Goal: Information Seeking & Learning: Learn about a topic

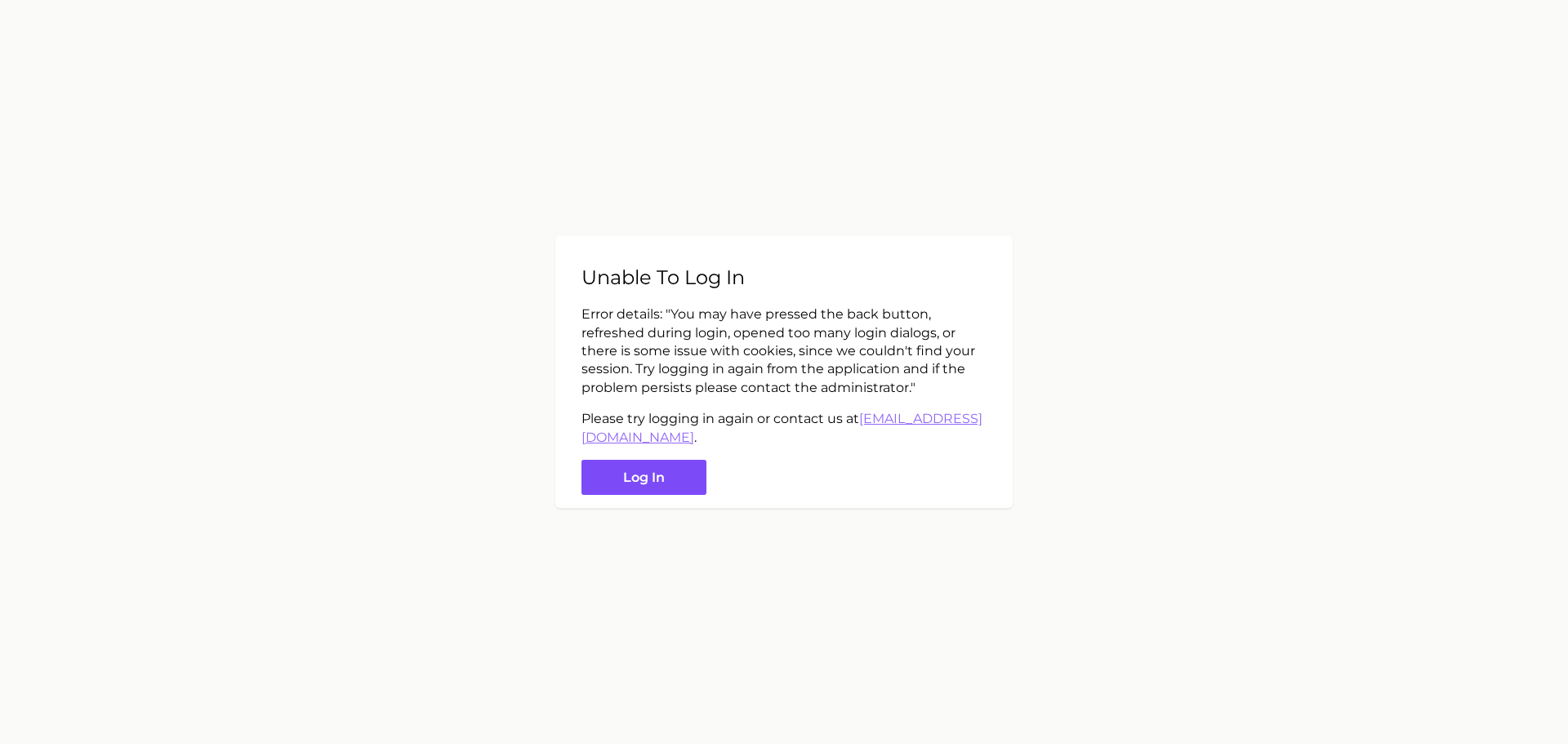
click at [652, 472] on button "Log in" at bounding box center [644, 477] width 125 height 35
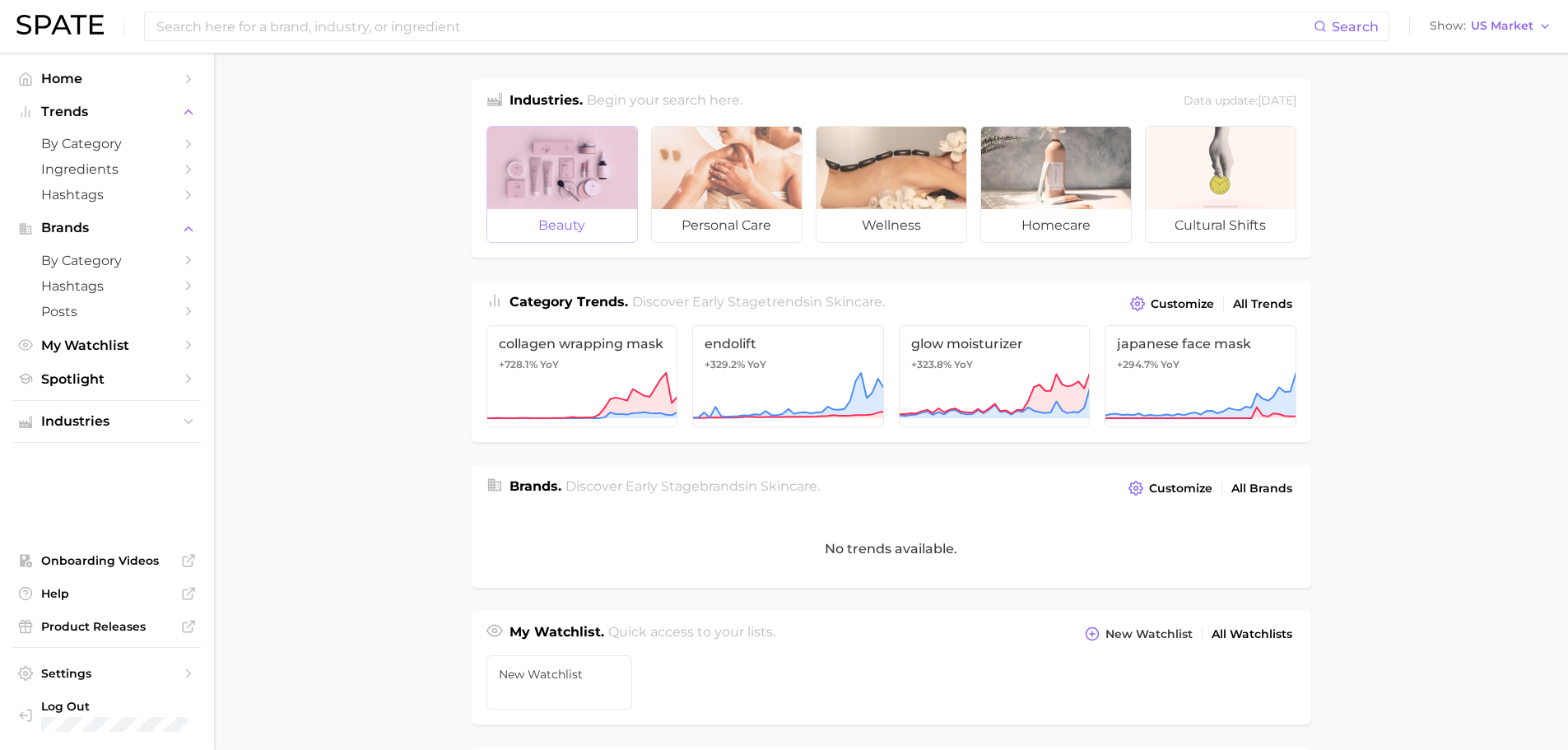
click at [541, 193] on div at bounding box center [562, 168] width 150 height 82
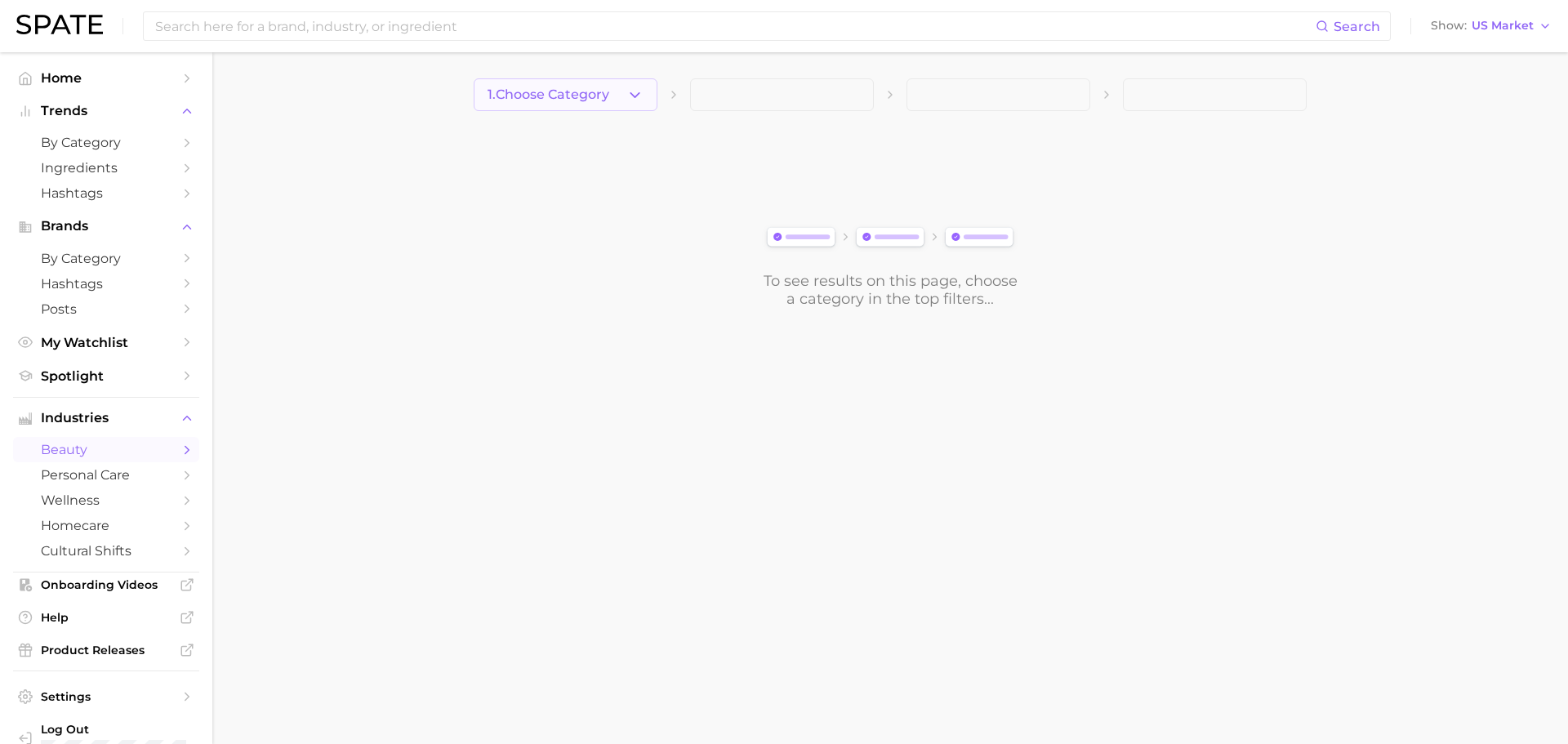
click at [605, 103] on button "1. Choose Category" at bounding box center [565, 95] width 184 height 33
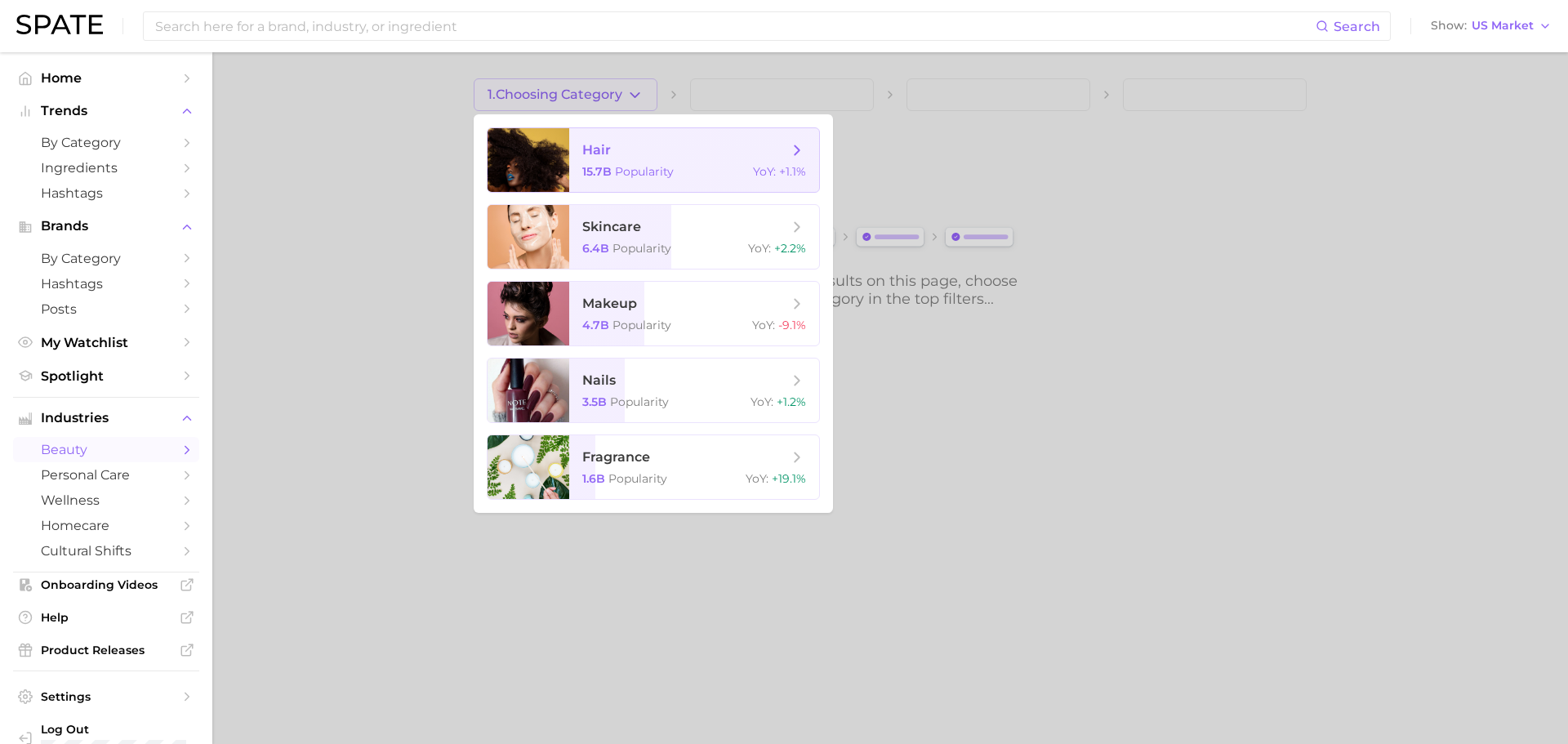
click at [610, 144] on span "hair" at bounding box center [685, 150] width 206 height 18
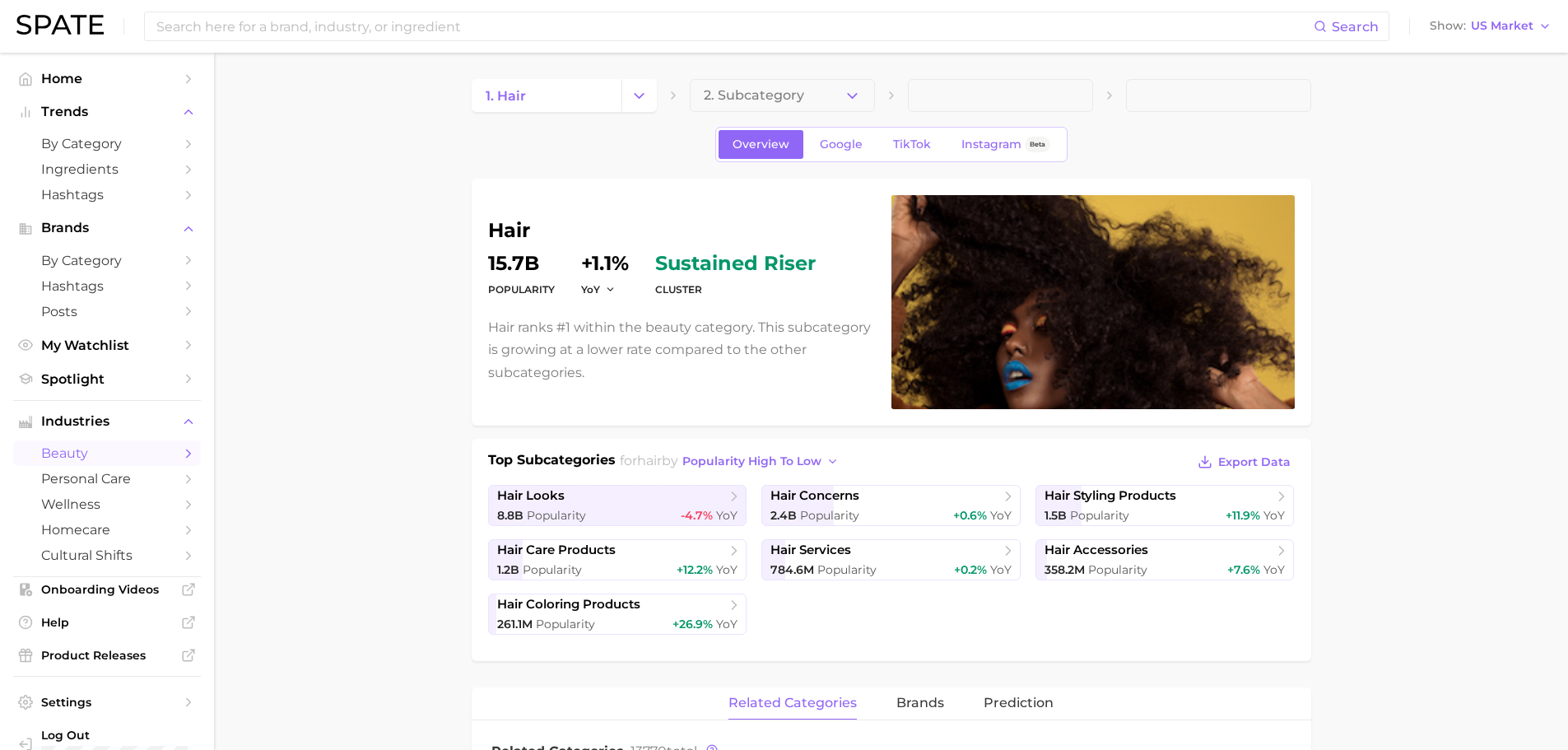
scroll to position [82, 0]
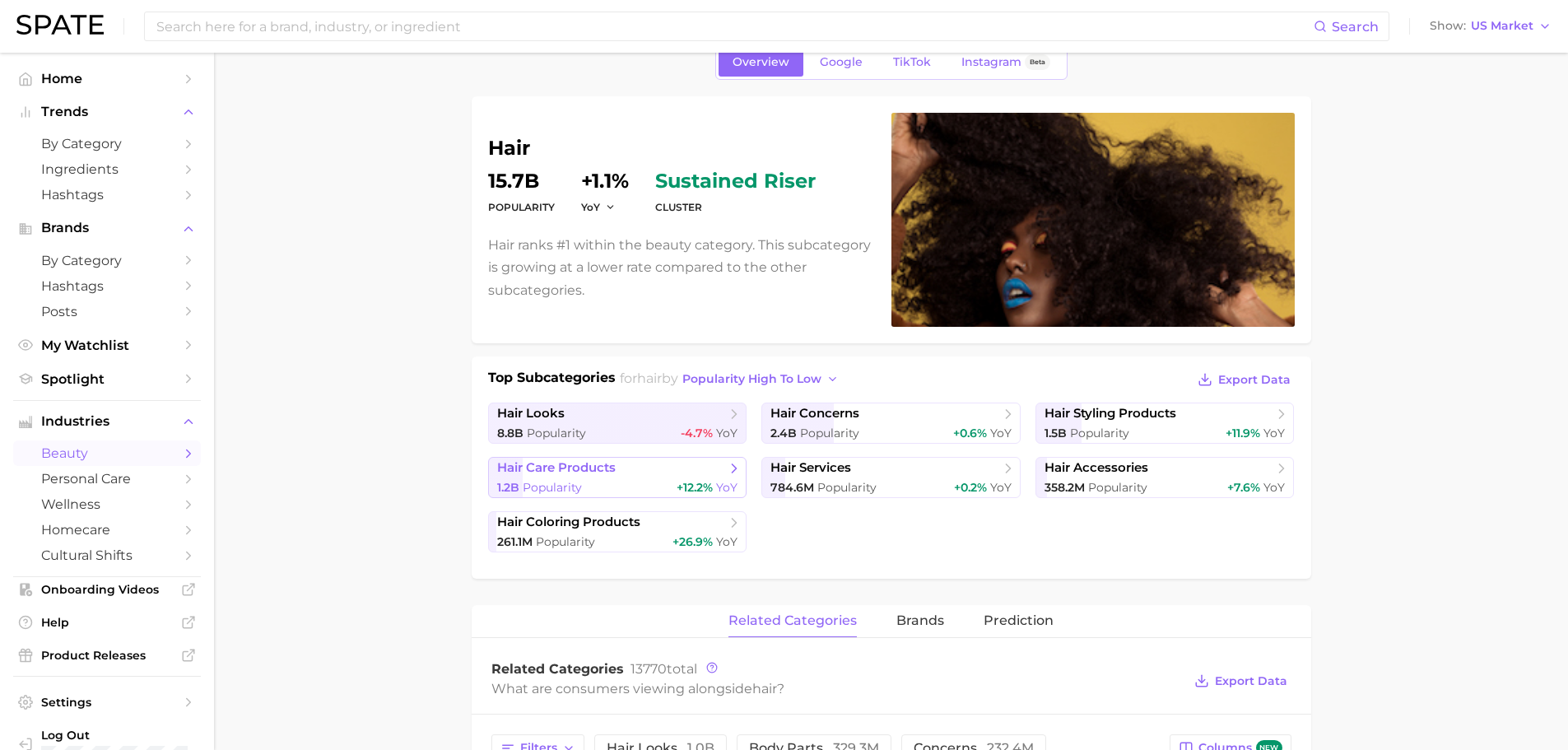
click at [684, 480] on span "+12.2%" at bounding box center [695, 486] width 36 height 15
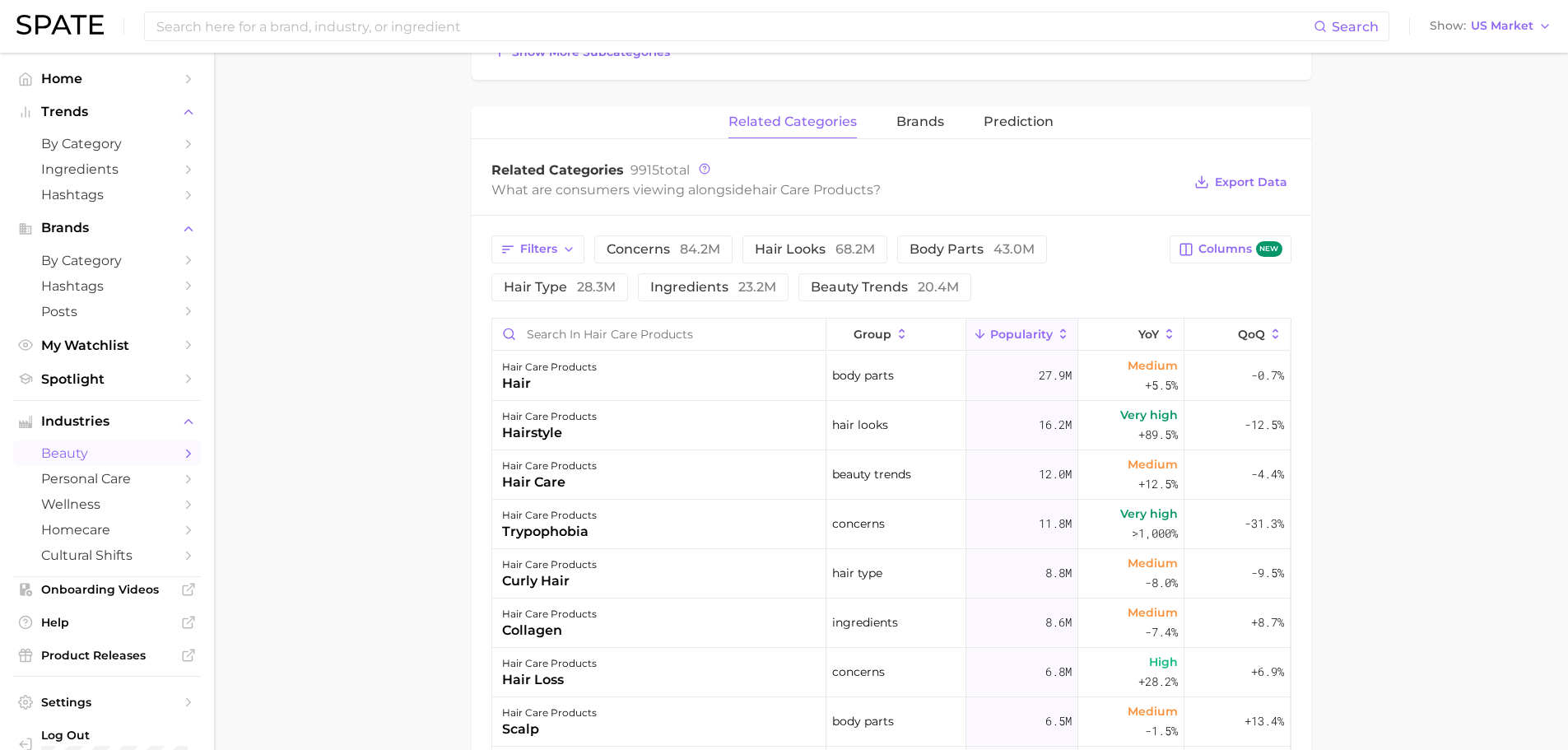
scroll to position [530, 0]
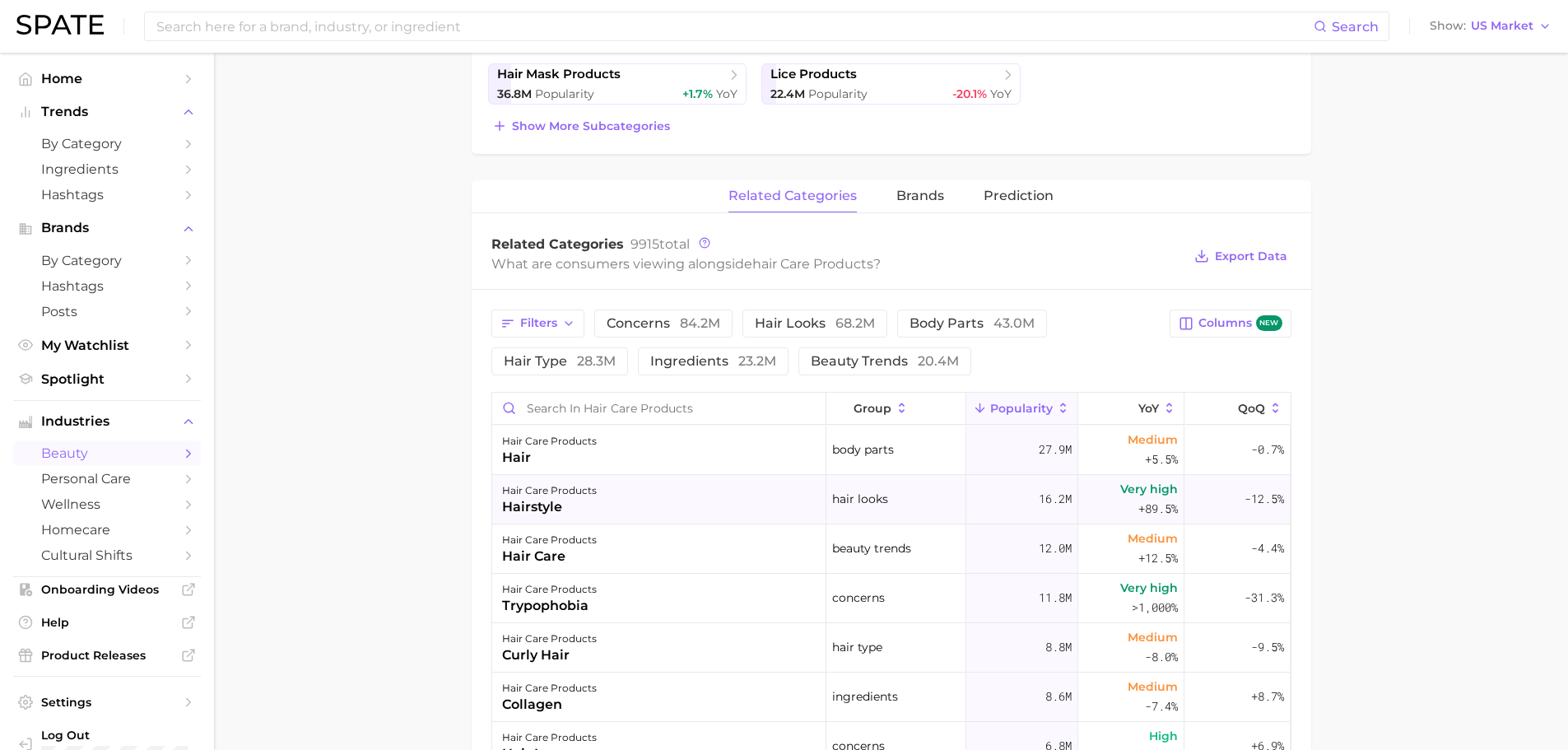
click at [673, 500] on div "hair care products hairstyle" at bounding box center [660, 500] width 335 height 49
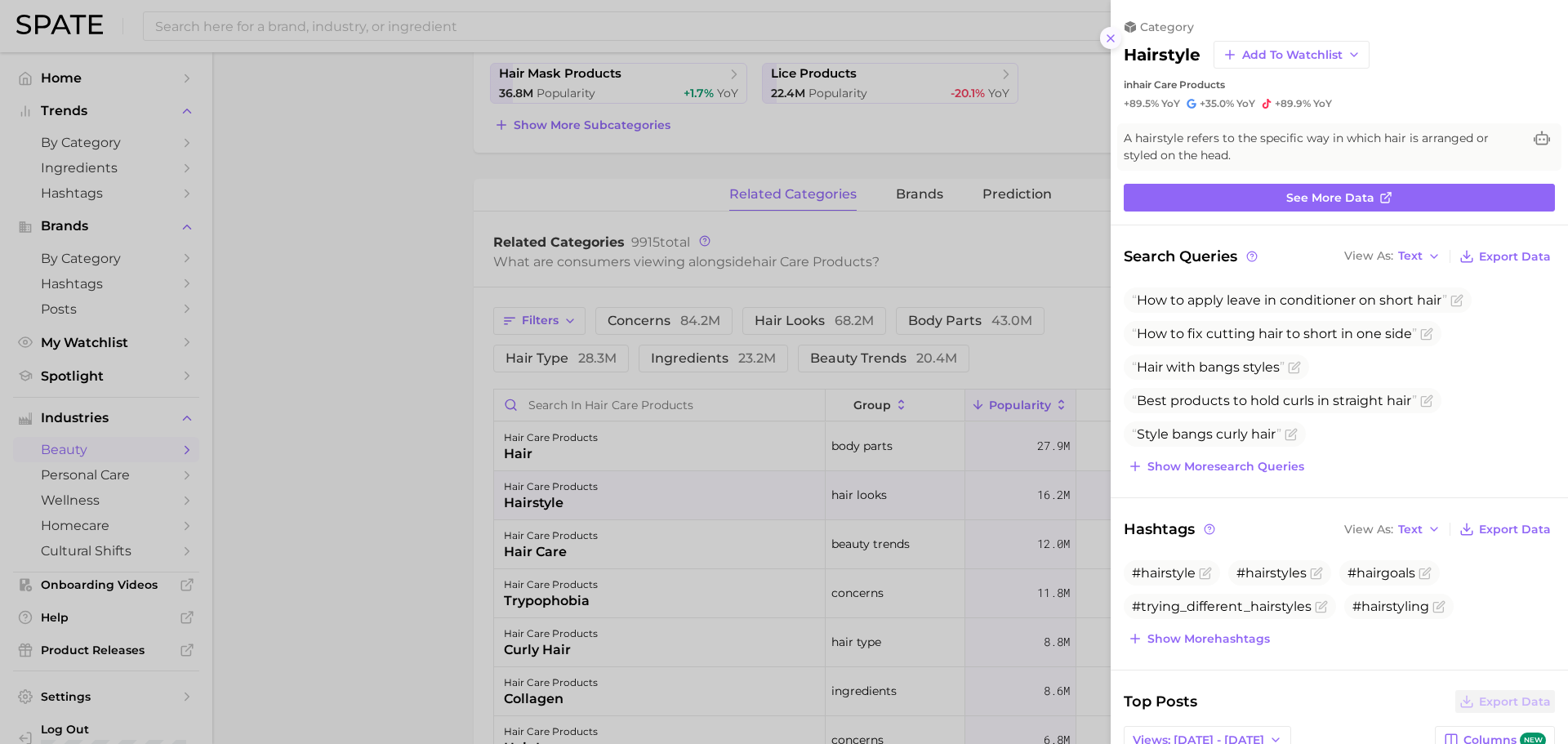
click at [1108, 33] on icon at bounding box center [1110, 38] width 13 height 13
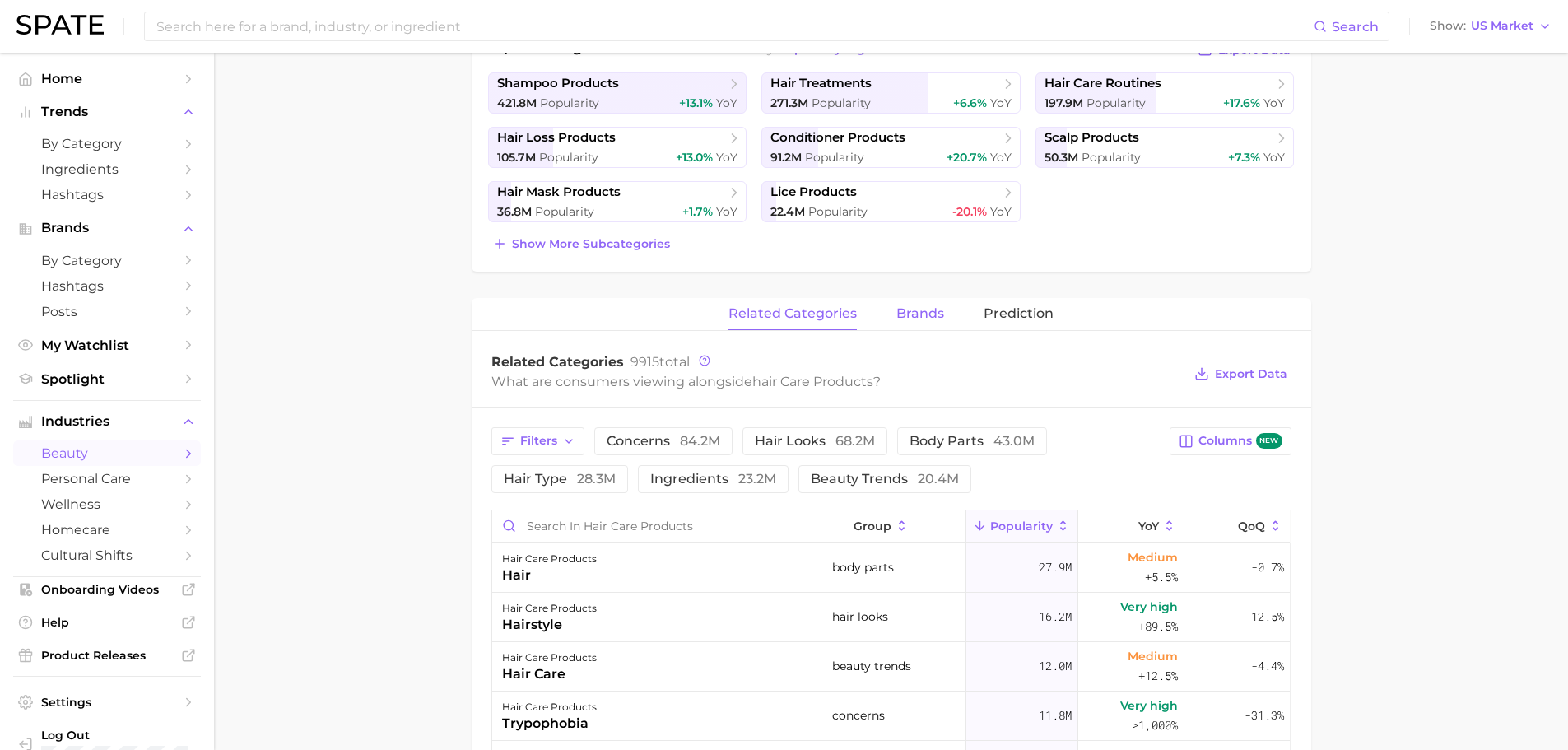
scroll to position [365, 0]
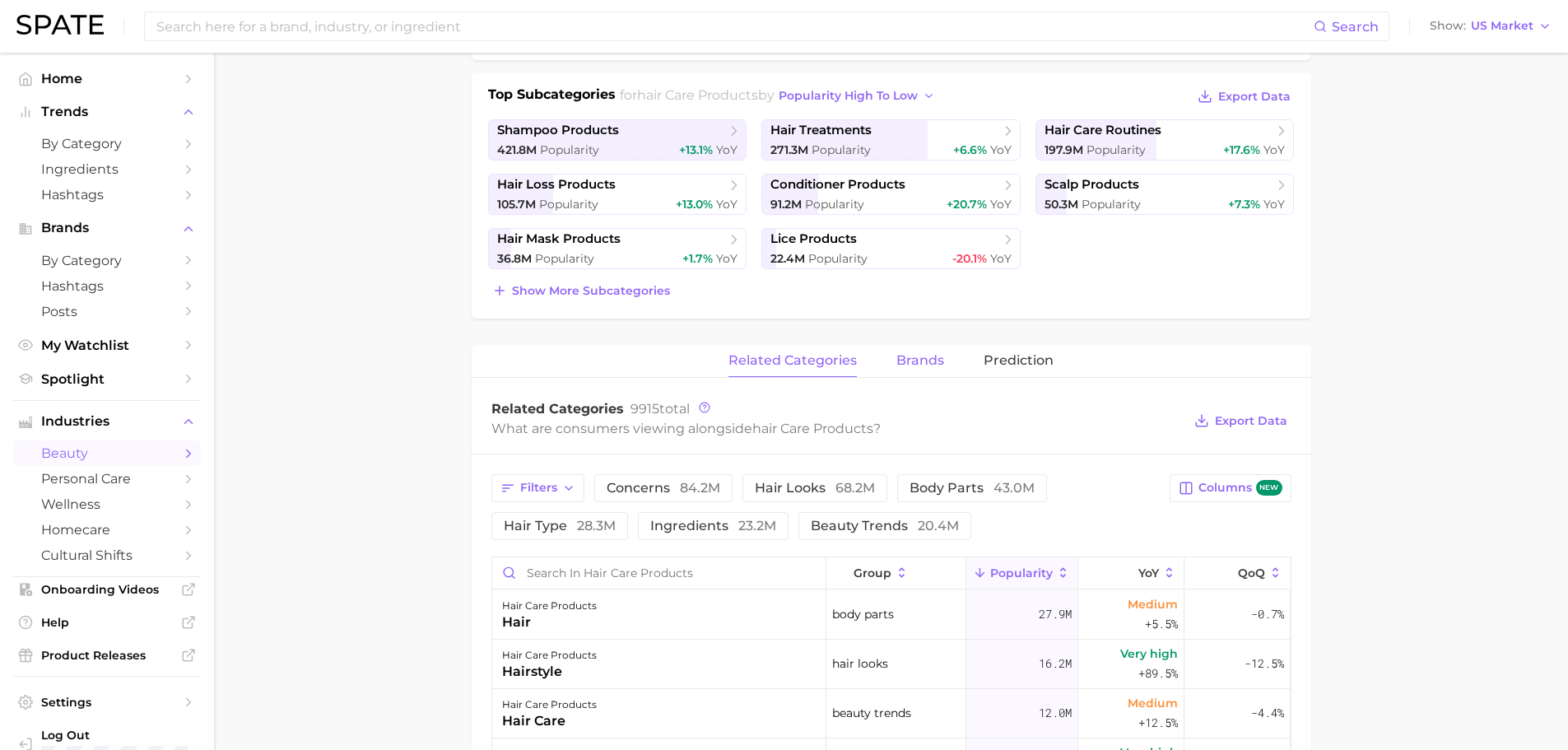
click at [927, 354] on span "brands" at bounding box center [920, 360] width 48 height 15
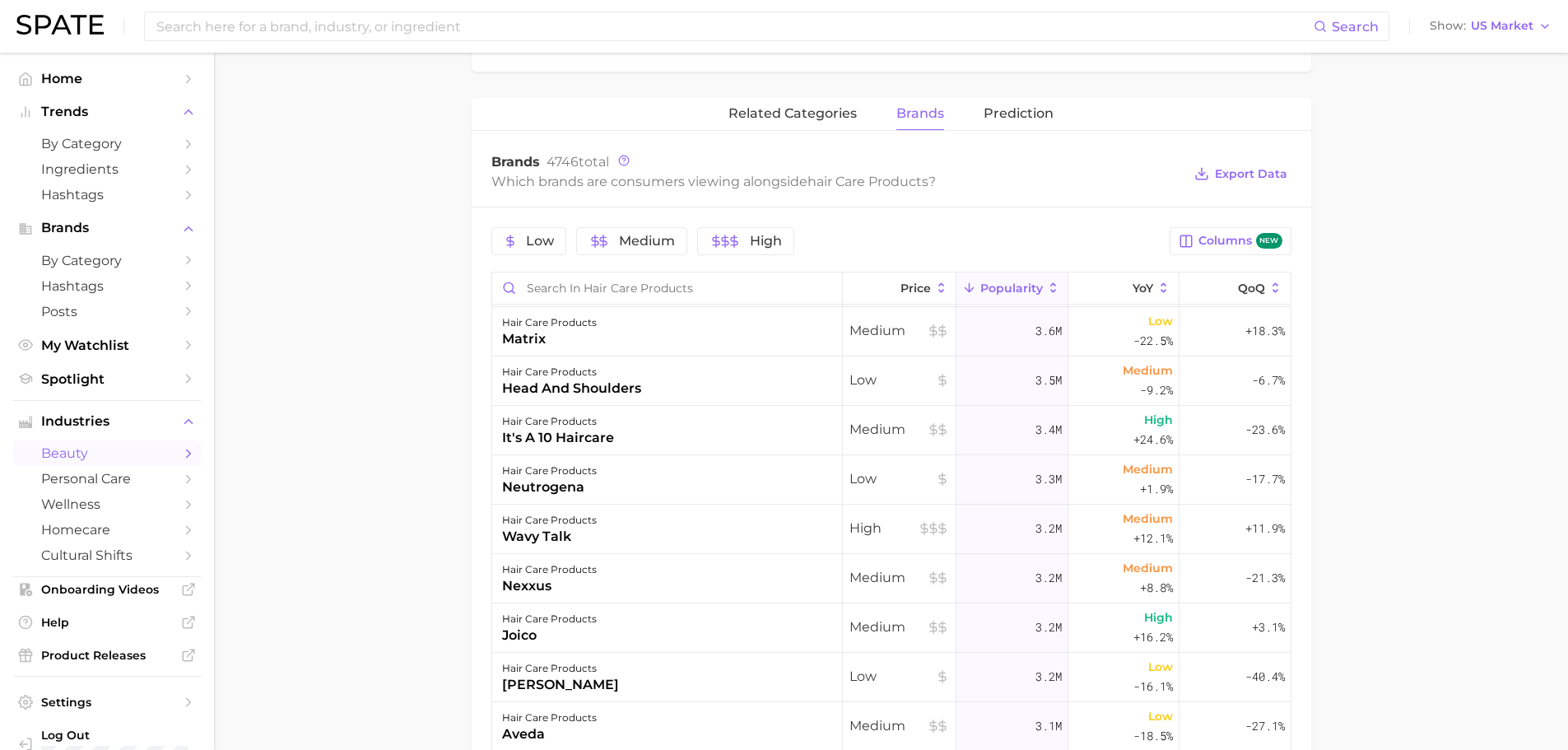
scroll to position [1399, 0]
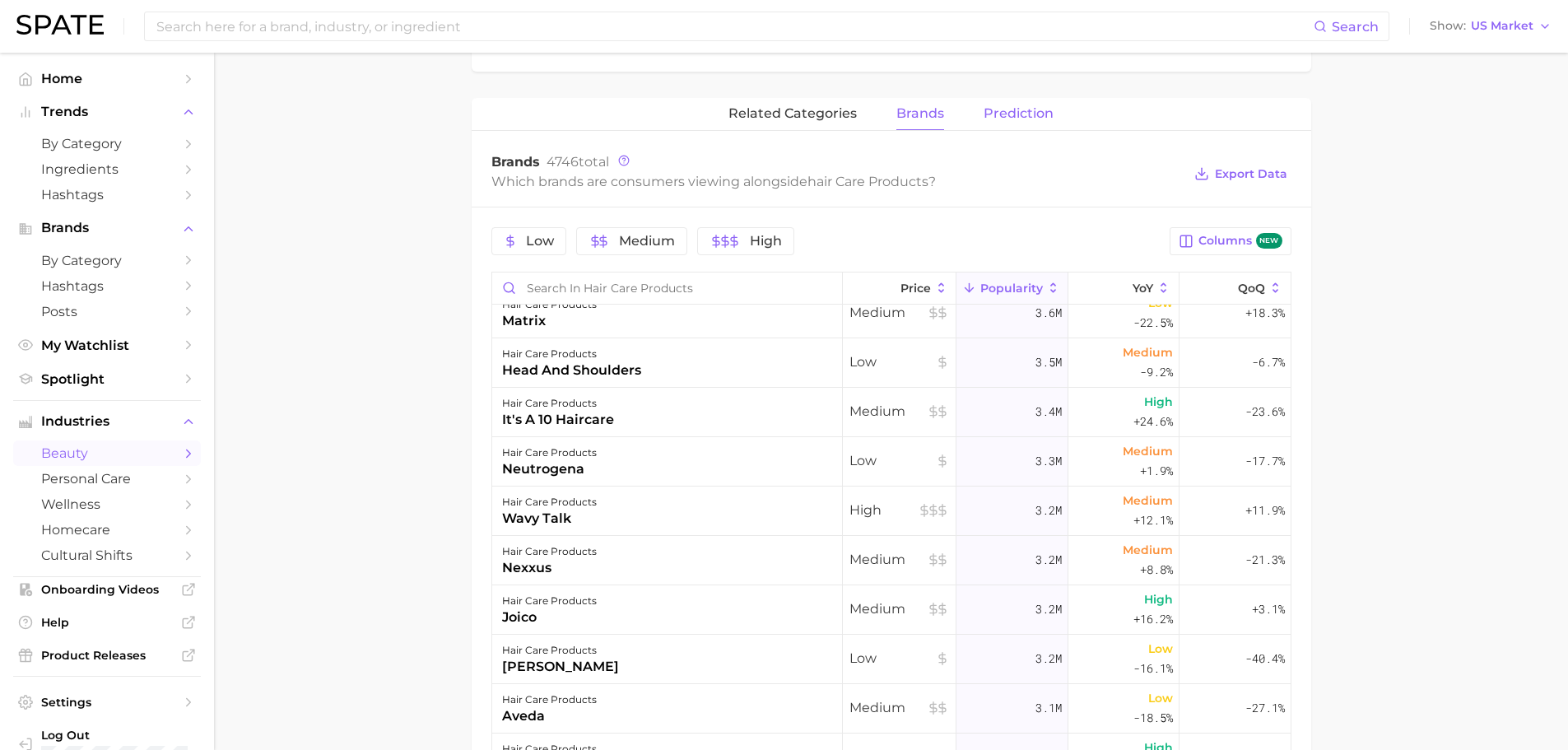
click at [1009, 116] on span "Prediction" at bounding box center [1019, 113] width 70 height 15
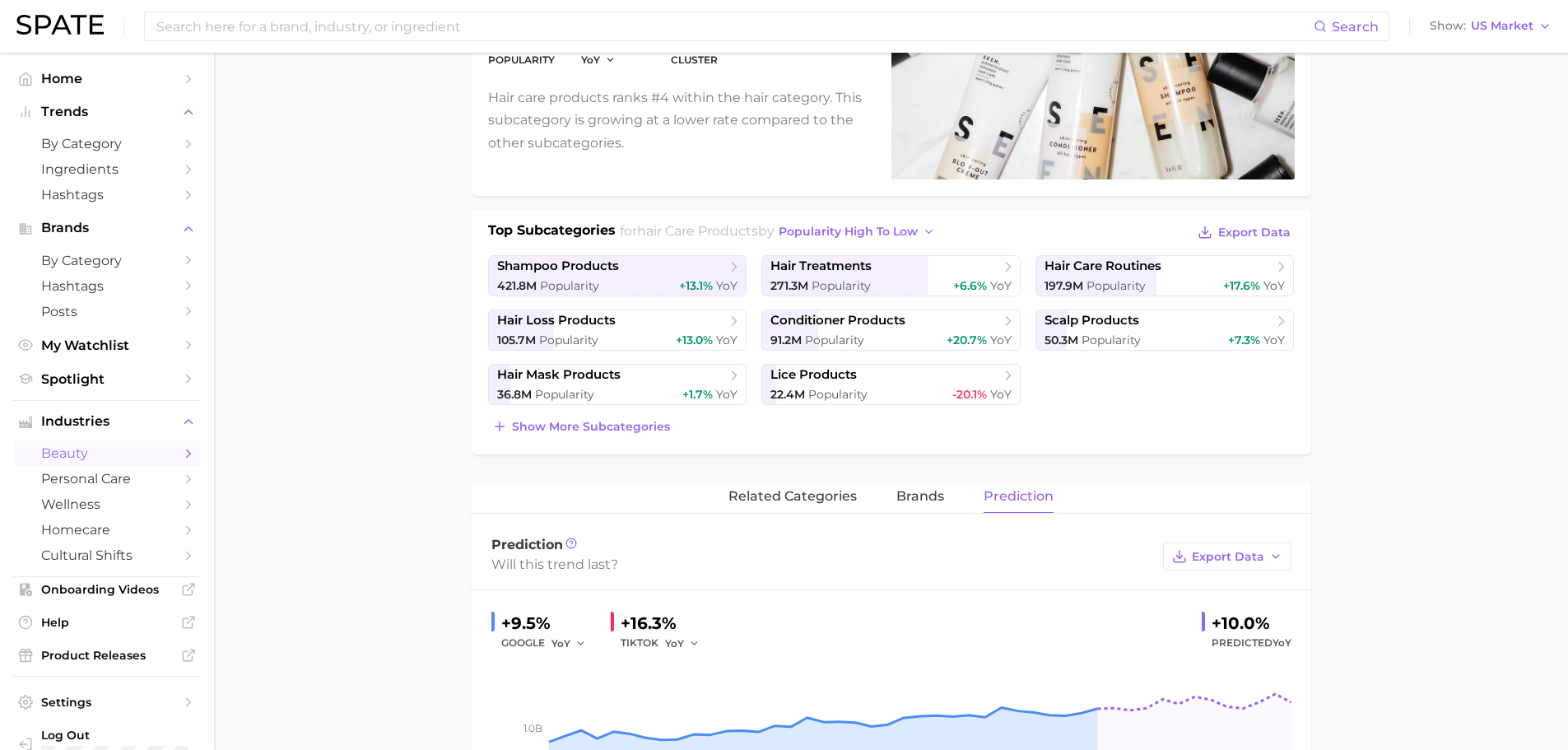
scroll to position [201, 0]
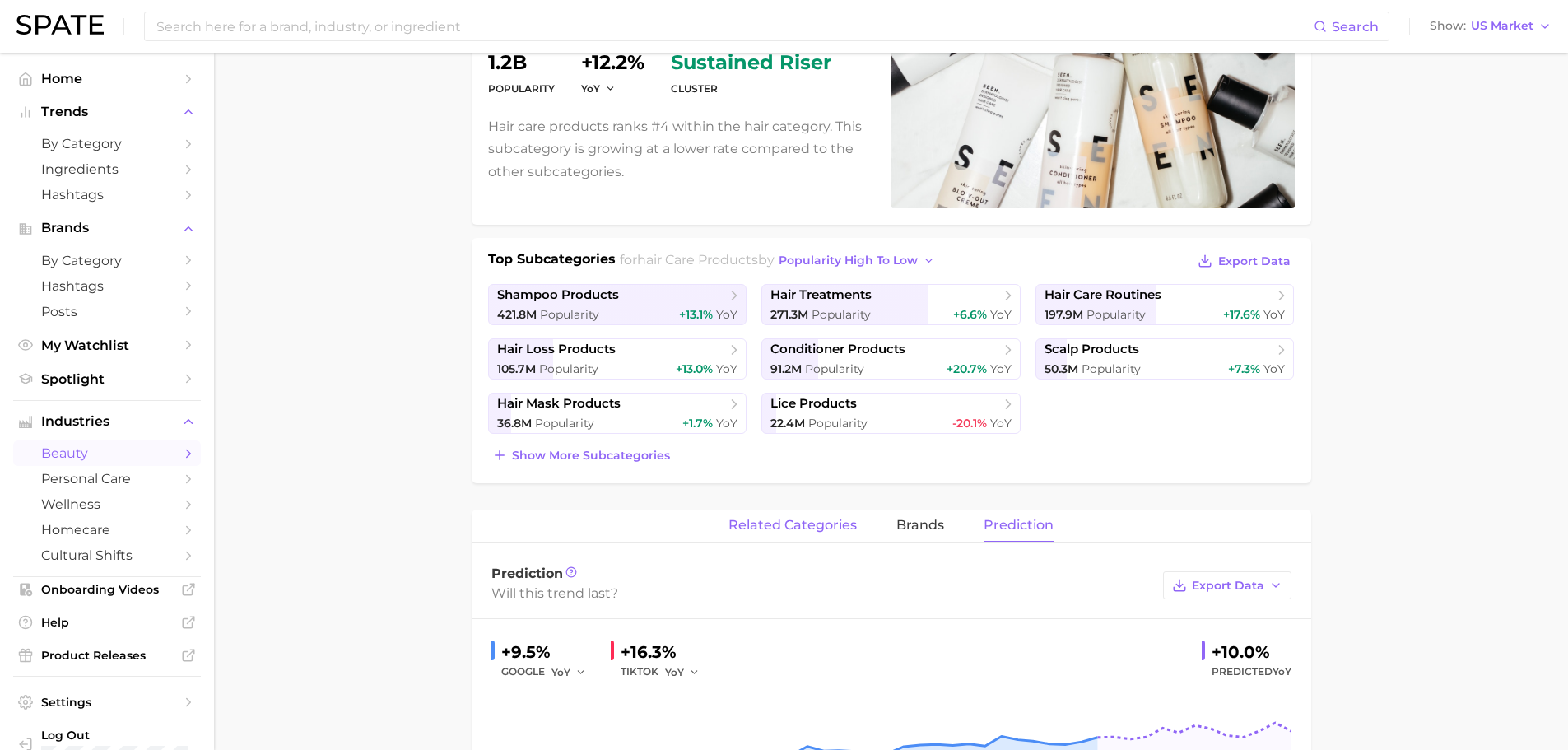
click at [785, 526] on span "related categories" at bounding box center [793, 525] width 128 height 15
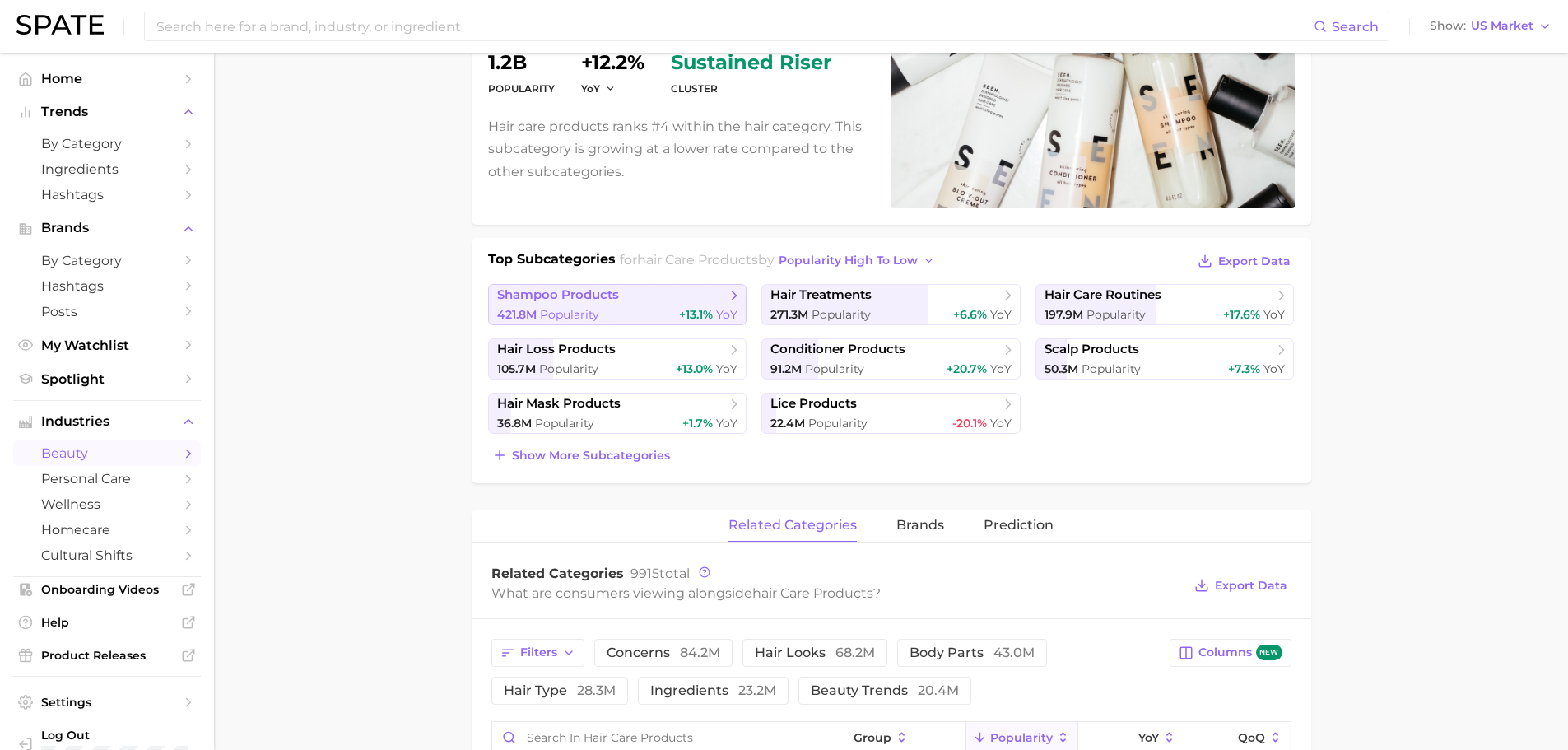
click at [655, 296] on span "shampoo products" at bounding box center [612, 295] width 229 height 16
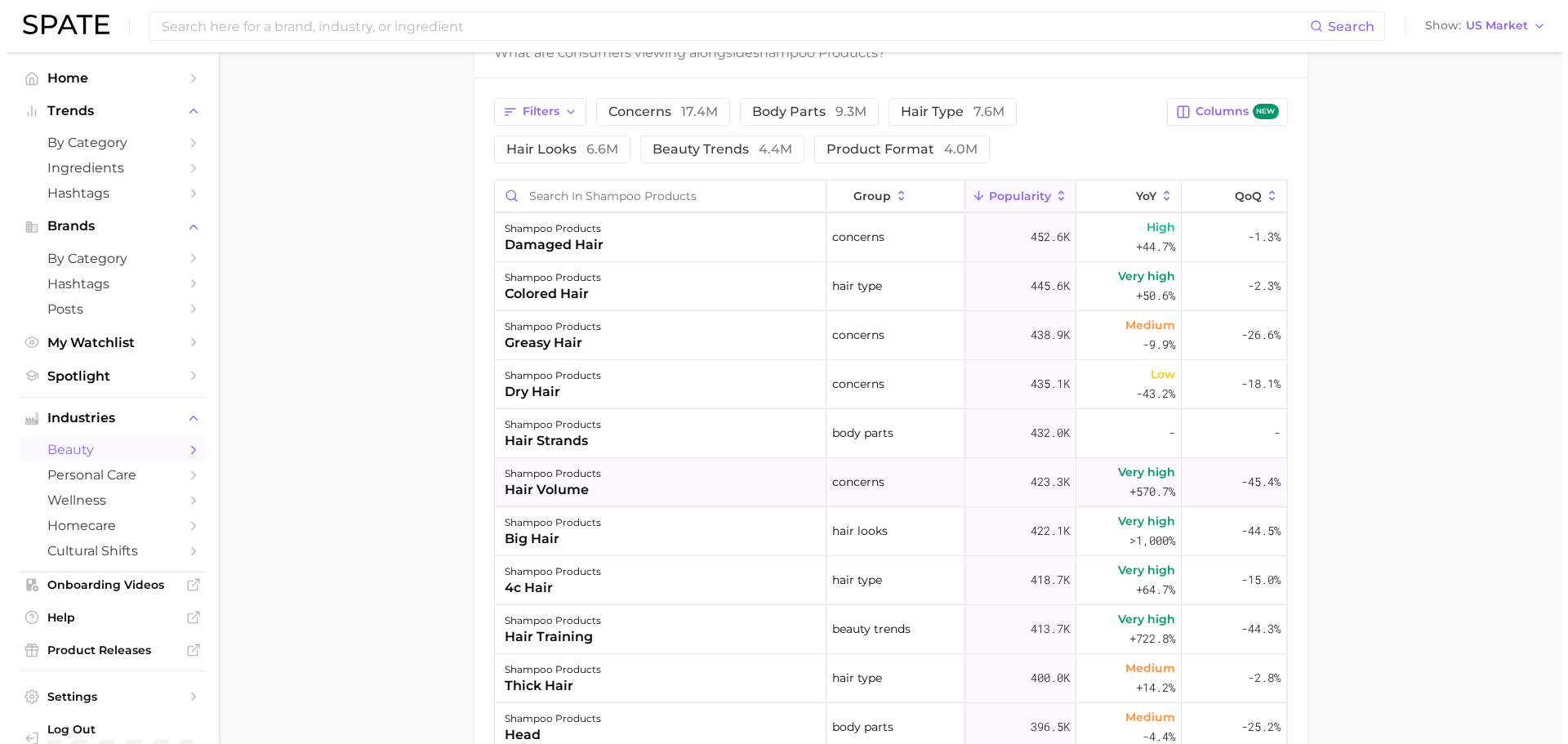
scroll to position [1061, 0]
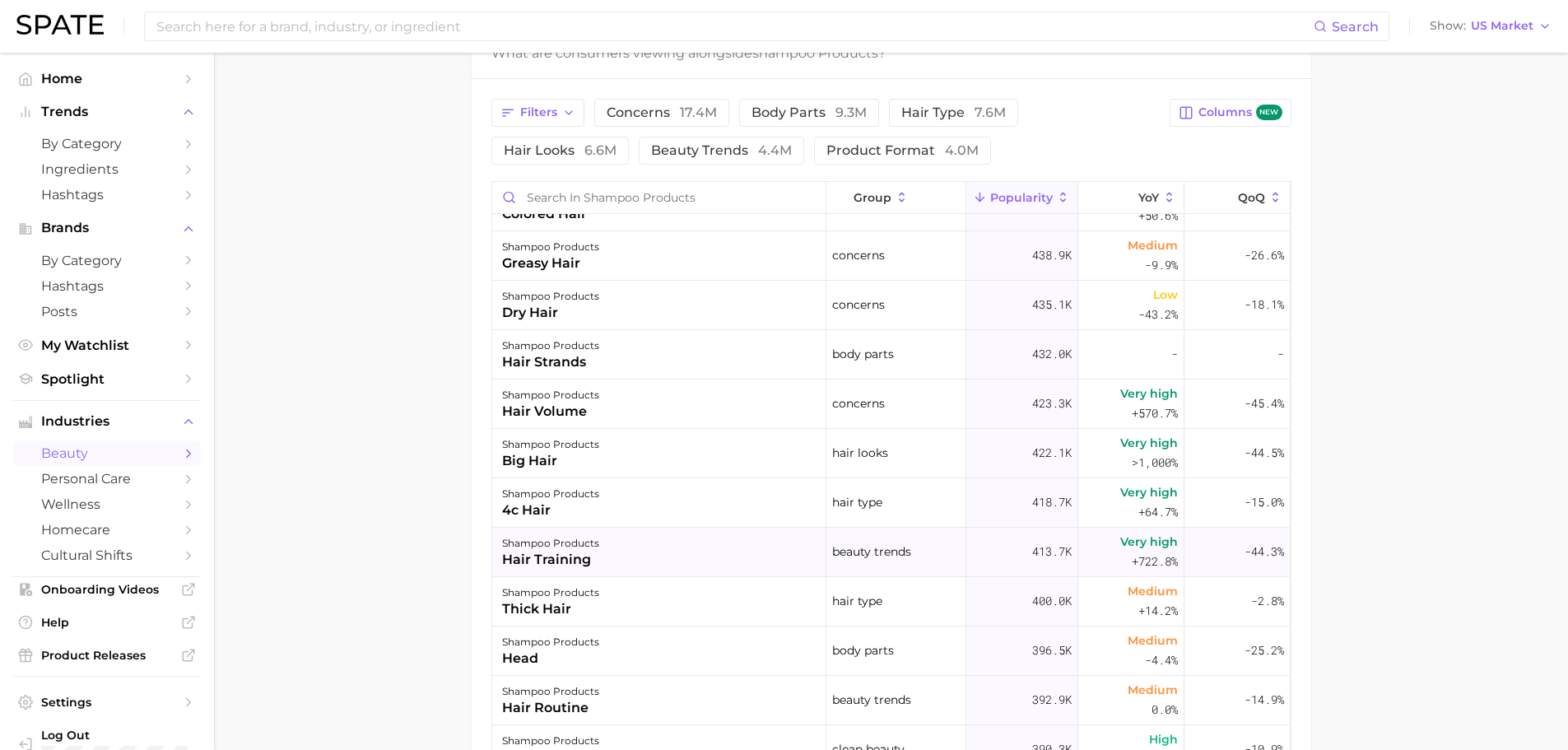
click at [576, 558] on div "hair training" at bounding box center [551, 559] width 97 height 20
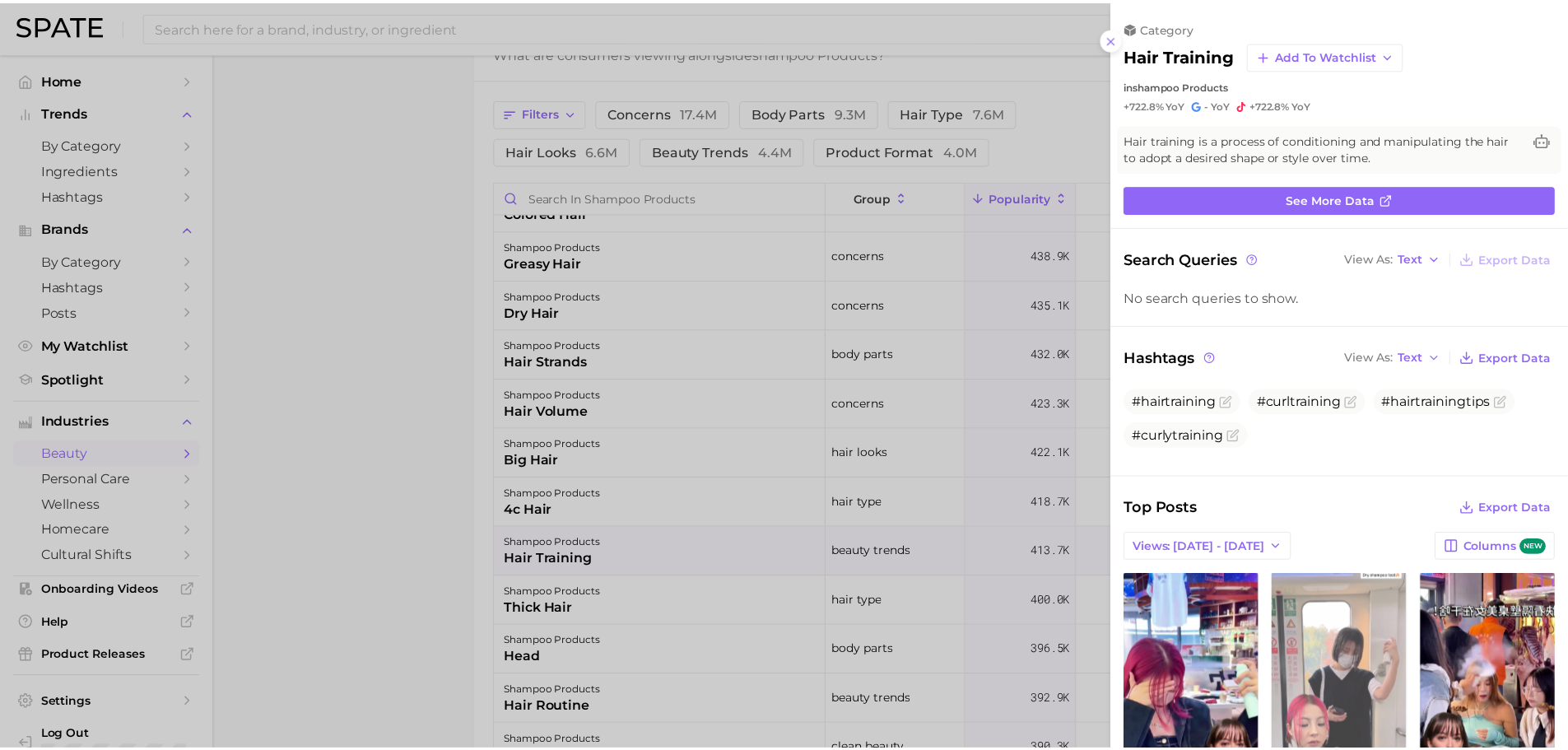
scroll to position [0, 0]
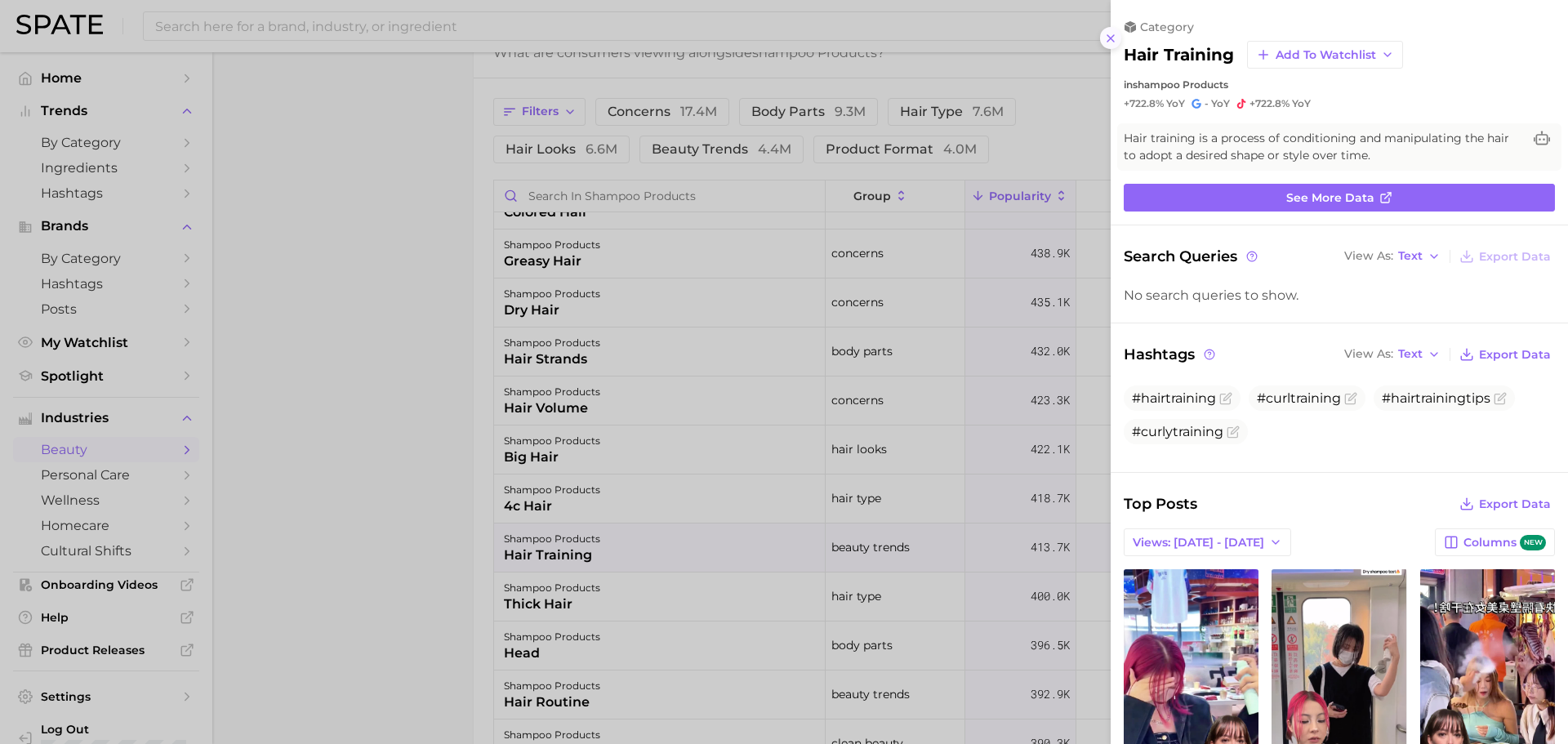
click at [1109, 36] on line at bounding box center [1111, 38] width 7 height 7
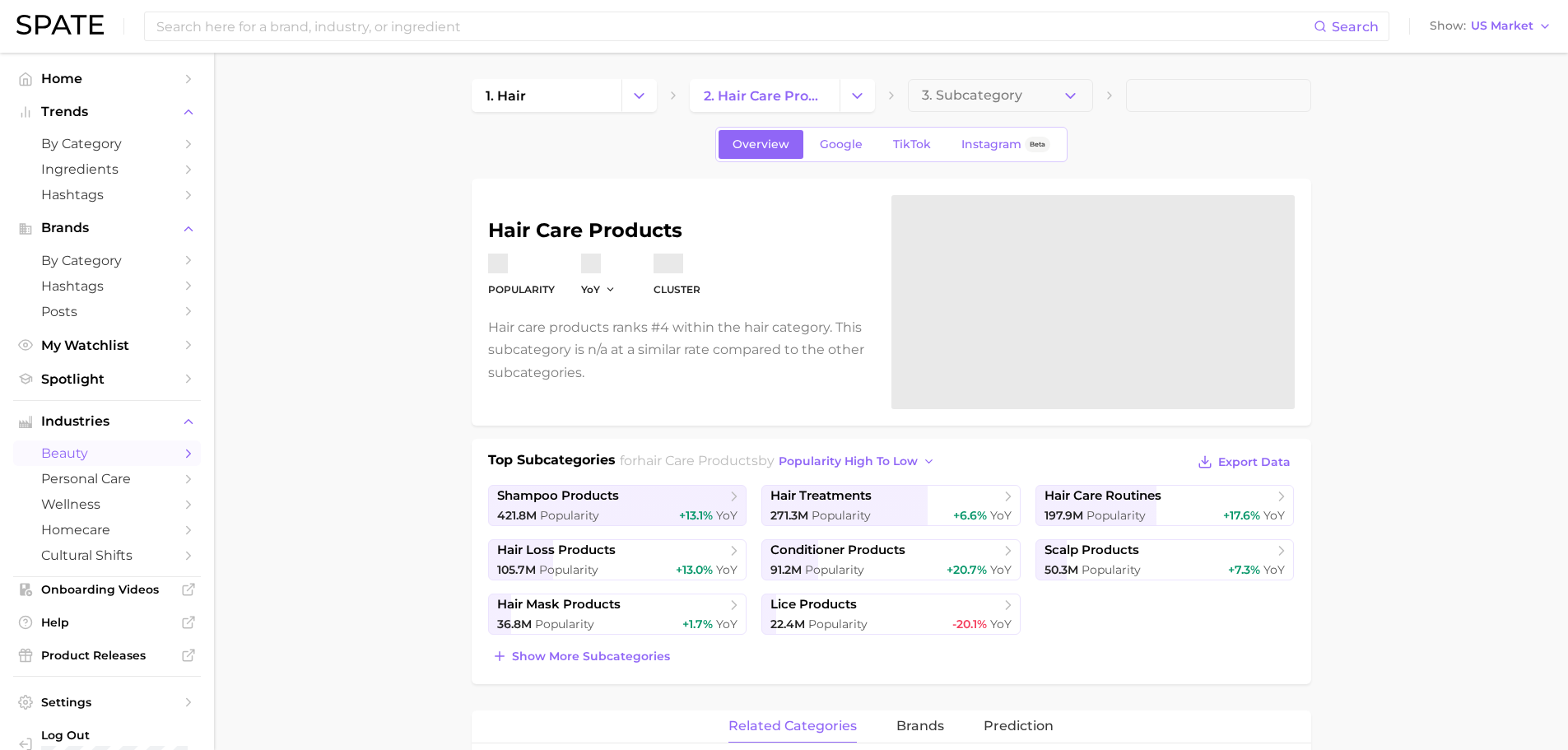
scroll to position [201, 0]
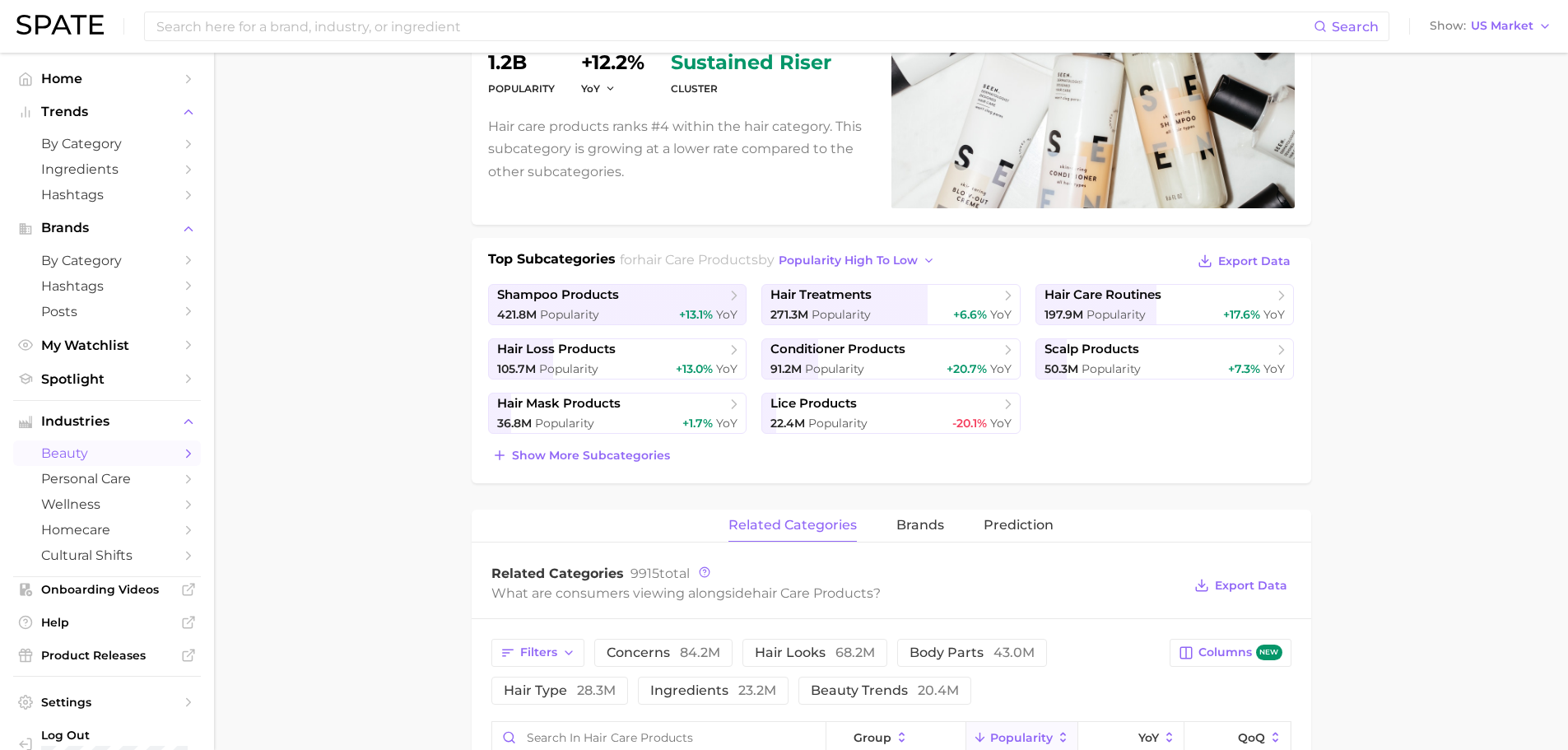
scroll to position [82, 0]
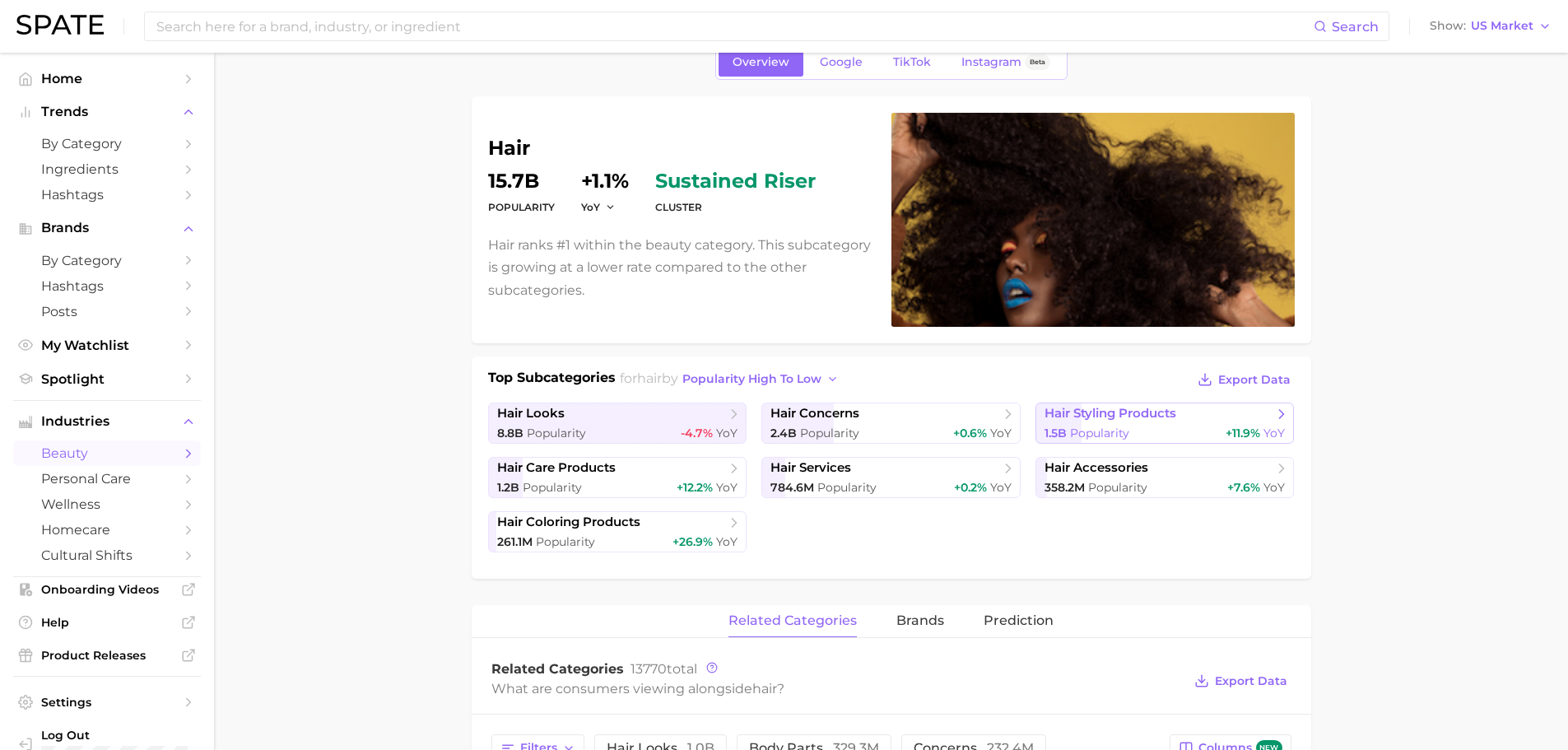
click at [1100, 420] on span "hair styling products" at bounding box center [1110, 413] width 131 height 15
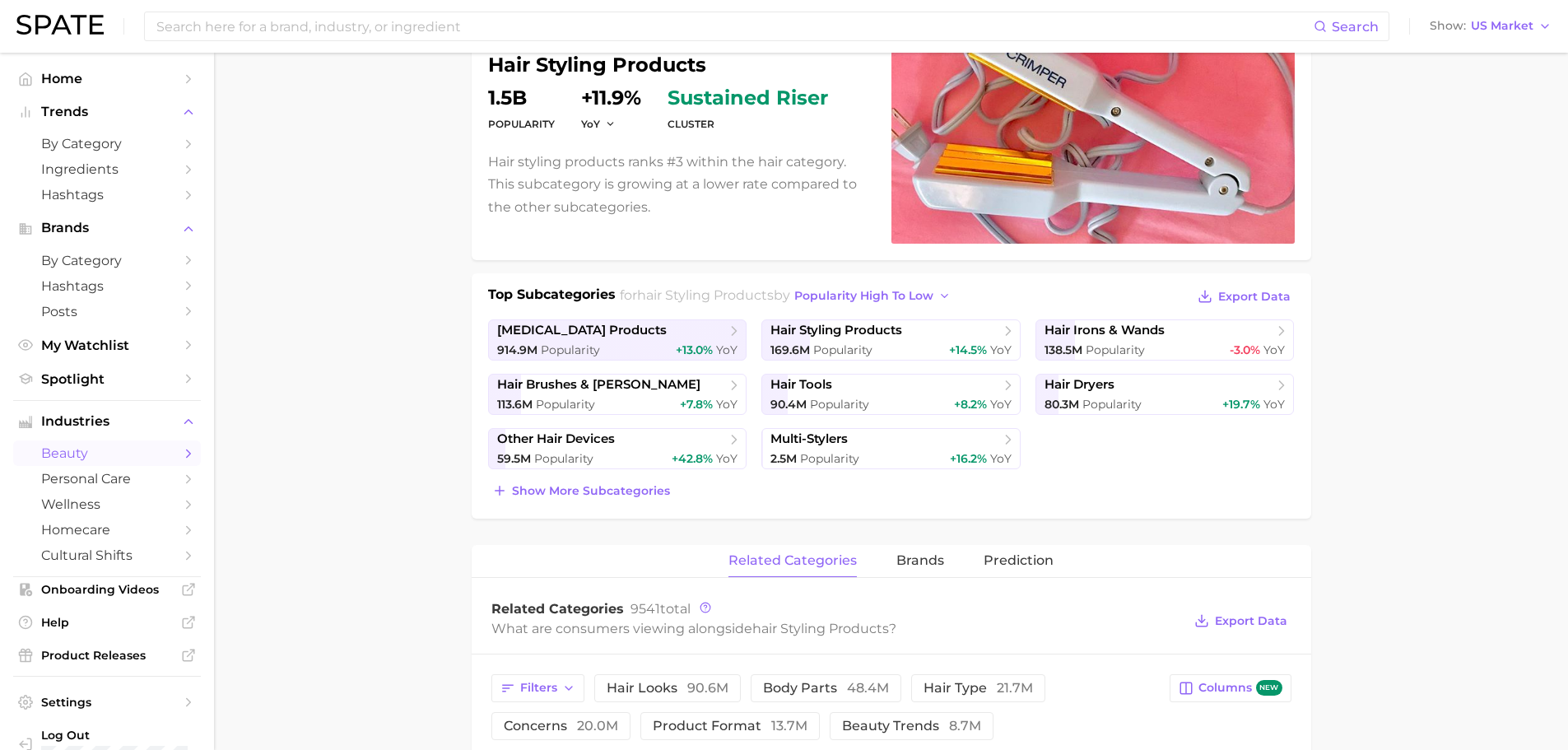
scroll to position [165, 0]
click at [871, 331] on span "hair styling products" at bounding box center [836, 331] width 131 height 15
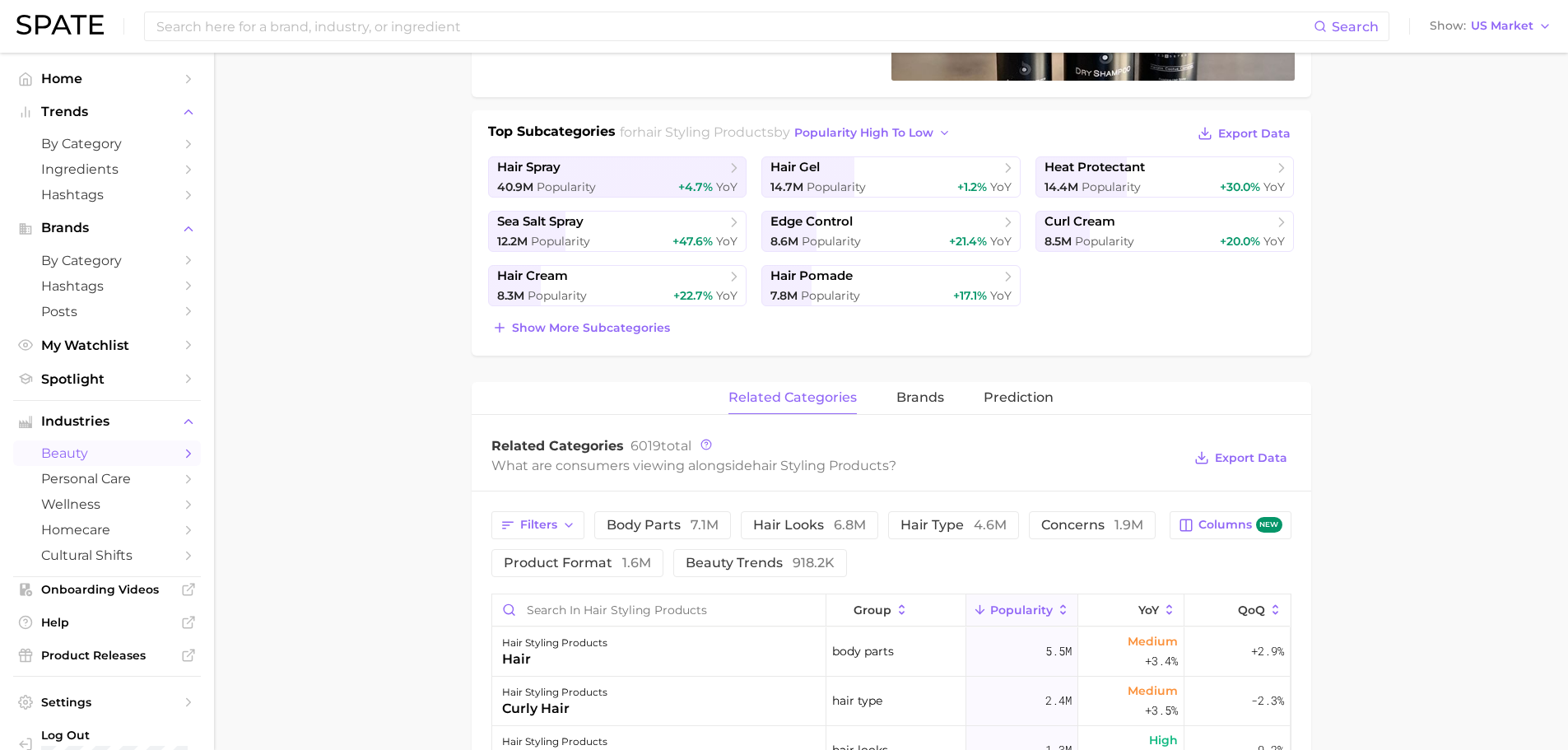
scroll to position [165, 0]
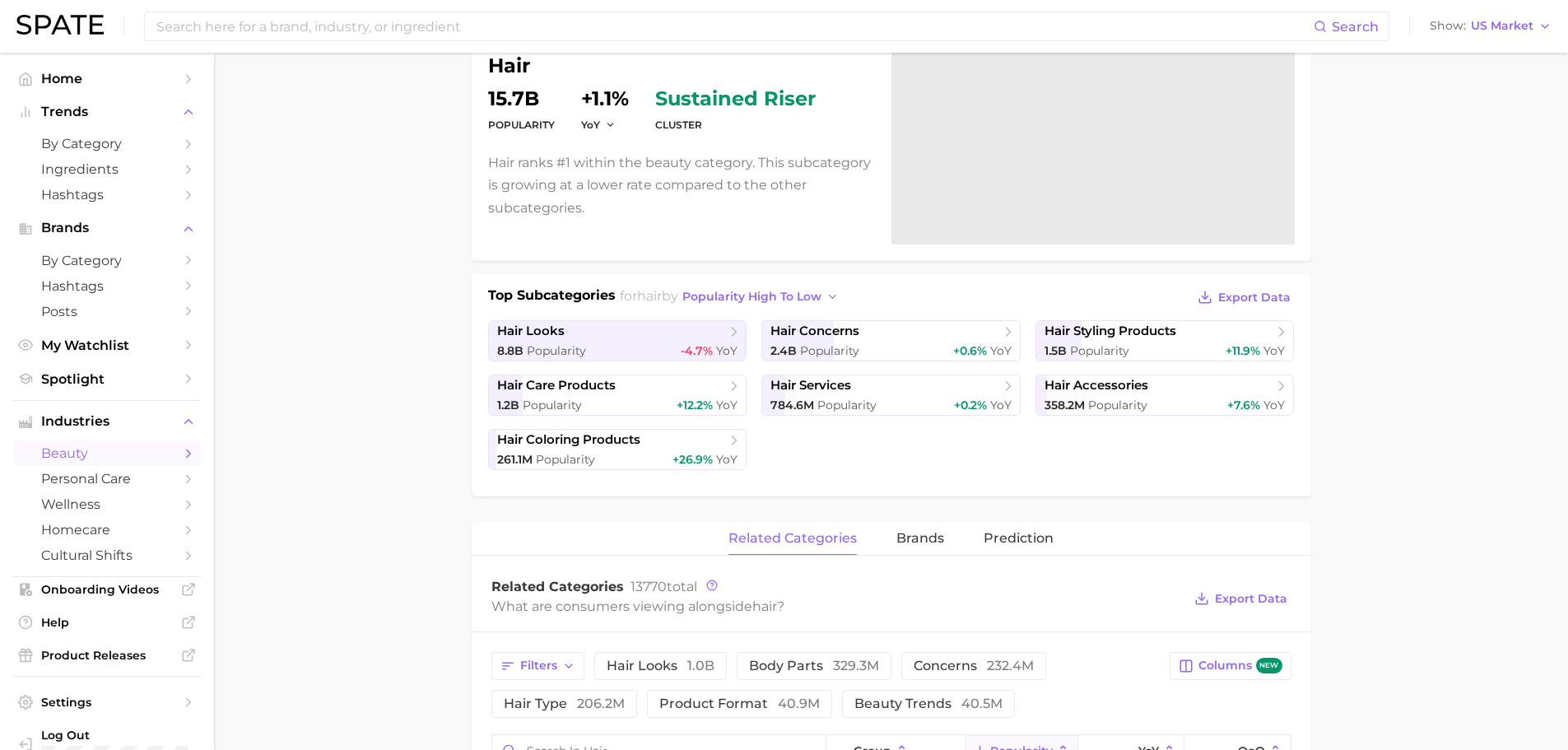
scroll to position [82, 0]
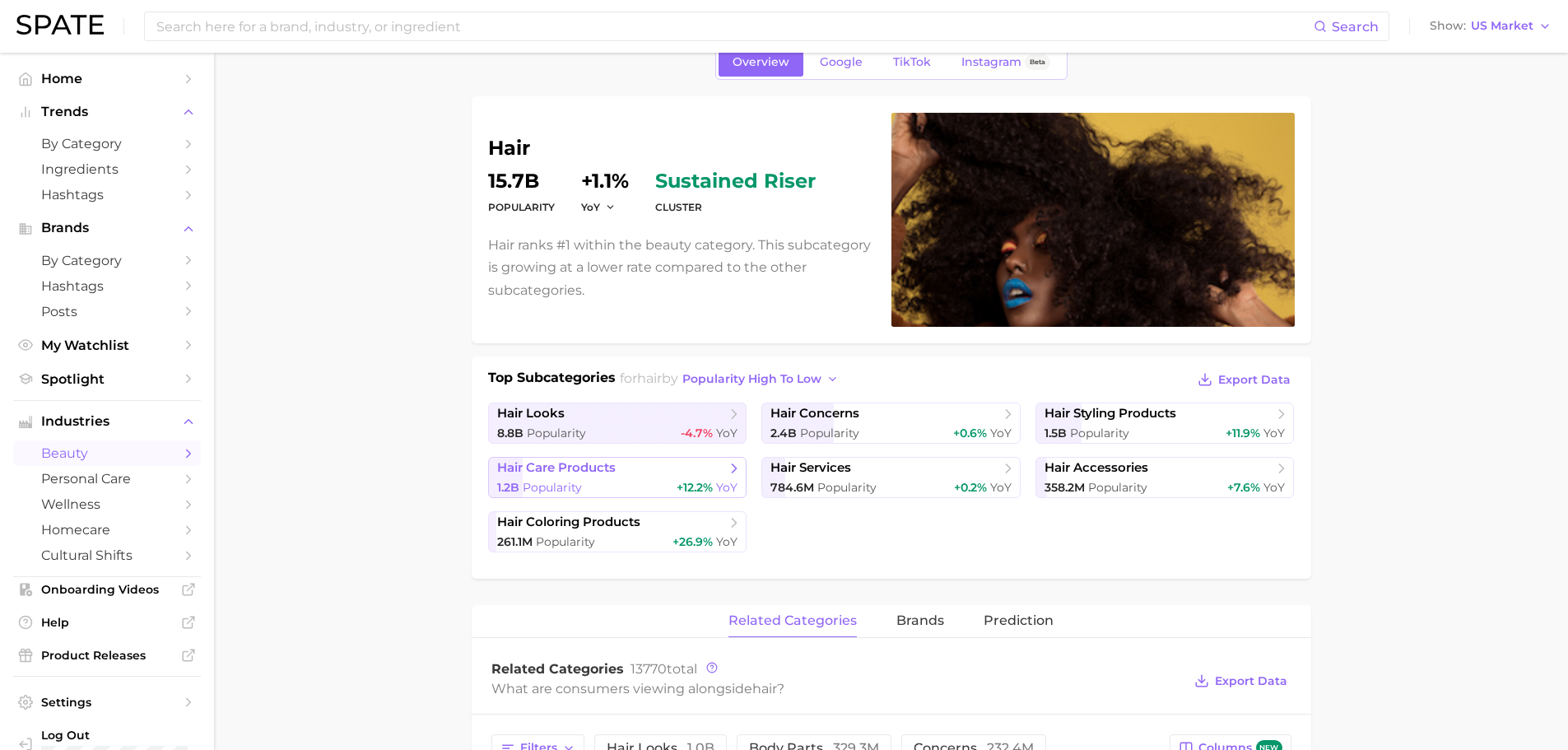
click at [592, 461] on span "hair care products" at bounding box center [557, 468] width 119 height 15
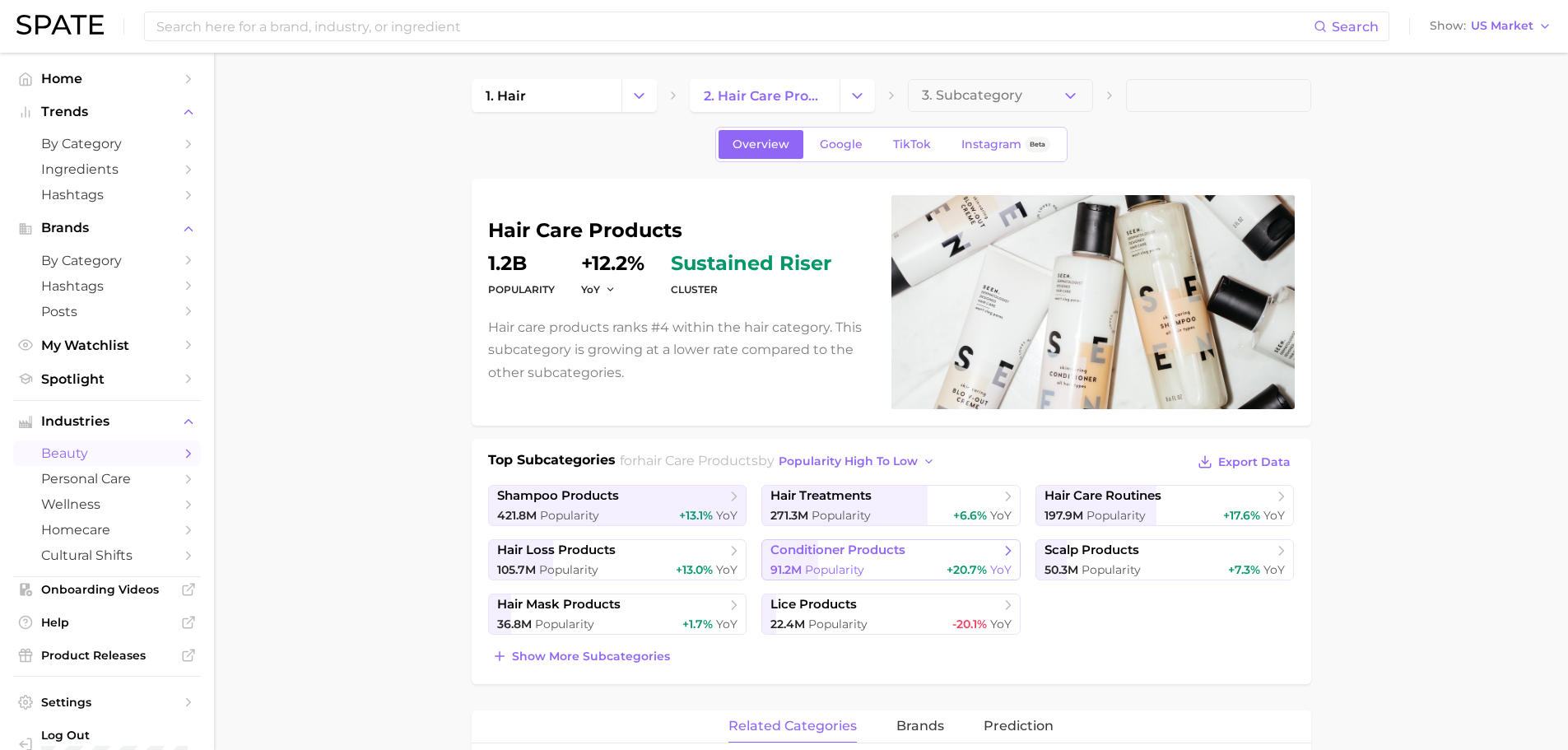
click at [884, 551] on span "conditioner products" at bounding box center [838, 550] width 135 height 15
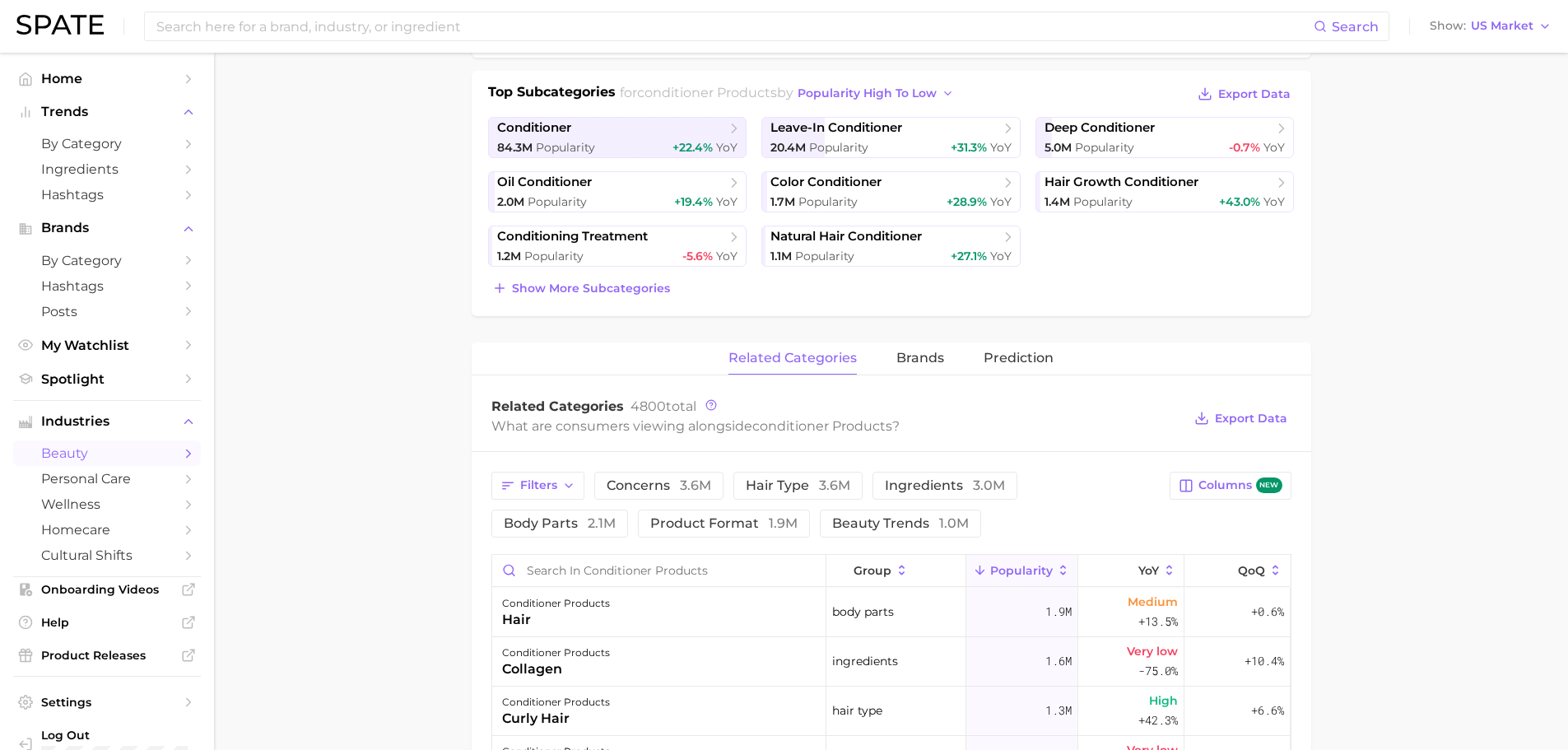
scroll to position [365, 0]
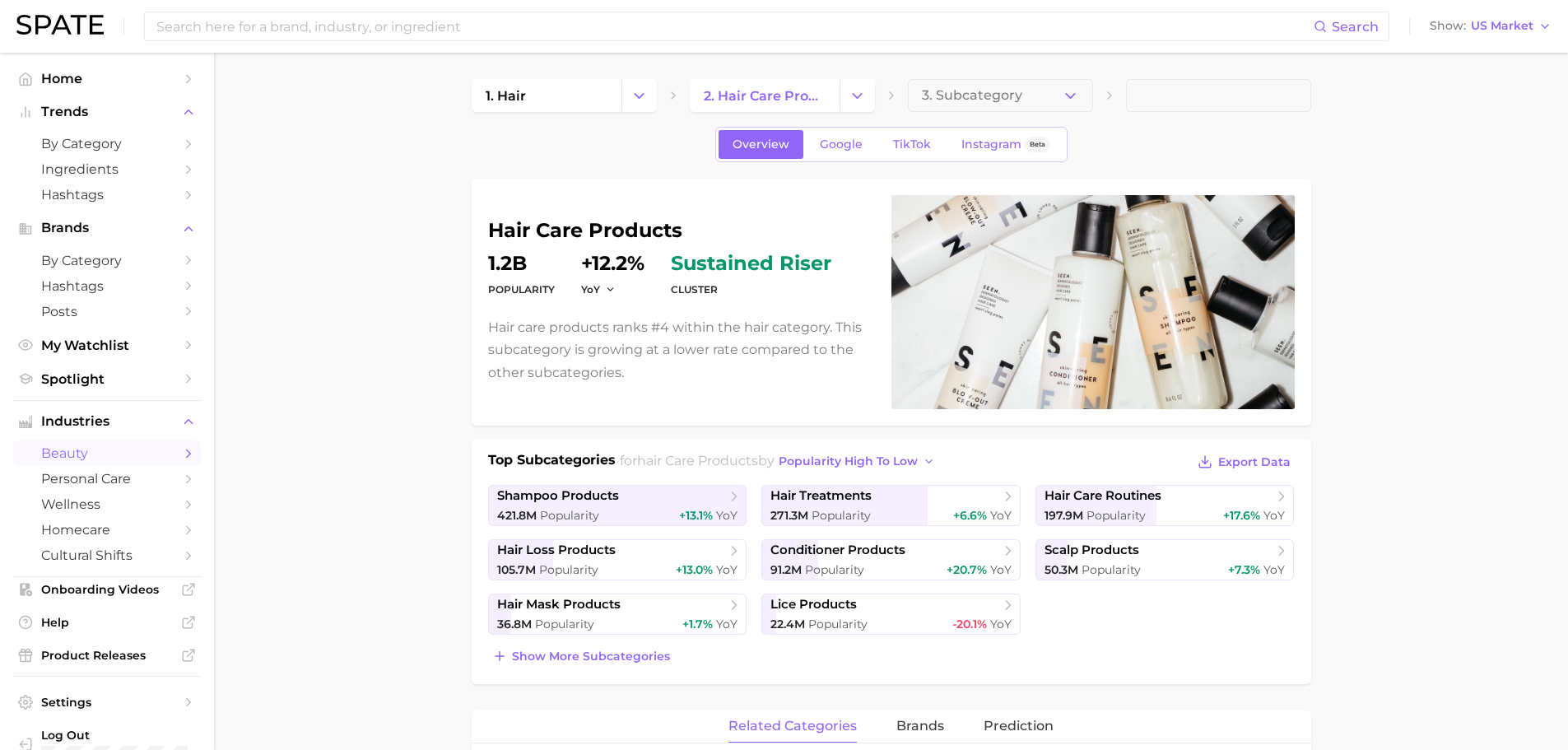
scroll to position [82, 0]
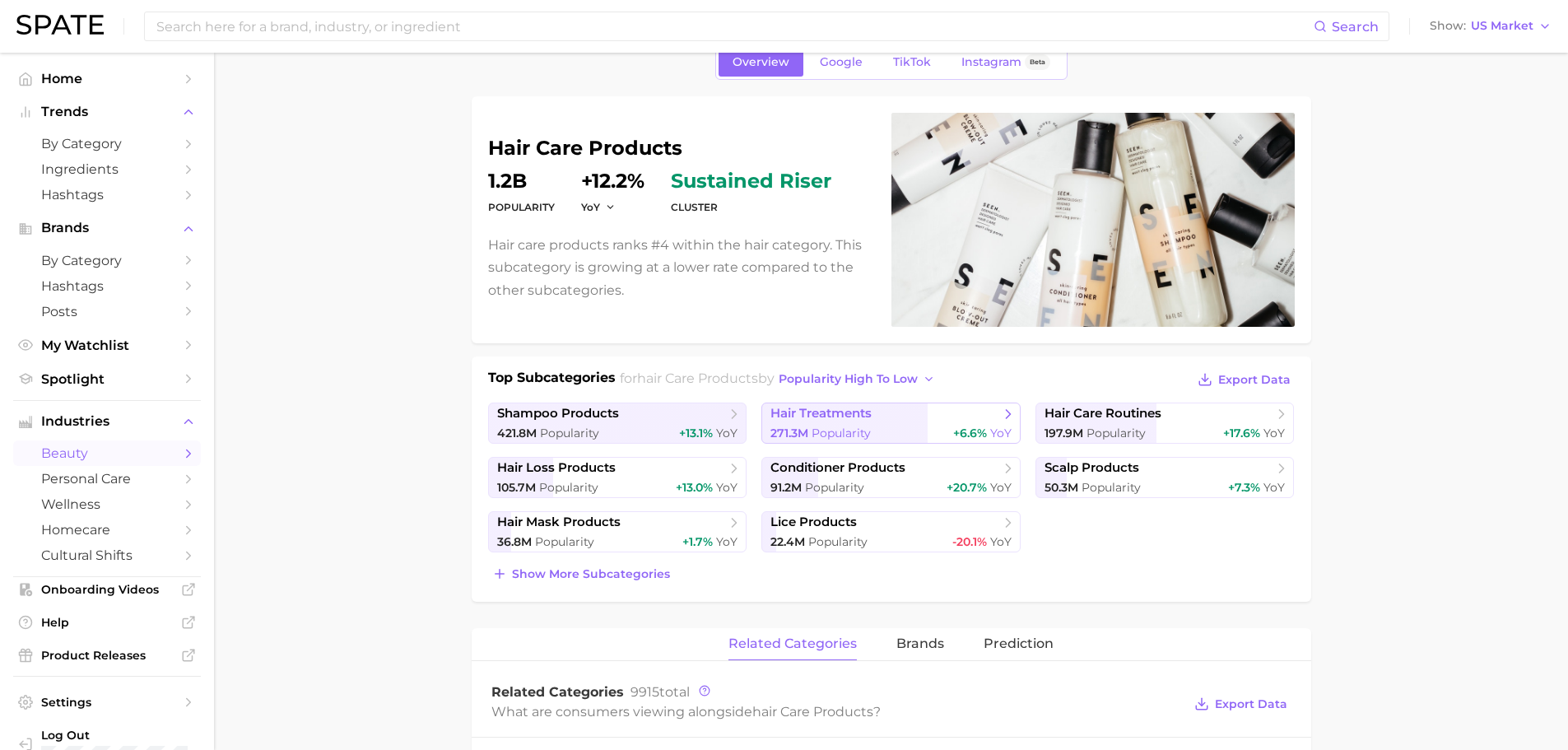
click at [903, 416] on span "hair treatments" at bounding box center [885, 413] width 229 height 16
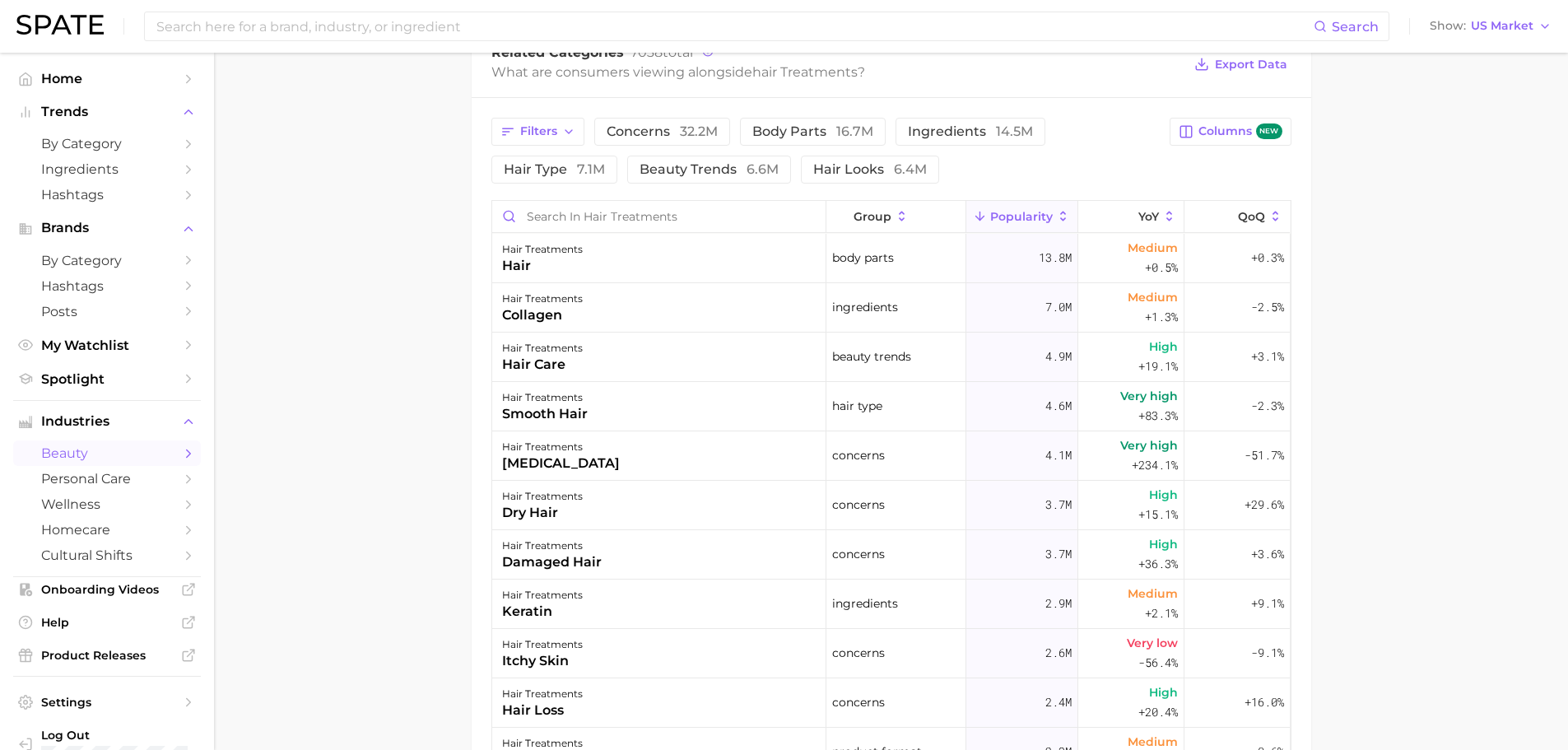
scroll to position [741, 0]
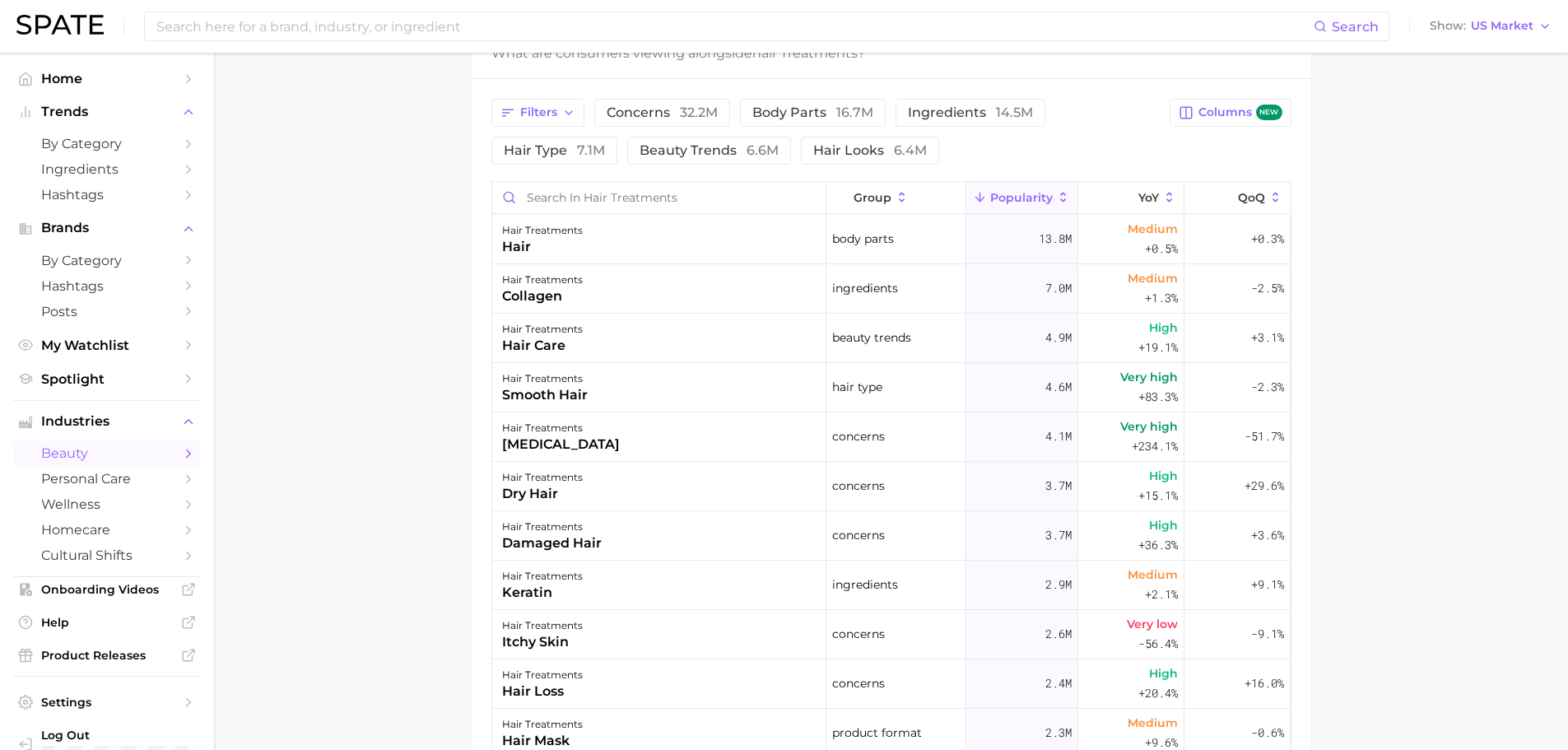
scroll to position [82, 0]
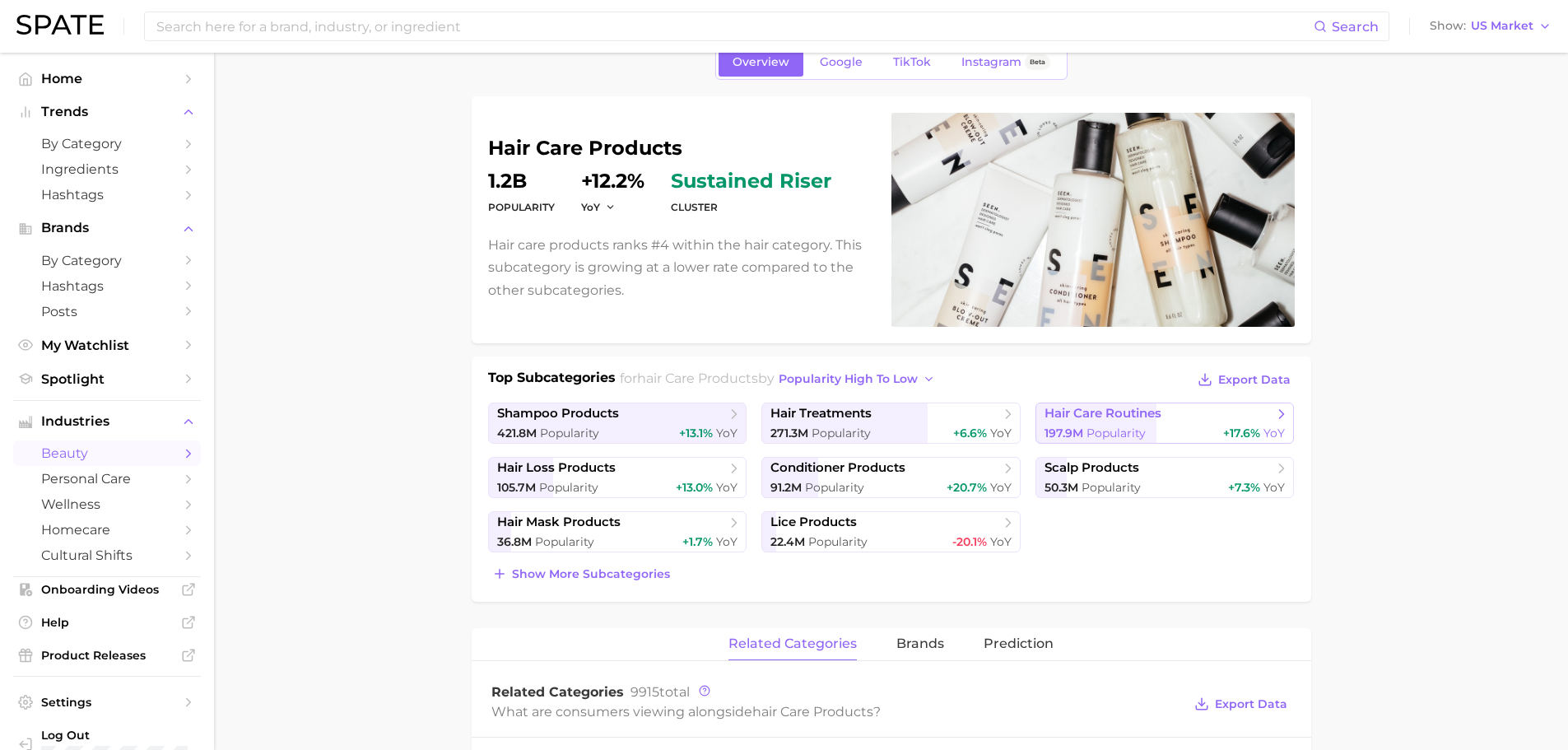
click at [1171, 407] on span "hair care routines" at bounding box center [1159, 413] width 229 height 16
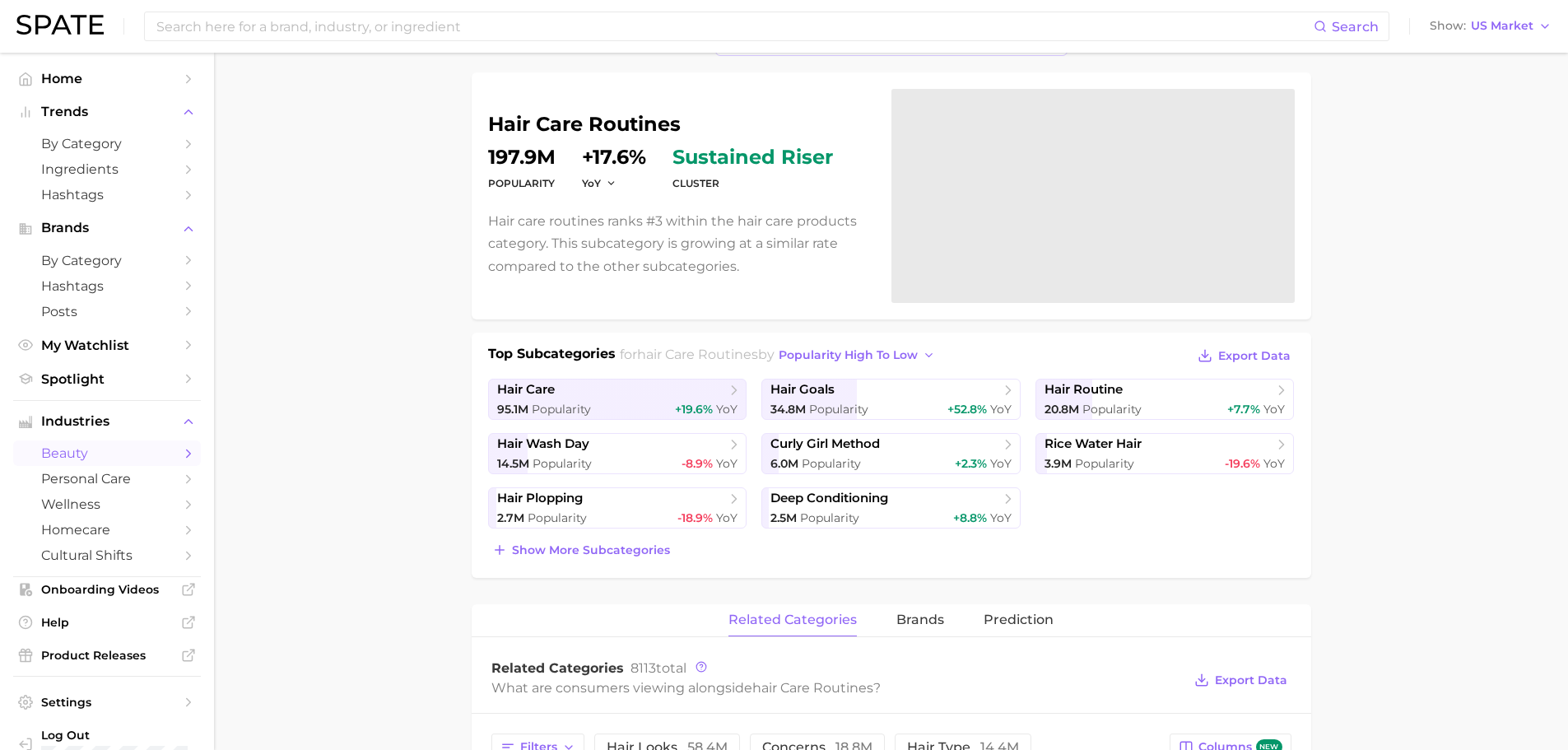
scroll to position [165, 0]
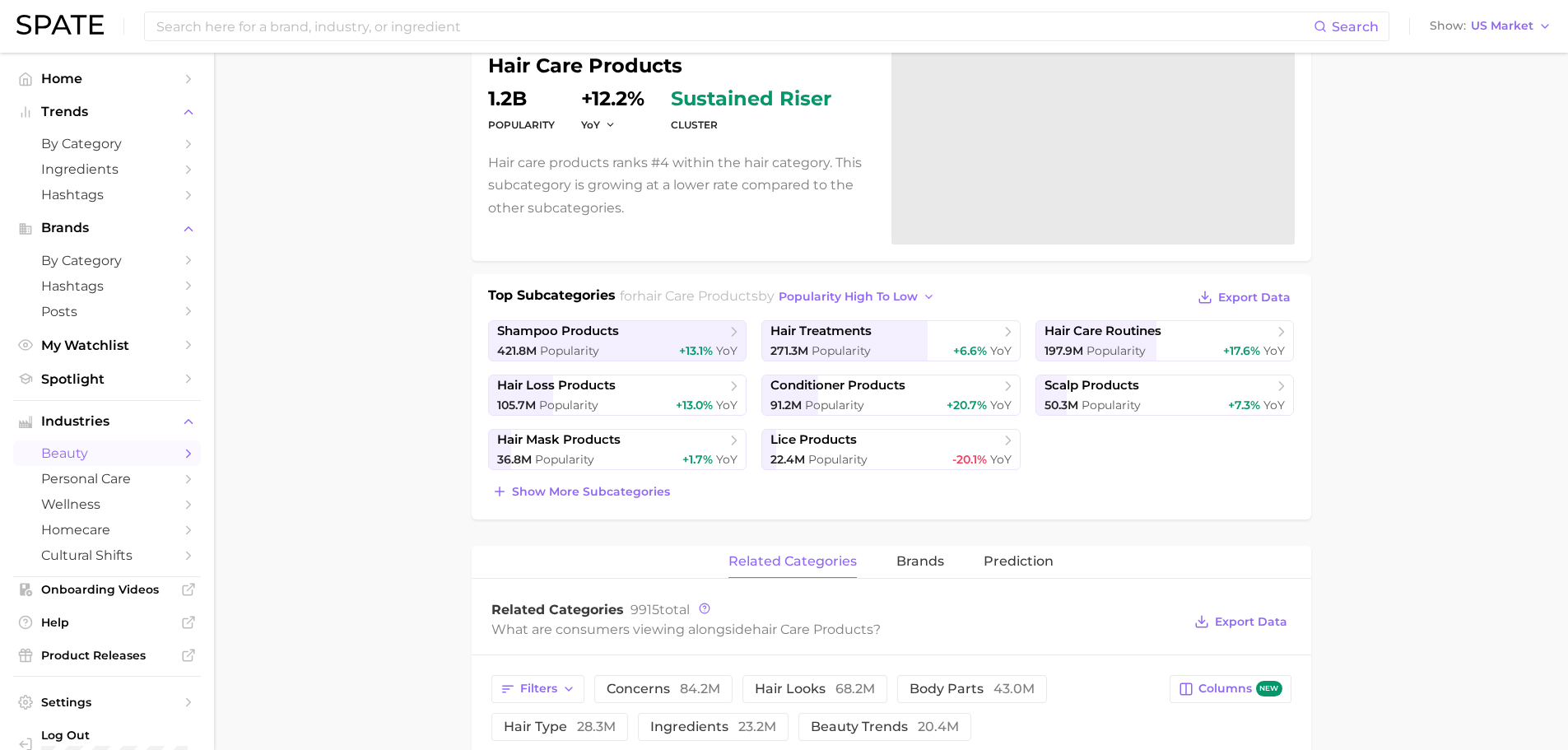
scroll to position [82, 0]
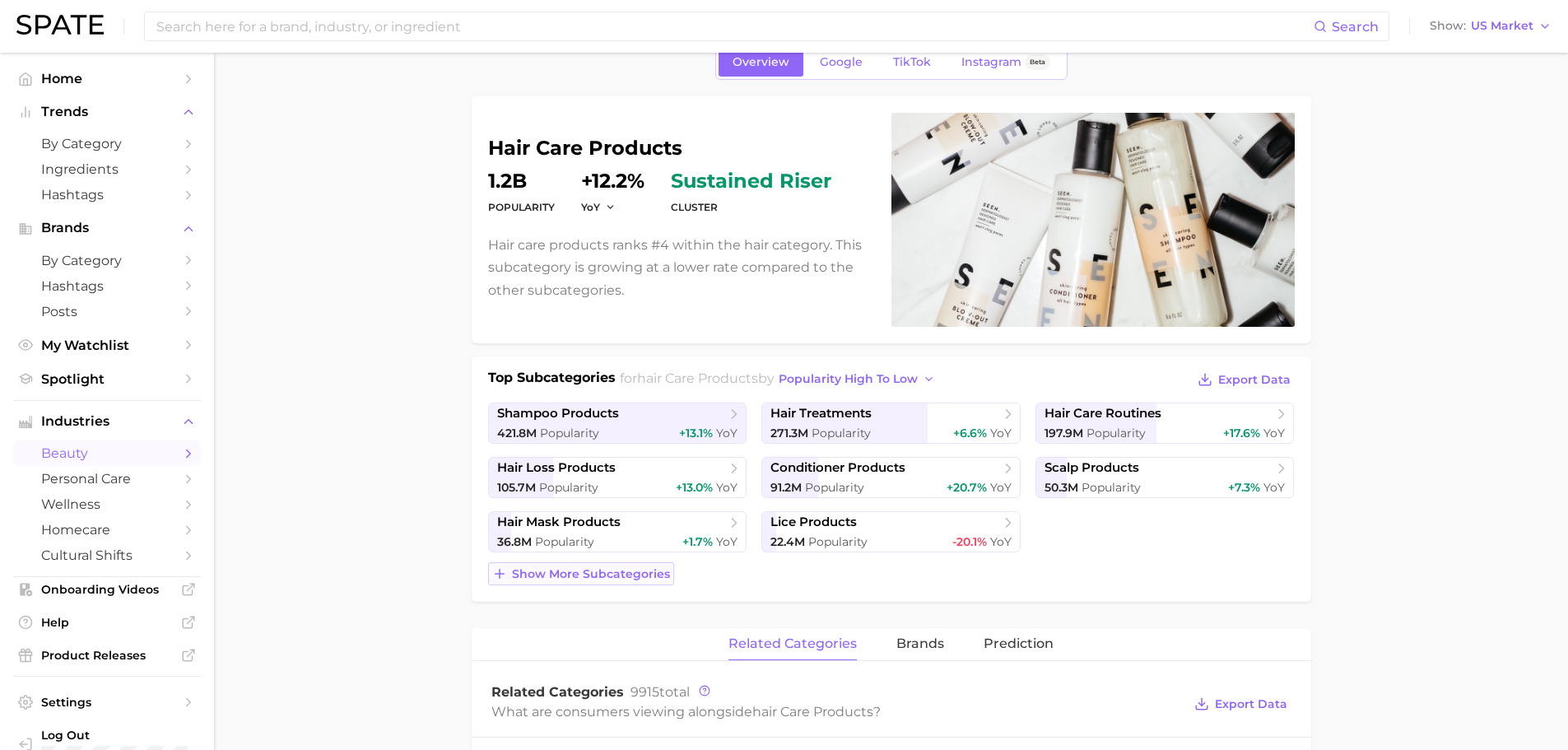
click at [539, 578] on span "Show more subcategories" at bounding box center [591, 574] width 158 height 14
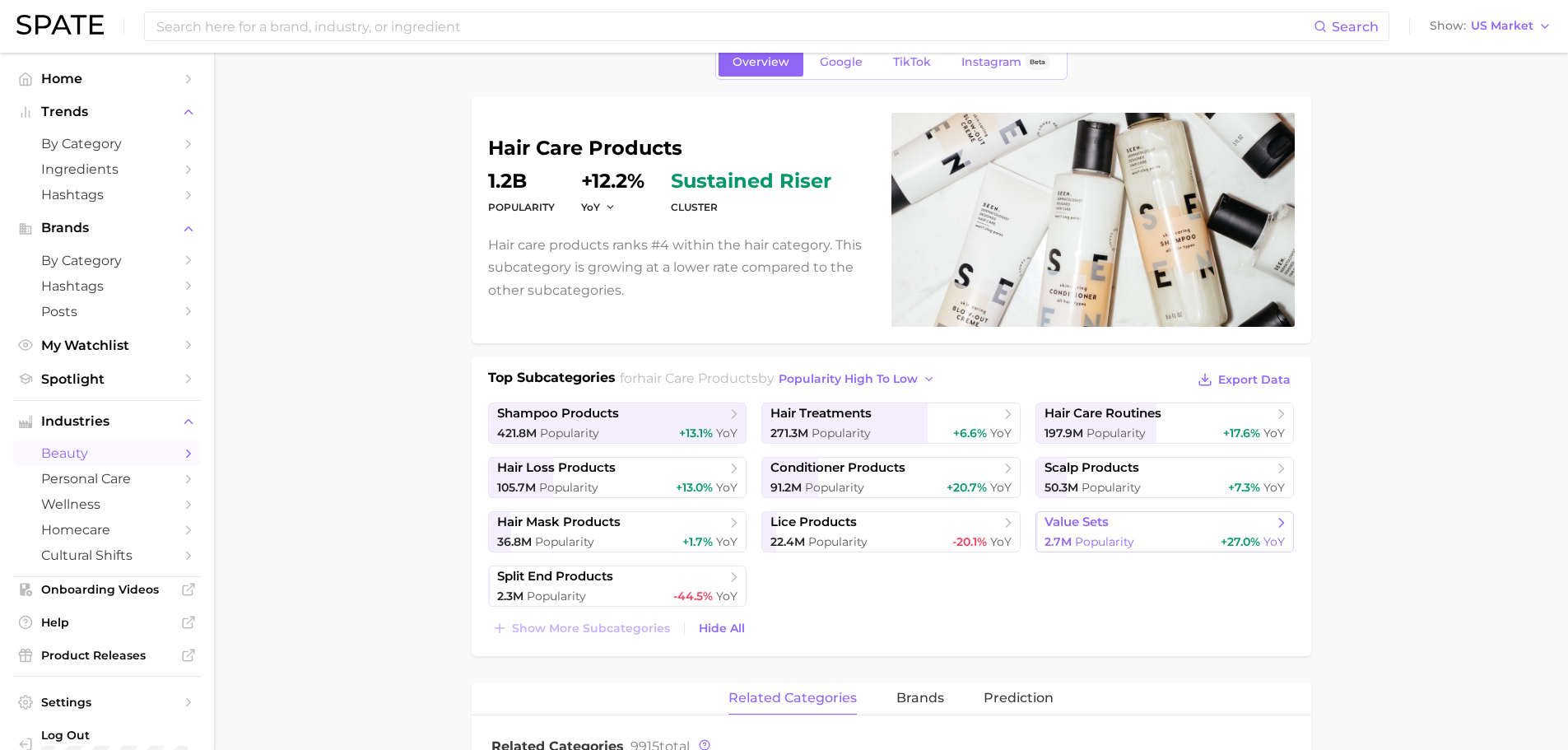
click at [1183, 520] on span "value sets" at bounding box center [1159, 522] width 229 height 16
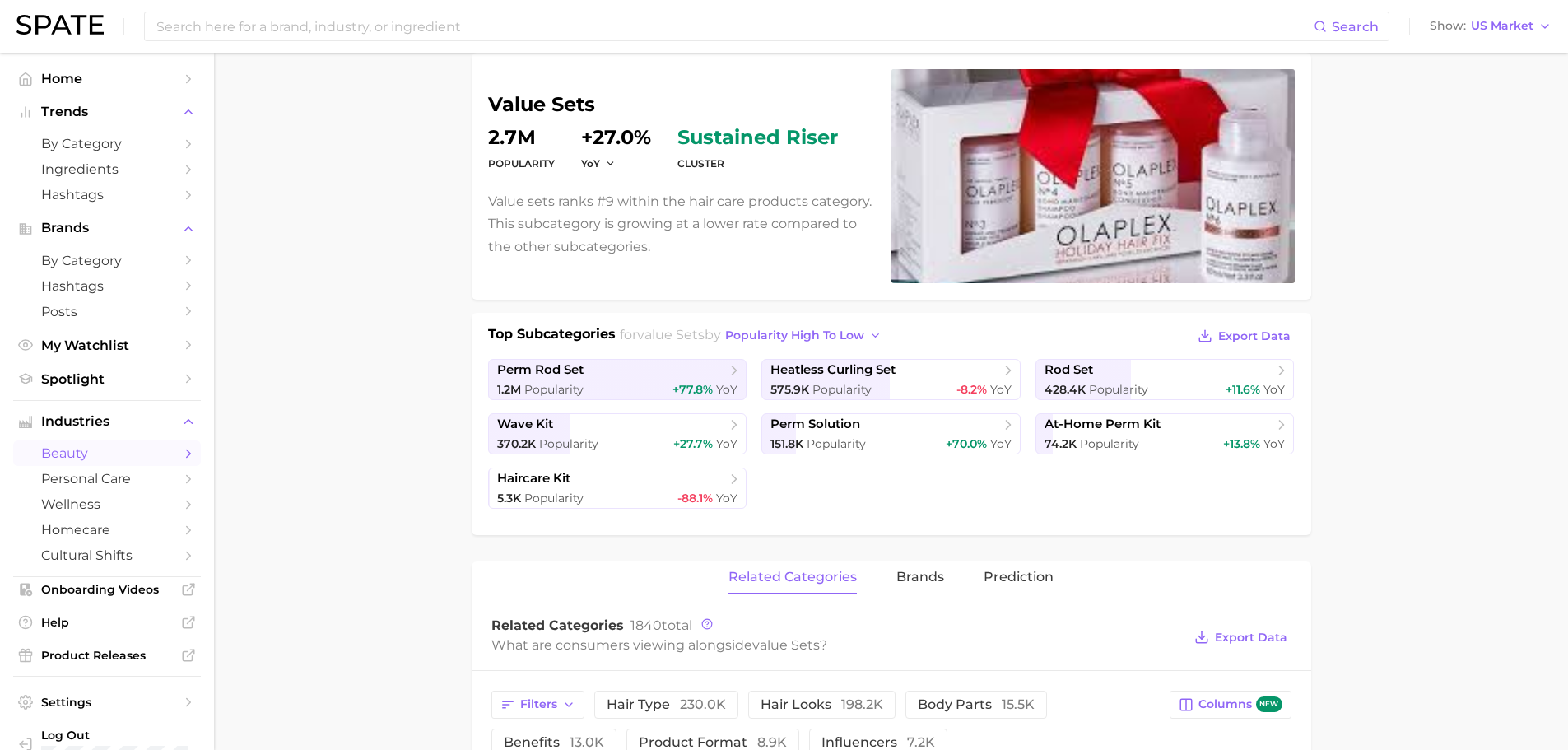
scroll to position [165, 0]
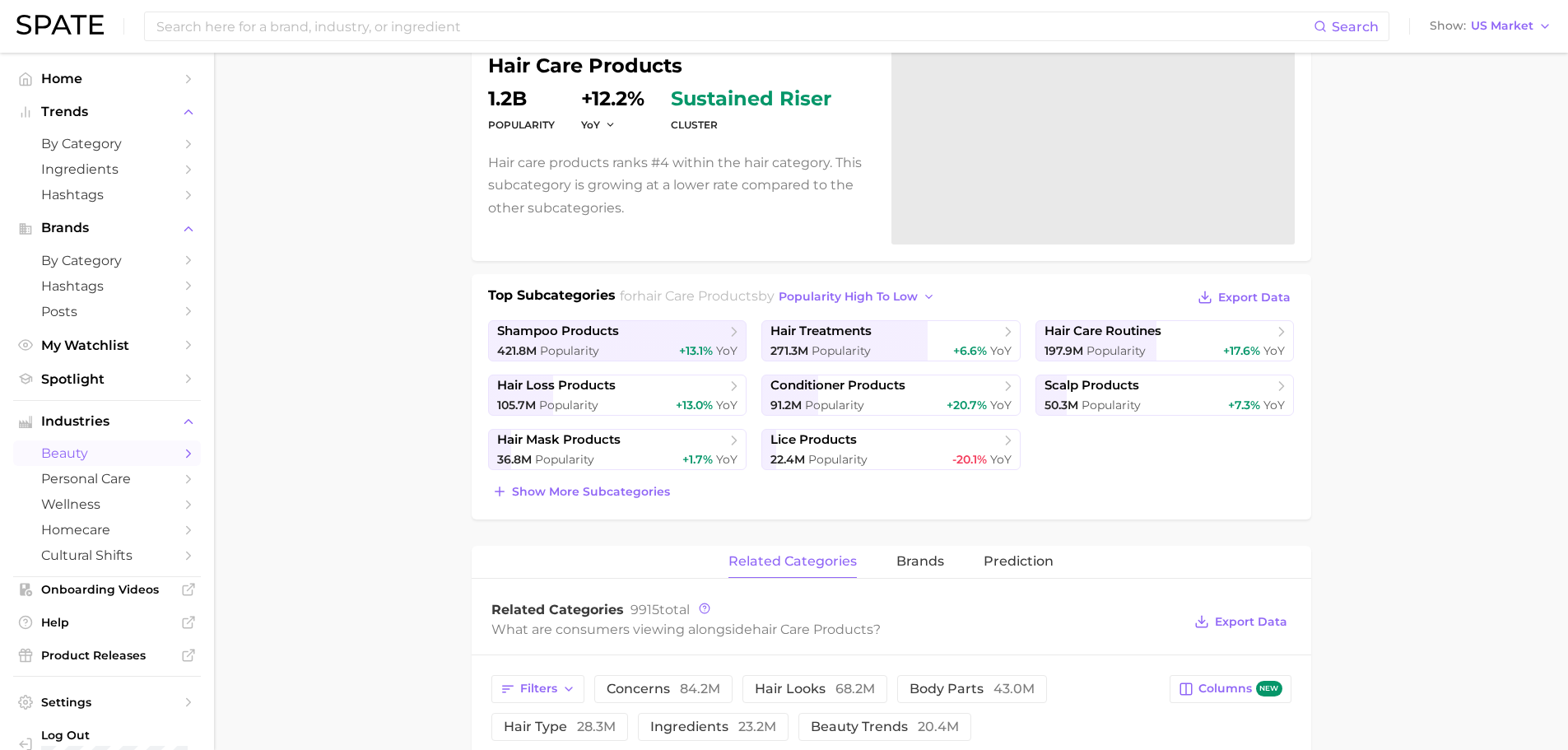
scroll to position [82, 0]
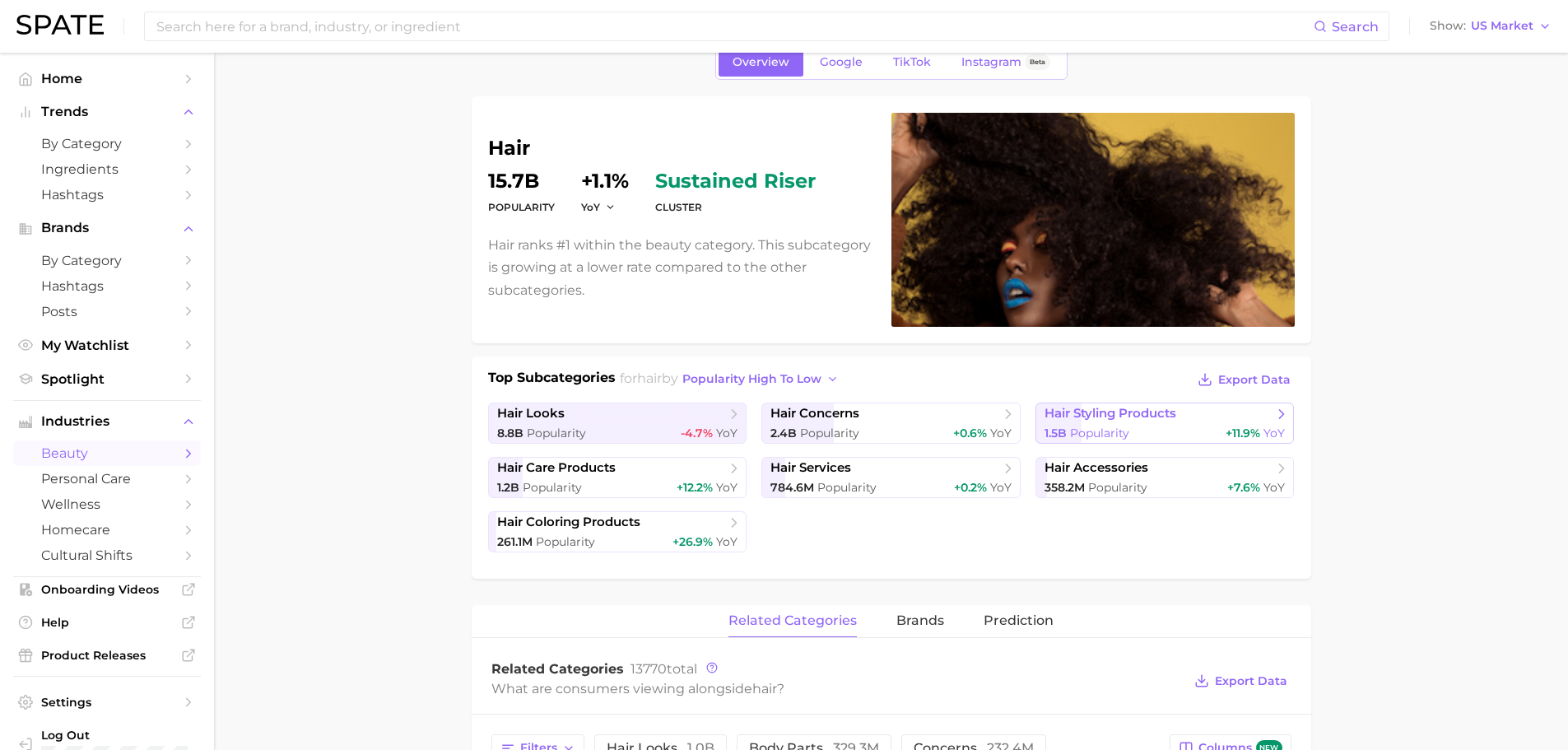
click at [1101, 420] on span "hair styling products" at bounding box center [1110, 413] width 131 height 15
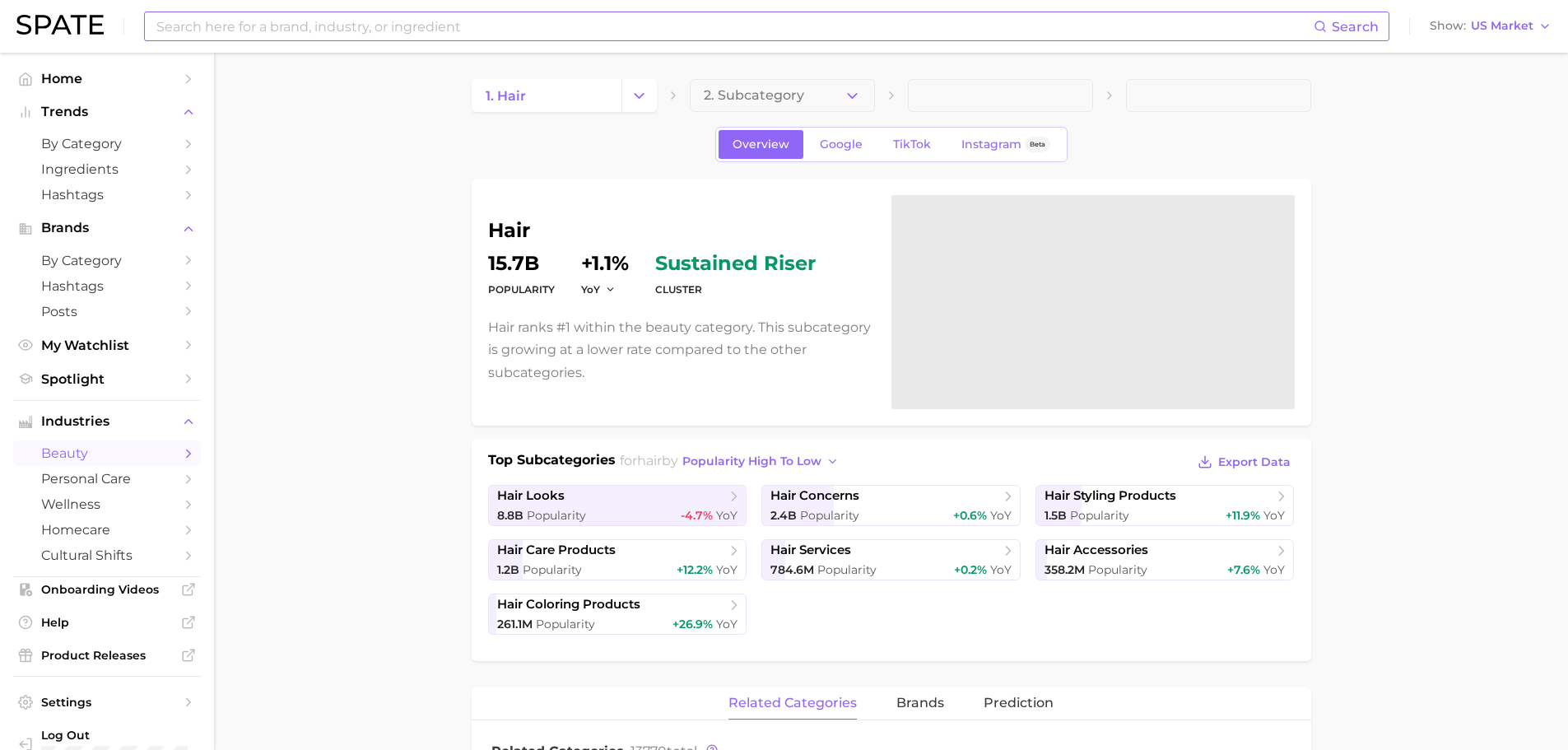
scroll to position [82, 0]
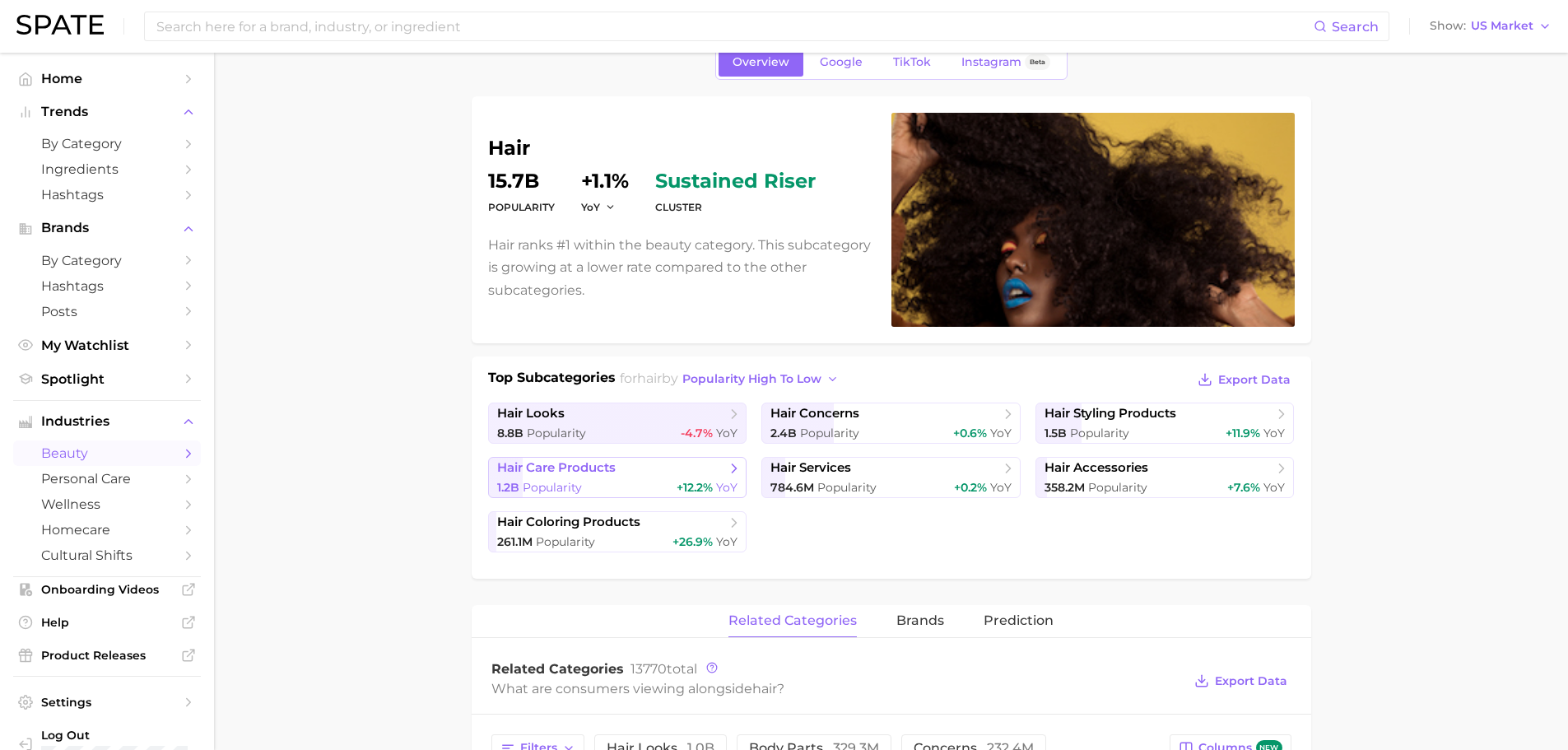
click at [612, 475] on span "hair care products" at bounding box center [557, 468] width 119 height 15
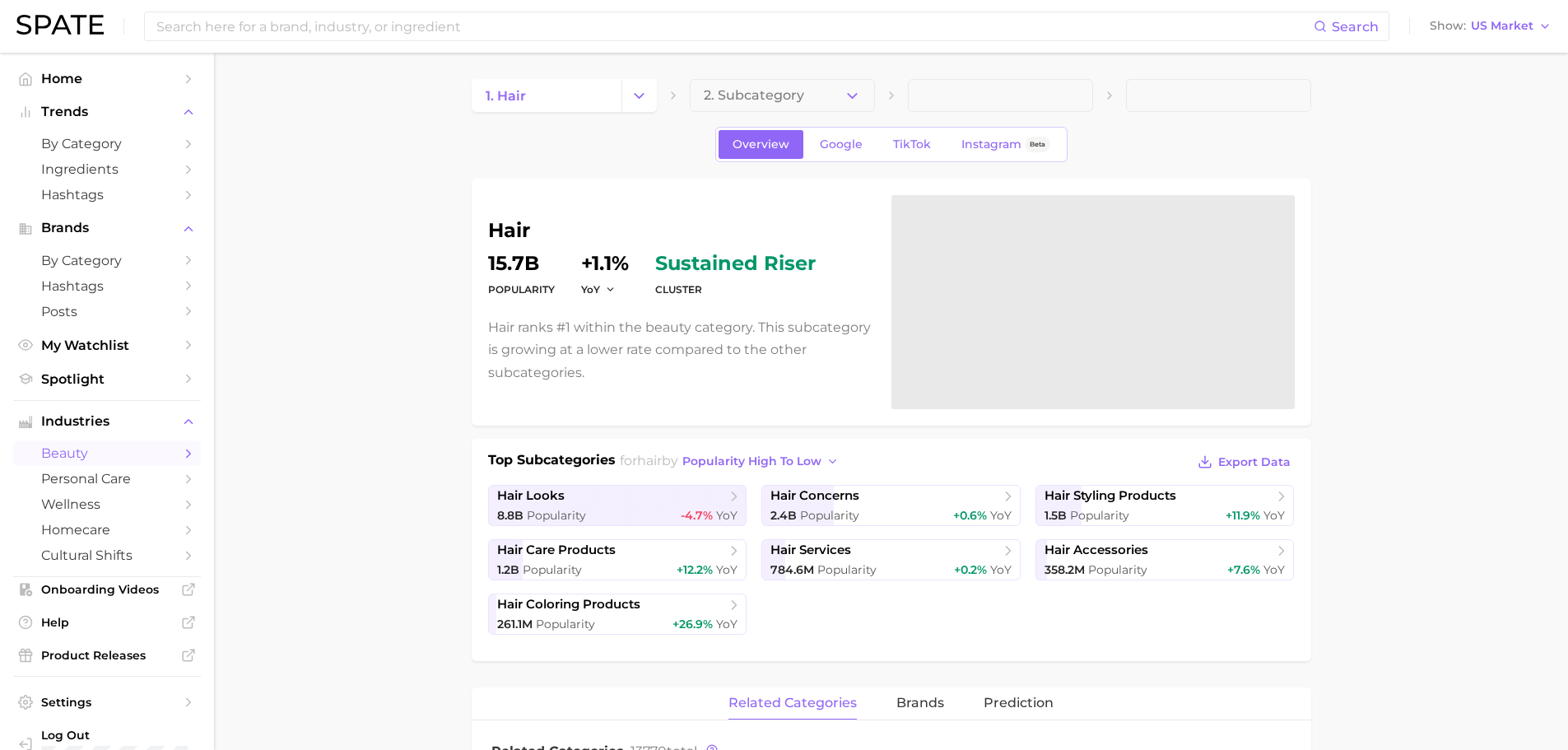
scroll to position [82, 0]
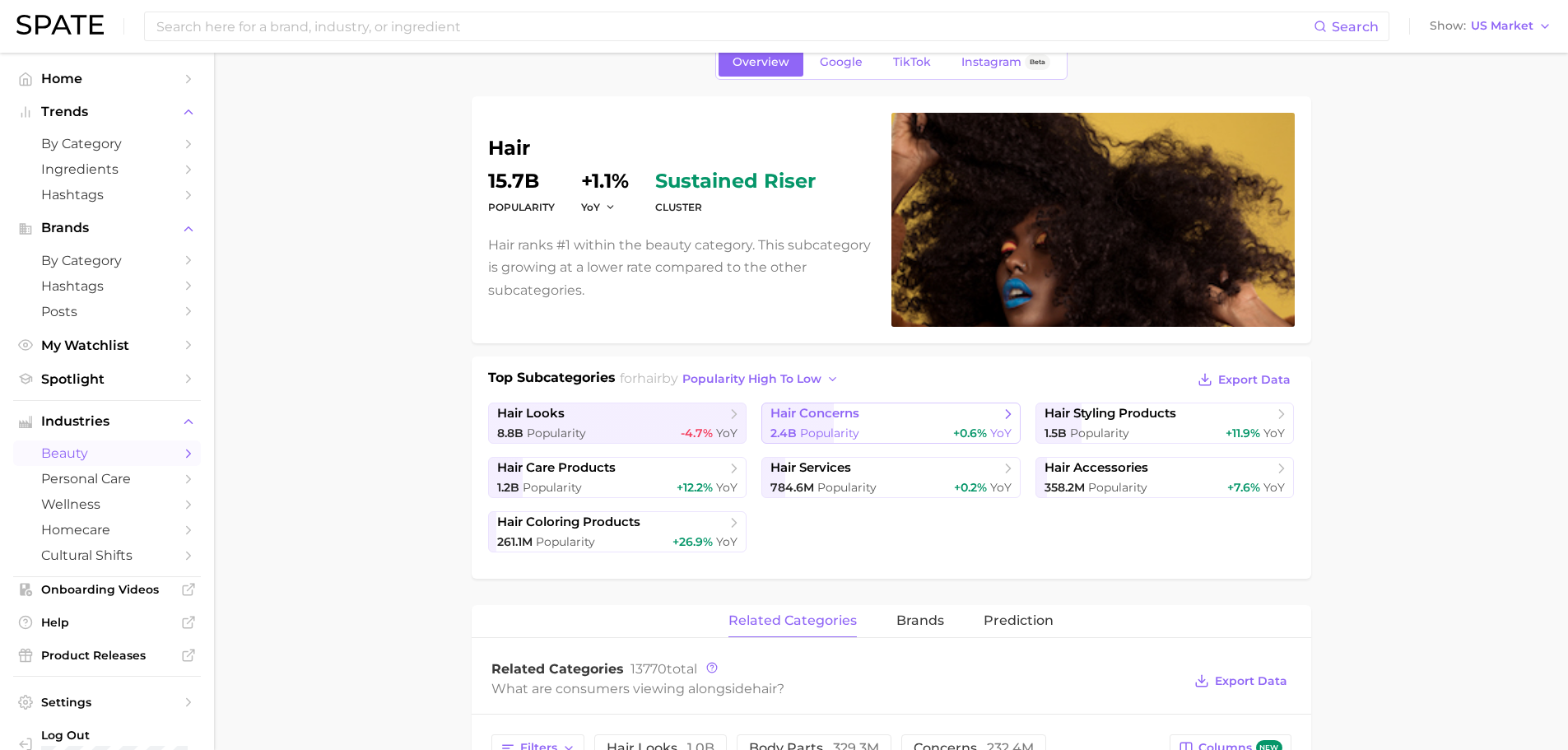
click at [874, 426] on div "2.4b Popularity +0.6% YoY" at bounding box center [891, 433] width 242 height 15
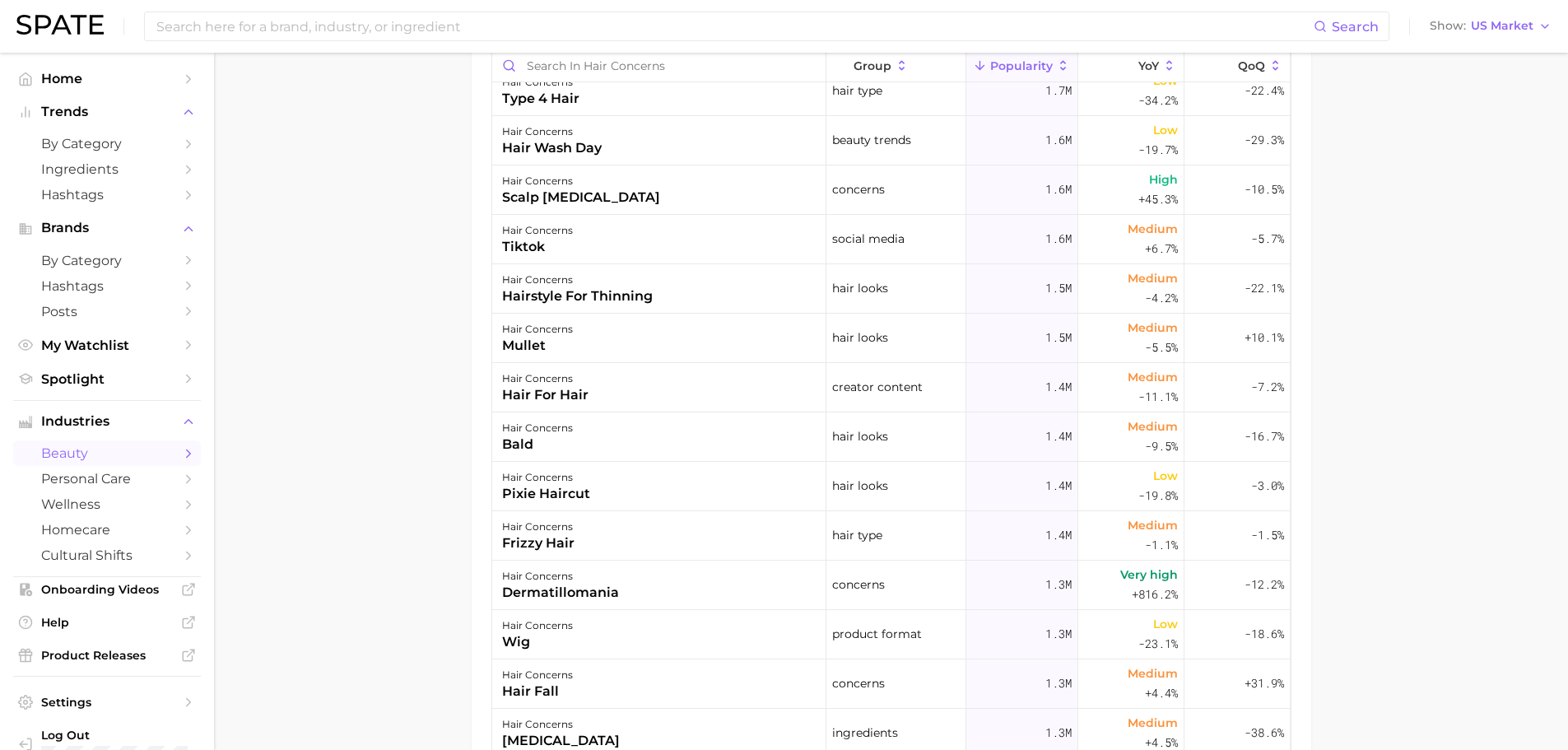
scroll to position [3703, 0]
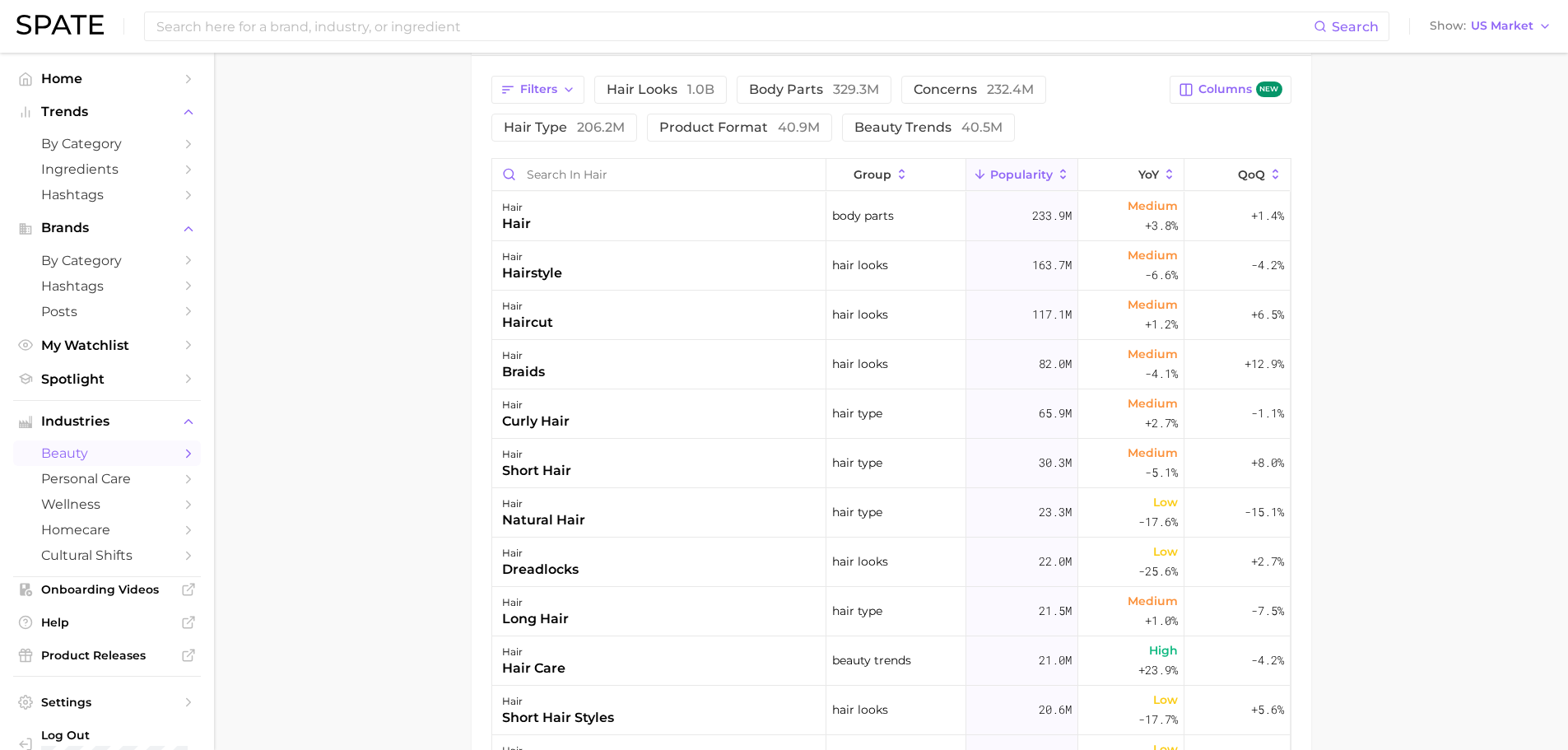
scroll to position [82, 0]
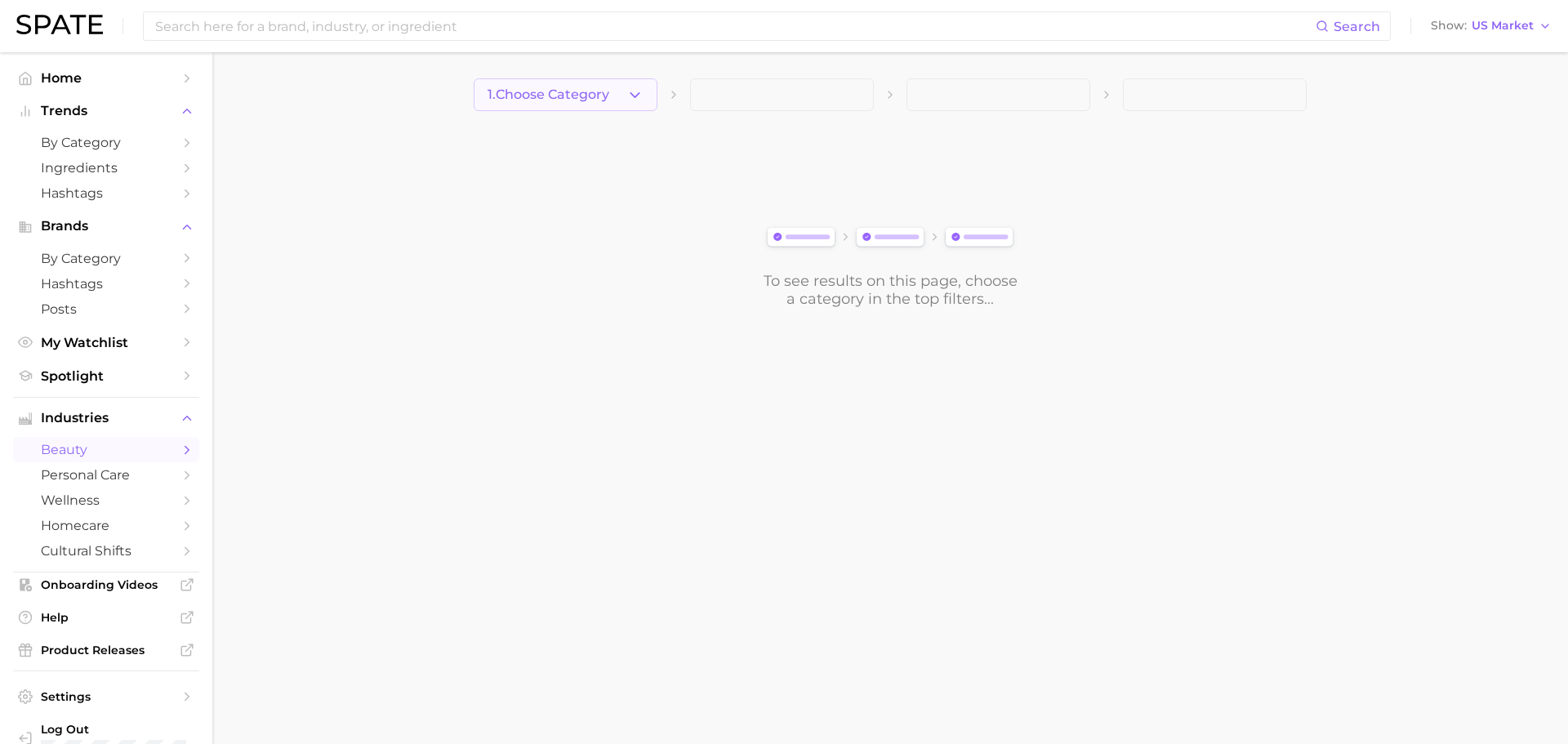
click at [561, 95] on span "1. Choose Category" at bounding box center [549, 94] width 122 height 14
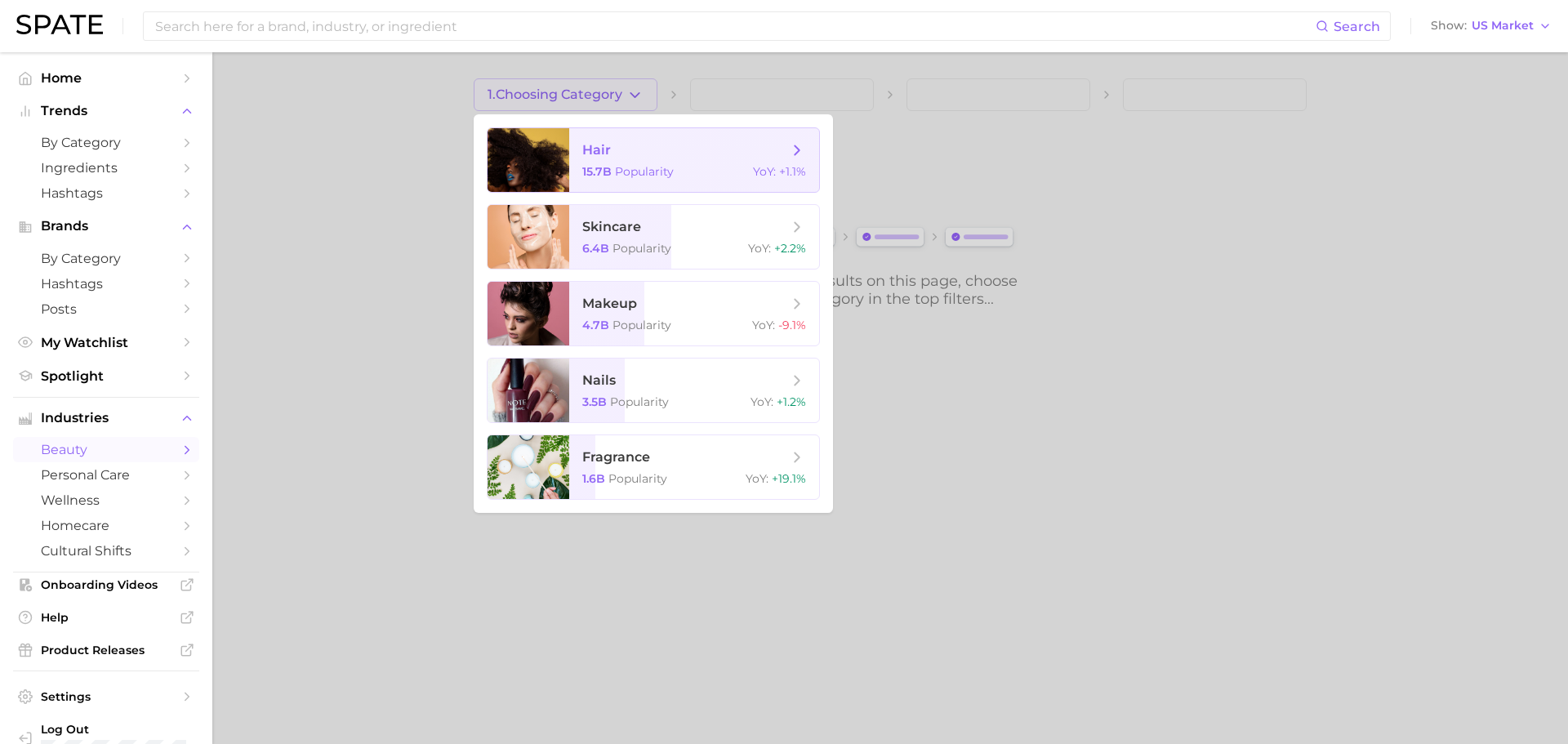
click at [566, 164] on div at bounding box center [528, 159] width 81 height 63
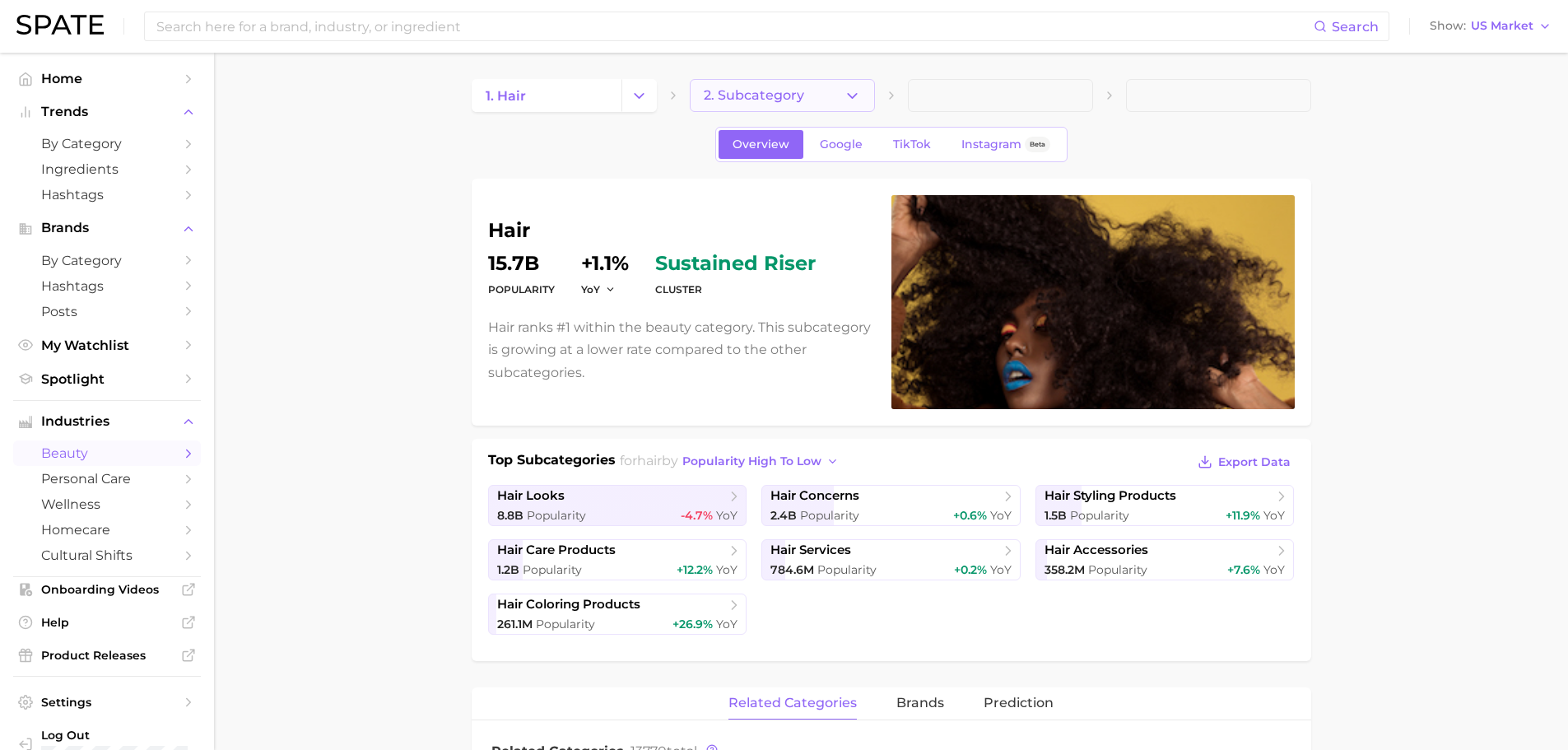
click at [780, 102] on span "2. Subcategory" at bounding box center [755, 95] width 101 height 15
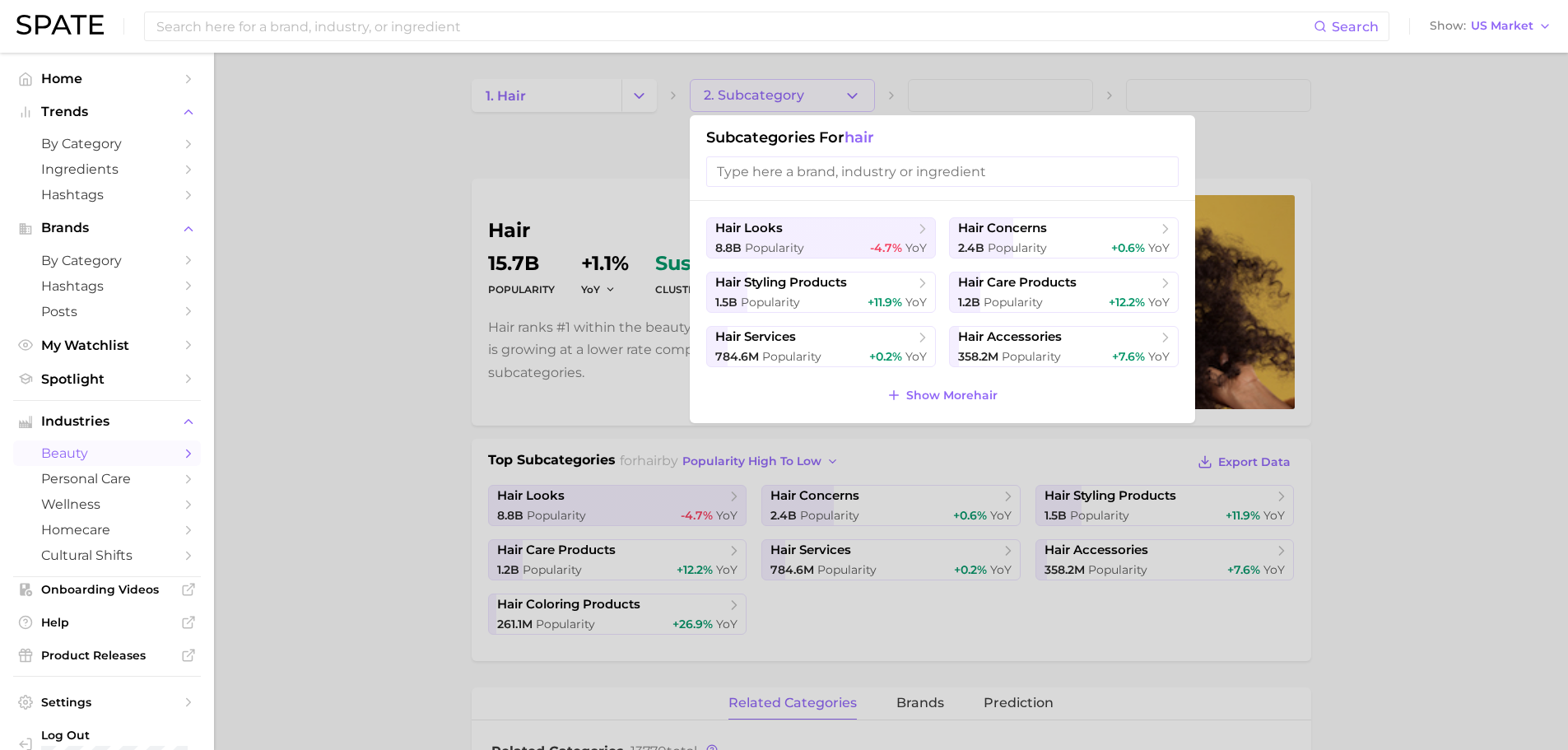
click at [1373, 333] on div at bounding box center [784, 375] width 1568 height 750
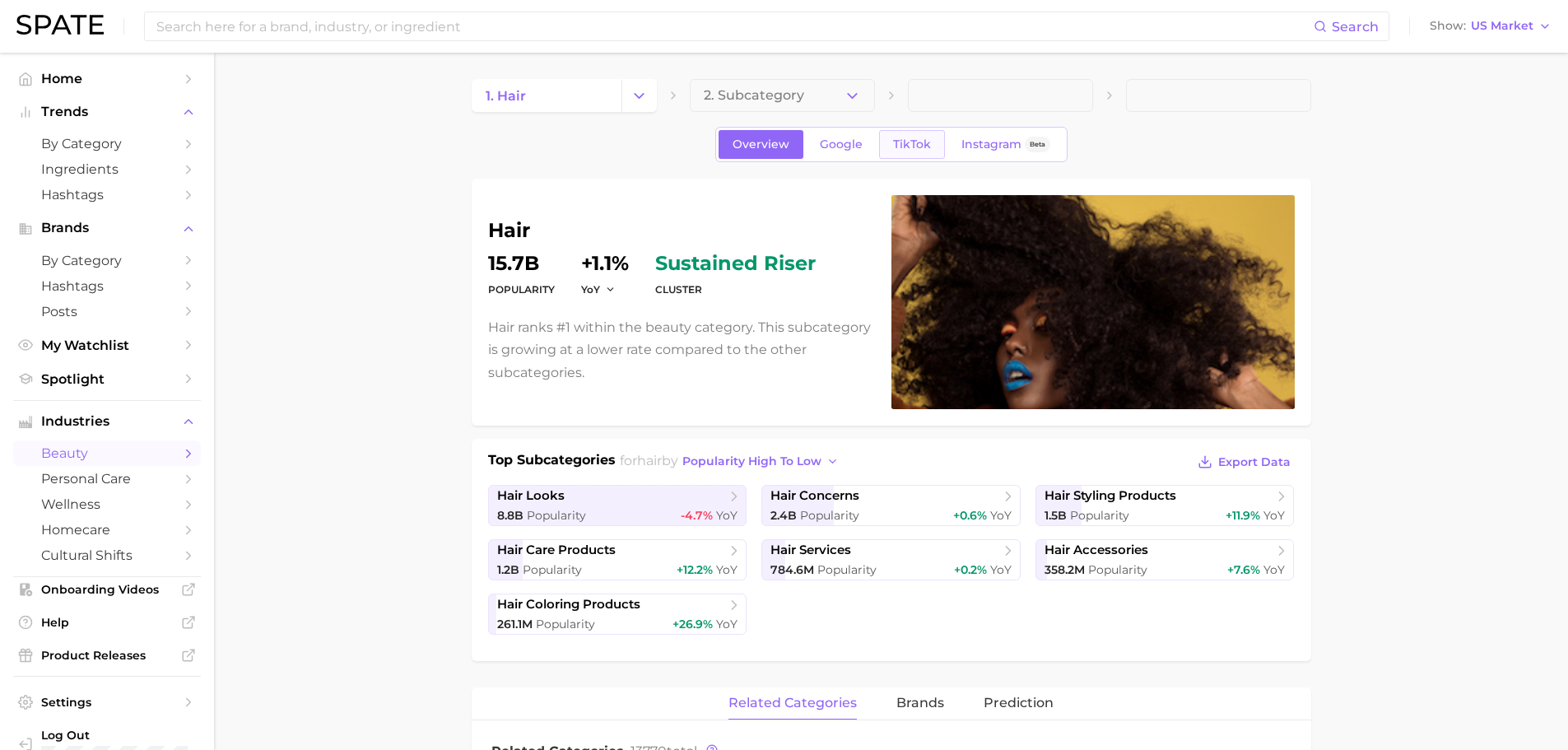
click at [923, 148] on span "TikTok" at bounding box center [912, 144] width 38 height 14
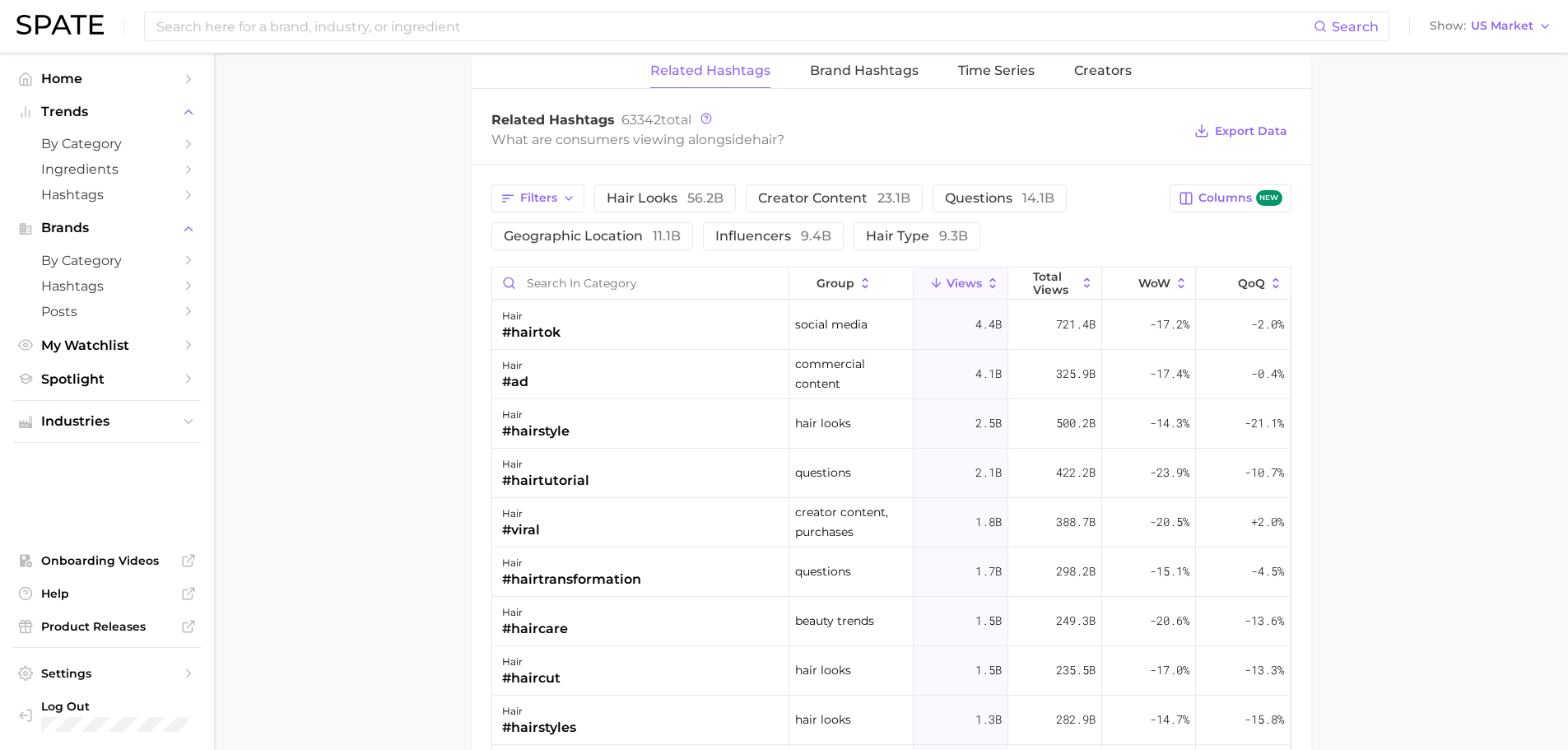
scroll to position [1152, 0]
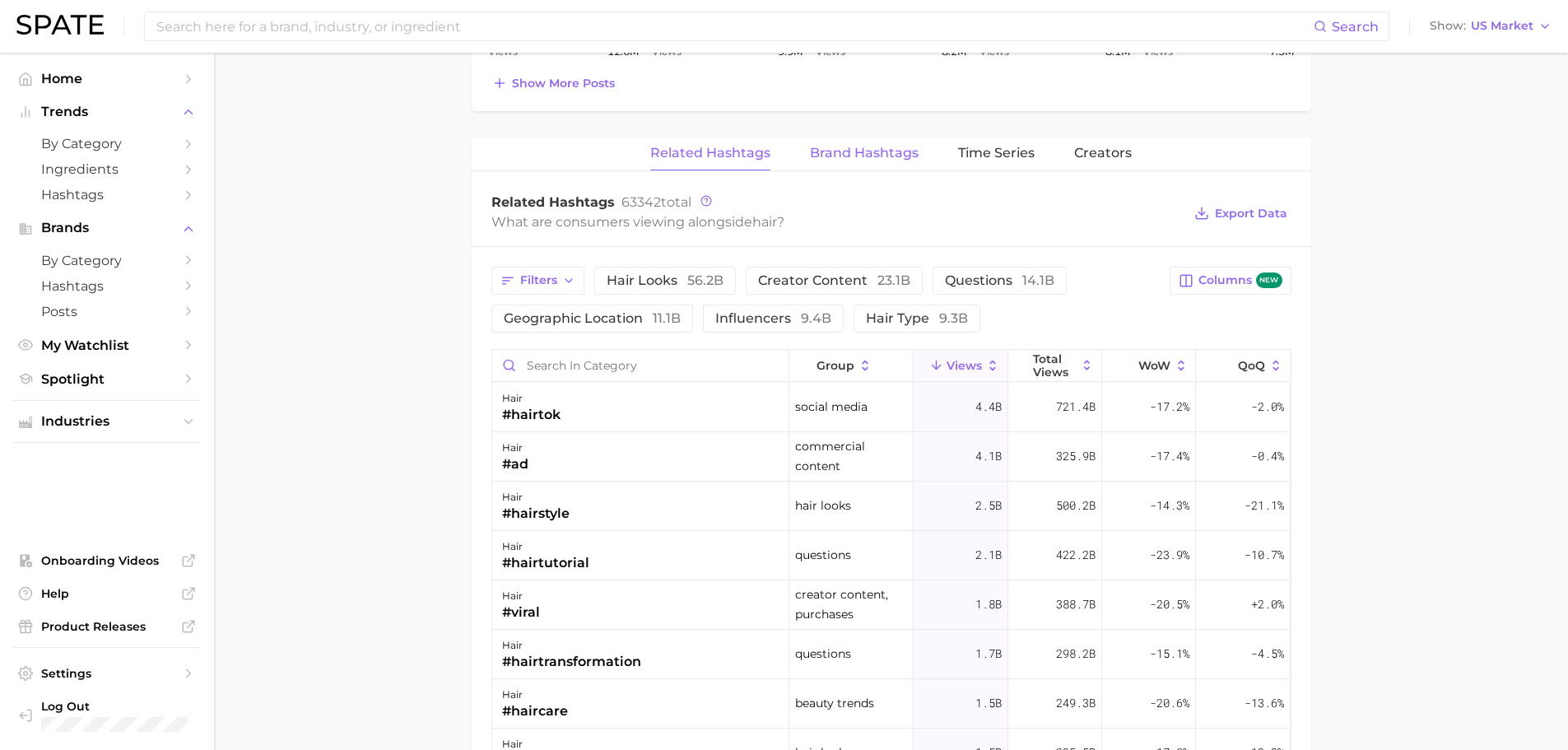
click at [878, 149] on span "Brand Hashtags" at bounding box center [864, 153] width 108 height 15
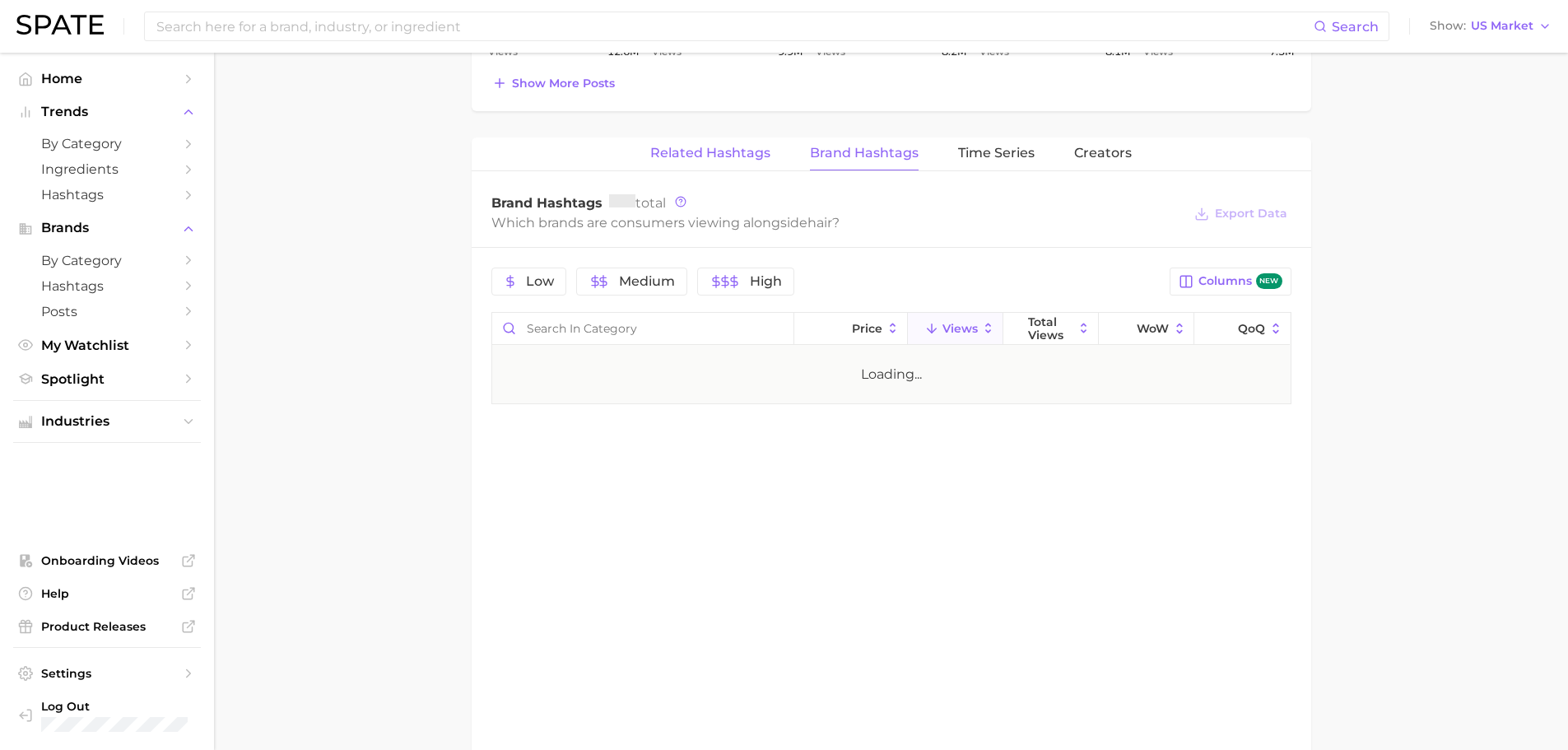
click at [726, 150] on span "Related Hashtags" at bounding box center [710, 153] width 120 height 15
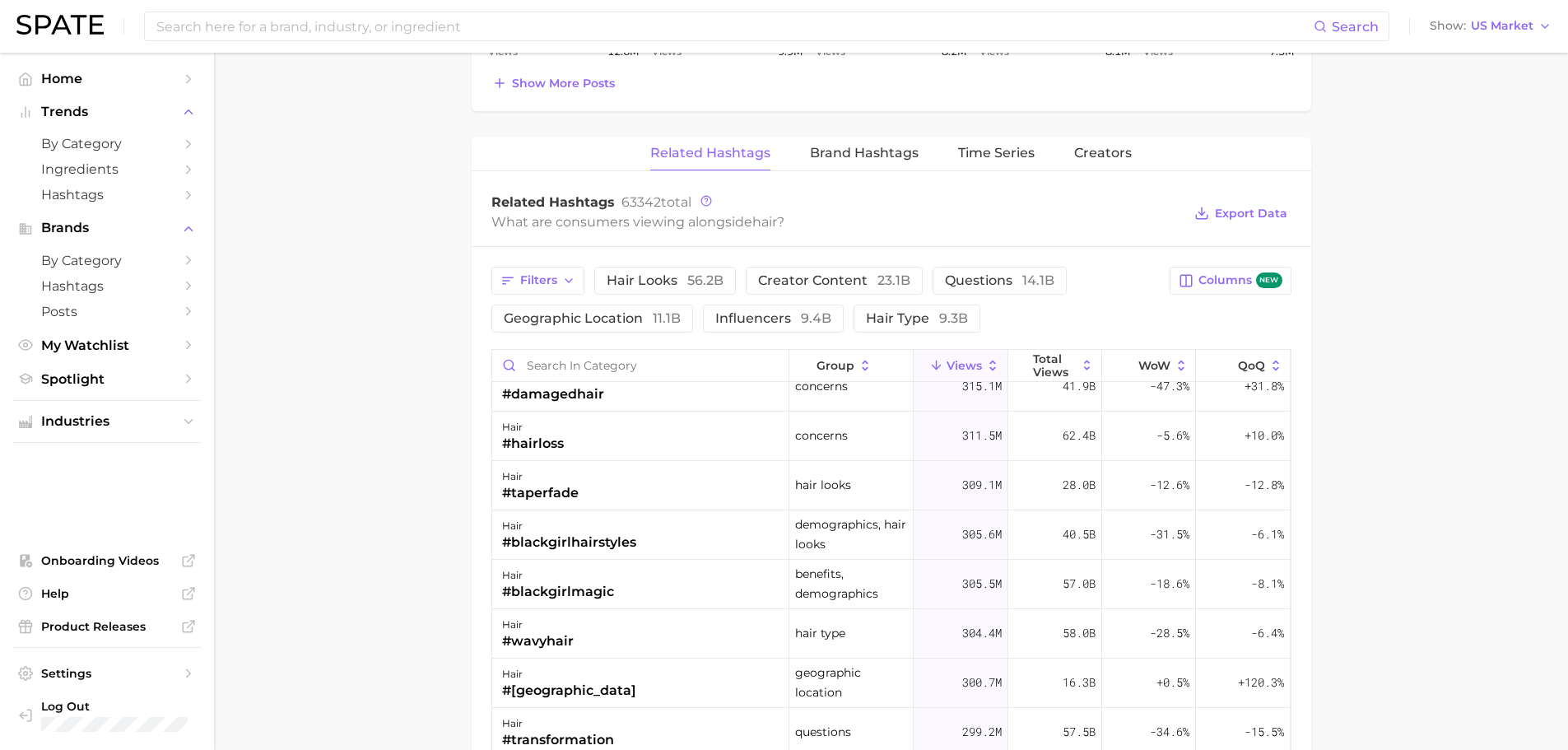
scroll to position [2551, 0]
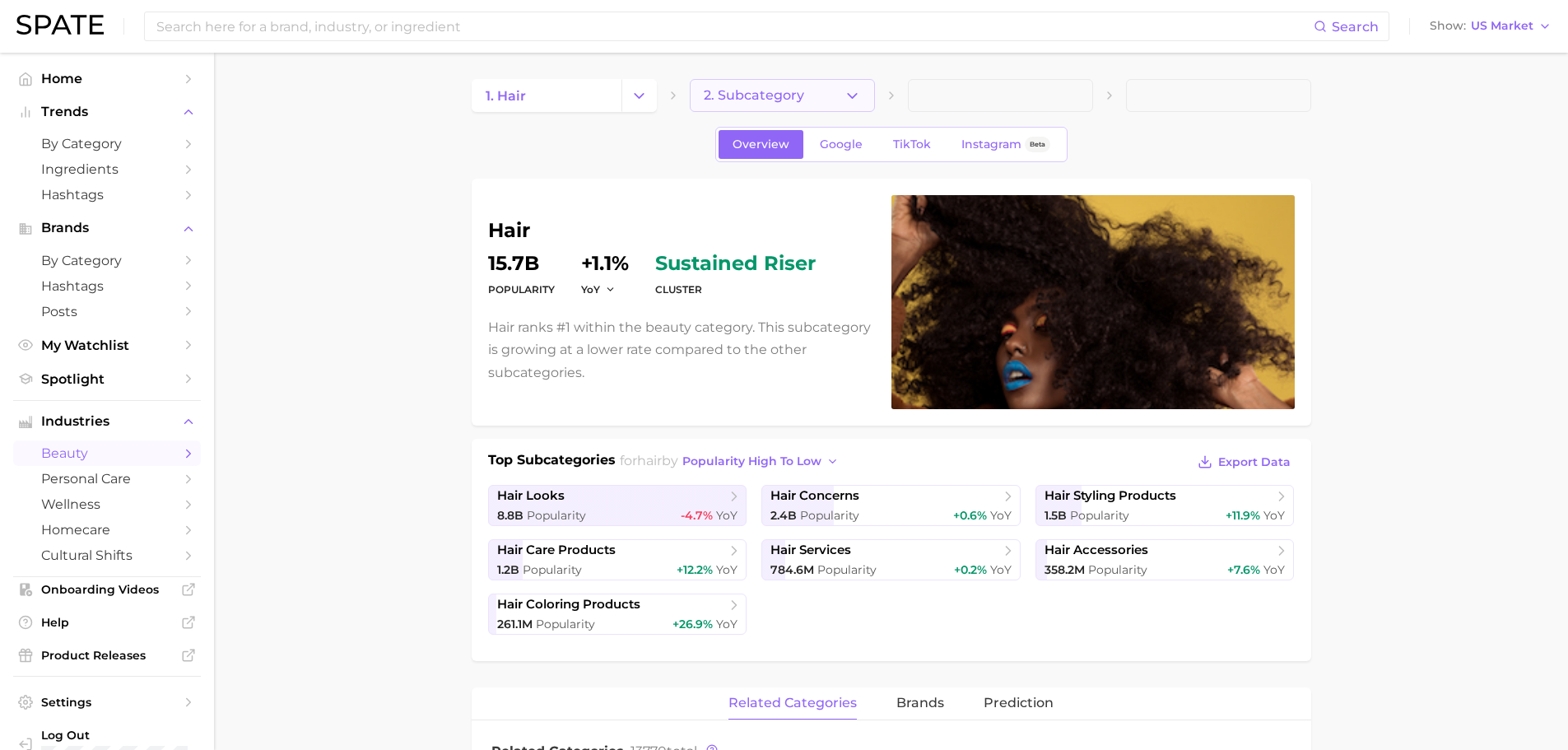
click at [850, 90] on icon "button" at bounding box center [853, 96] width 17 height 17
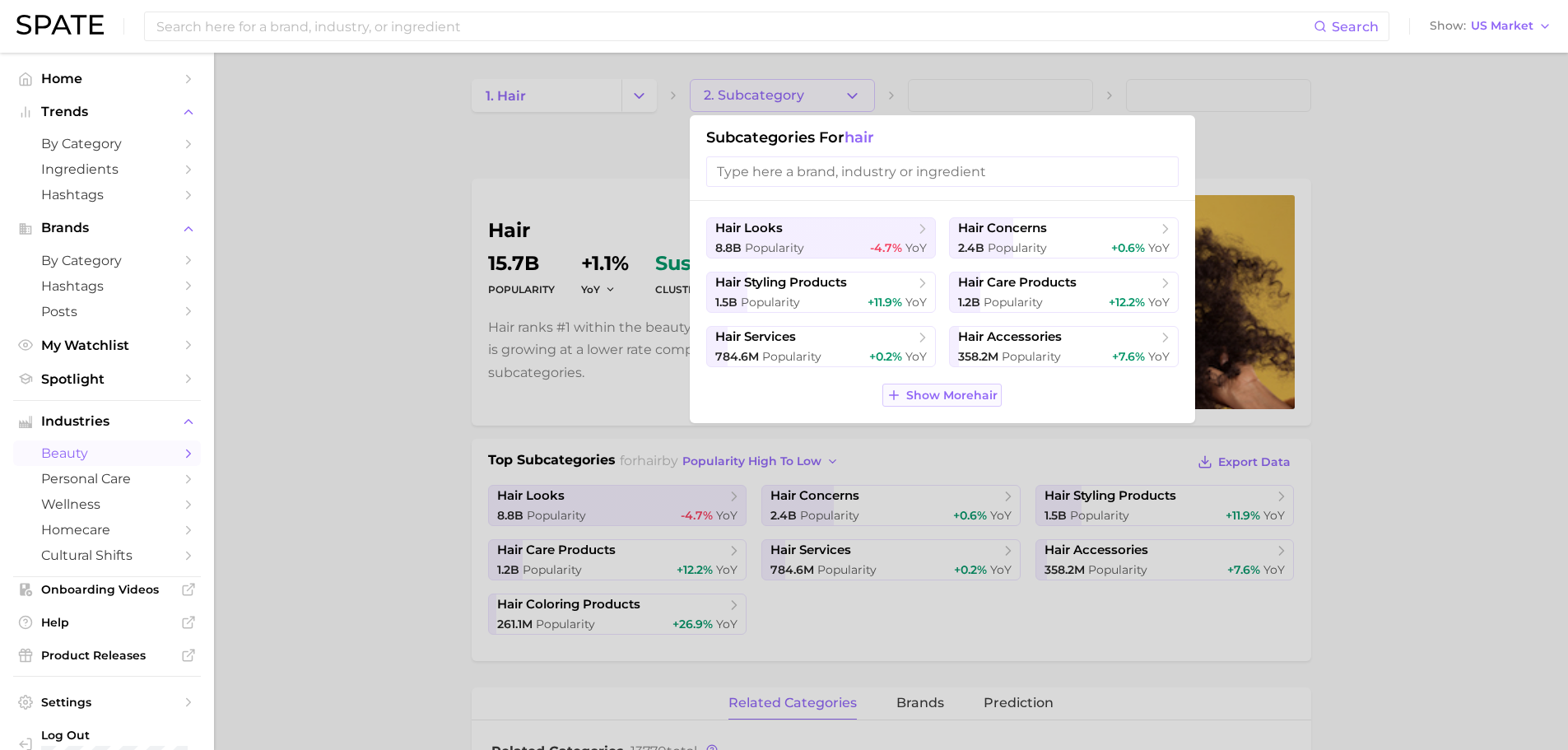
click at [968, 400] on span "Show More hair" at bounding box center [952, 395] width 91 height 14
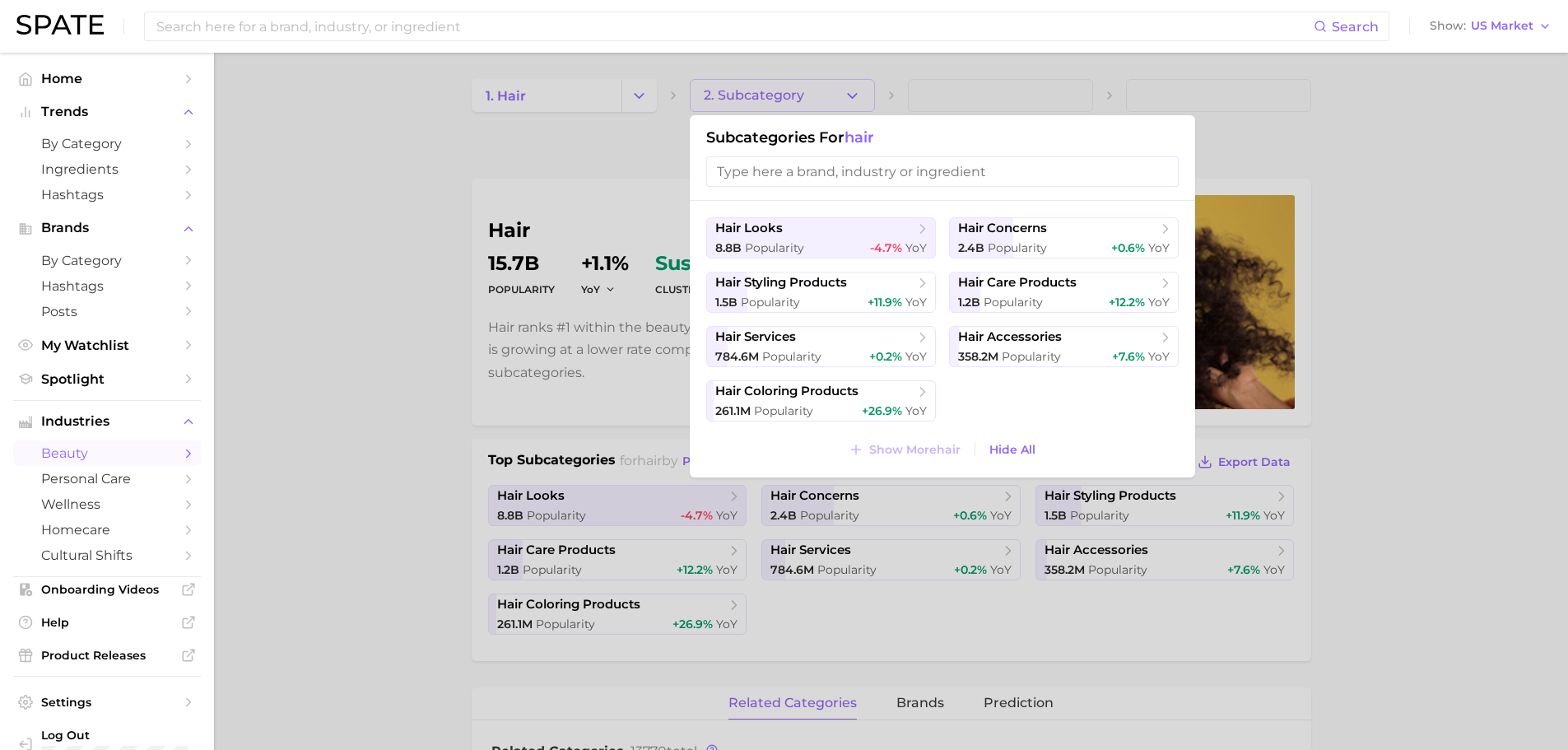
click at [1484, 462] on div at bounding box center [784, 375] width 1568 height 750
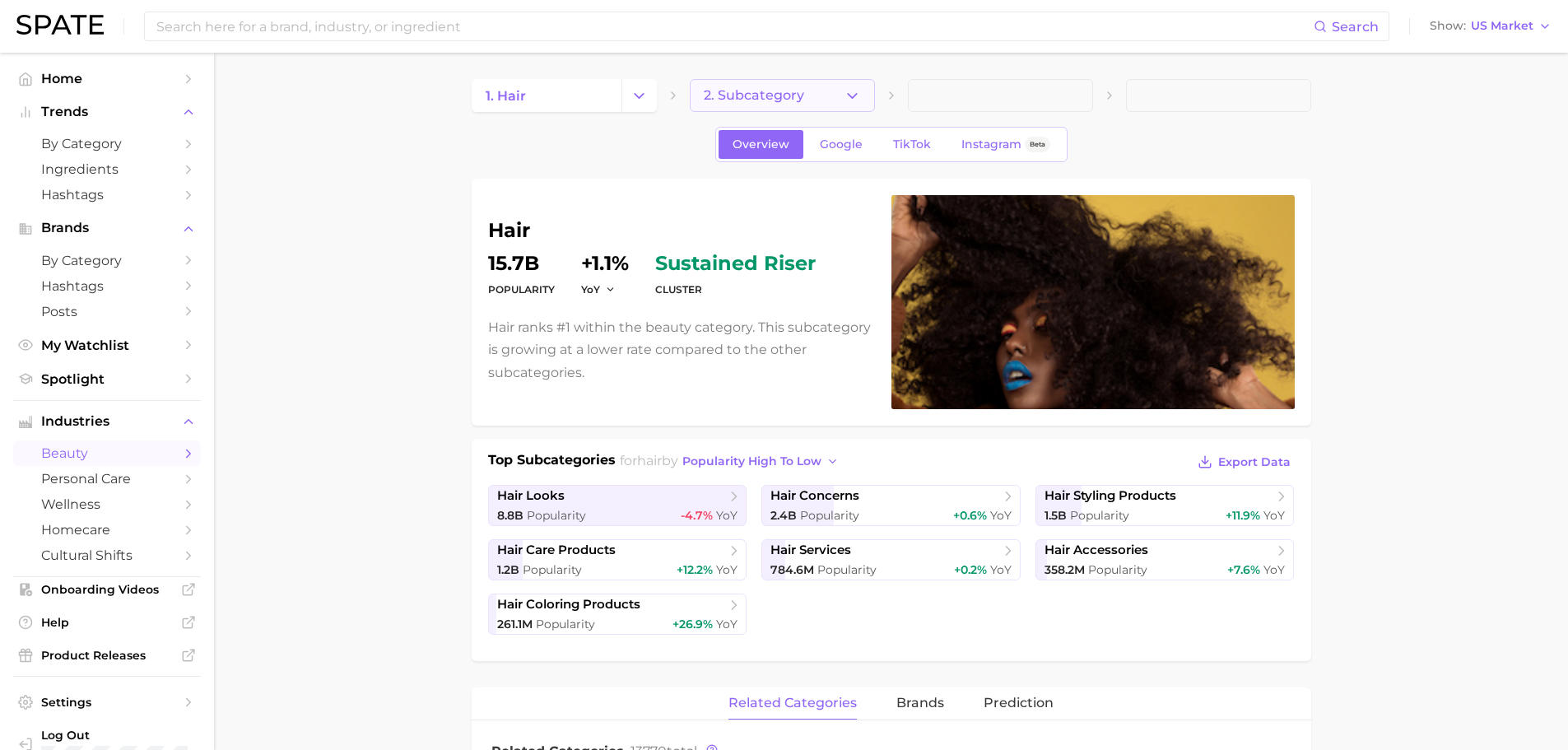
click at [772, 93] on span "2. Subcategory" at bounding box center [755, 95] width 101 height 15
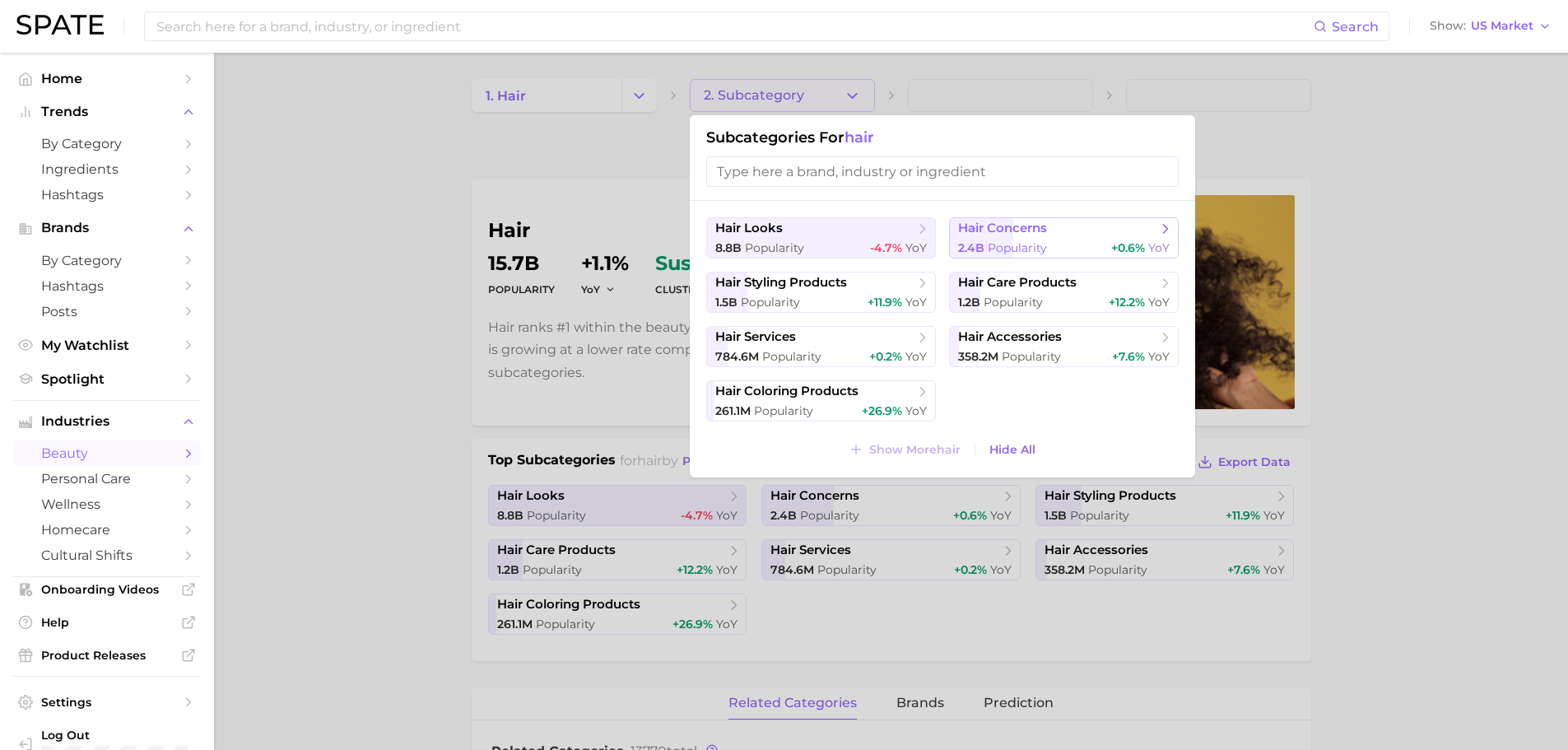
click at [1036, 249] on span "Popularity" at bounding box center [1017, 247] width 59 height 15
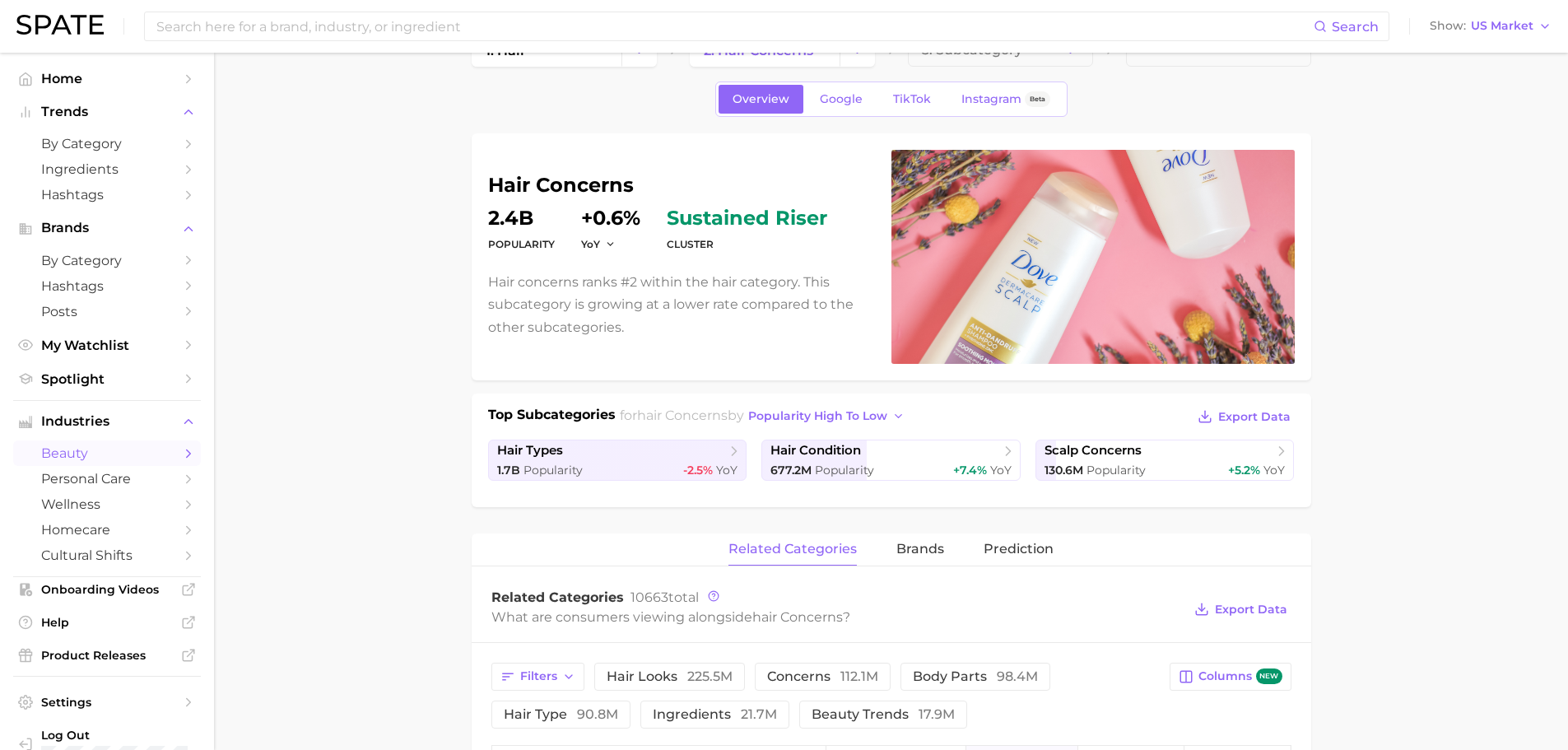
scroll to position [82, 0]
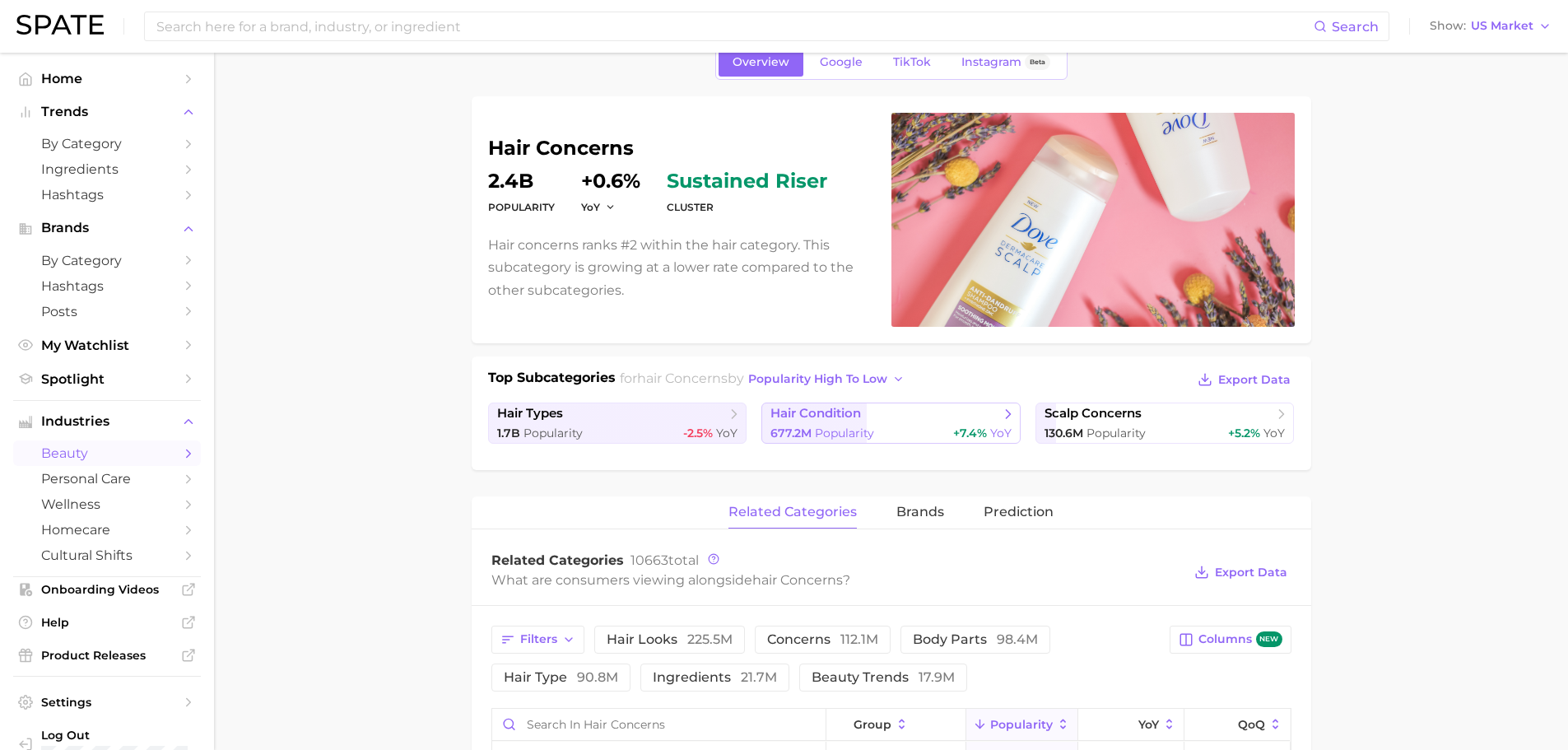
click at [985, 427] on span "+7.4%" at bounding box center [971, 433] width 34 height 15
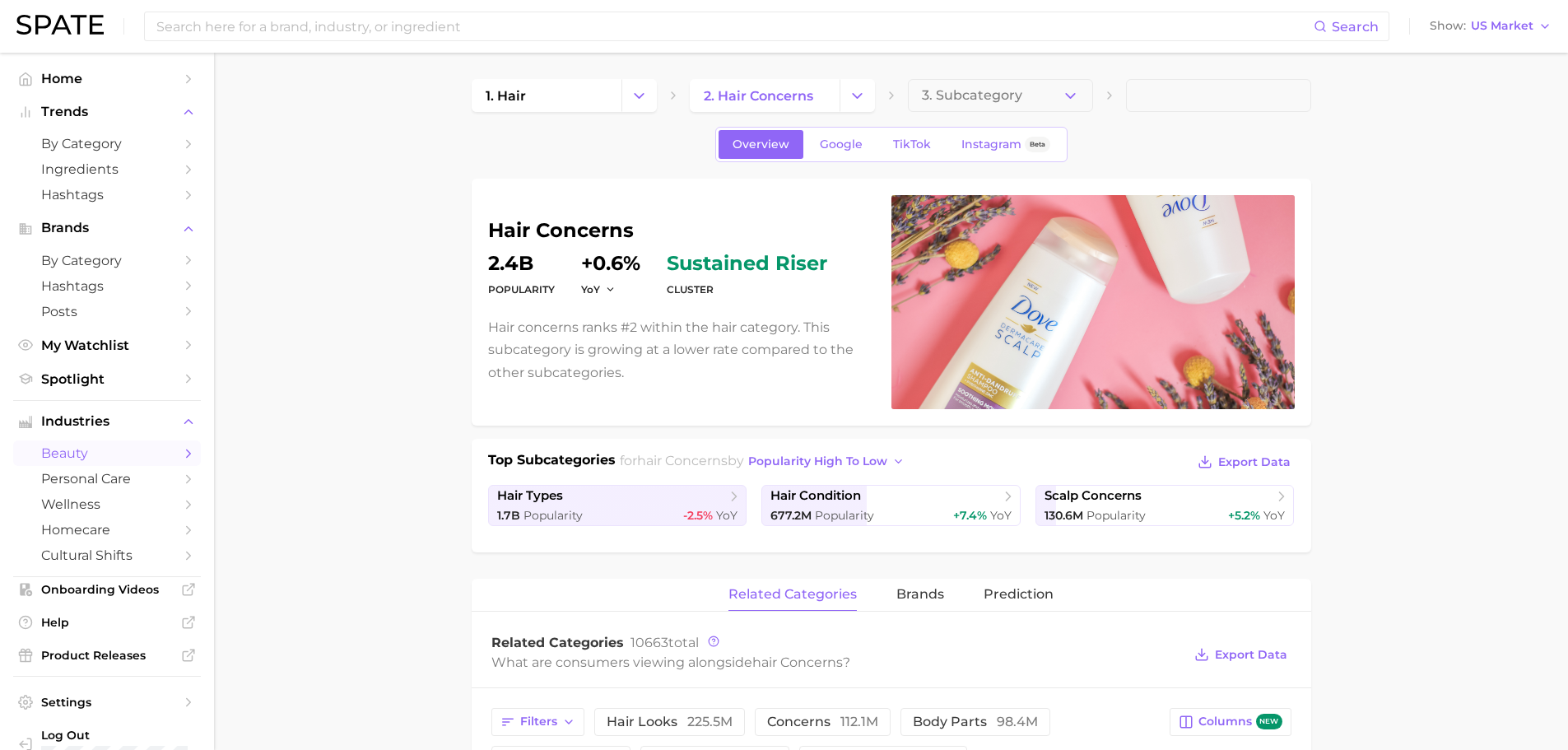
scroll to position [82, 0]
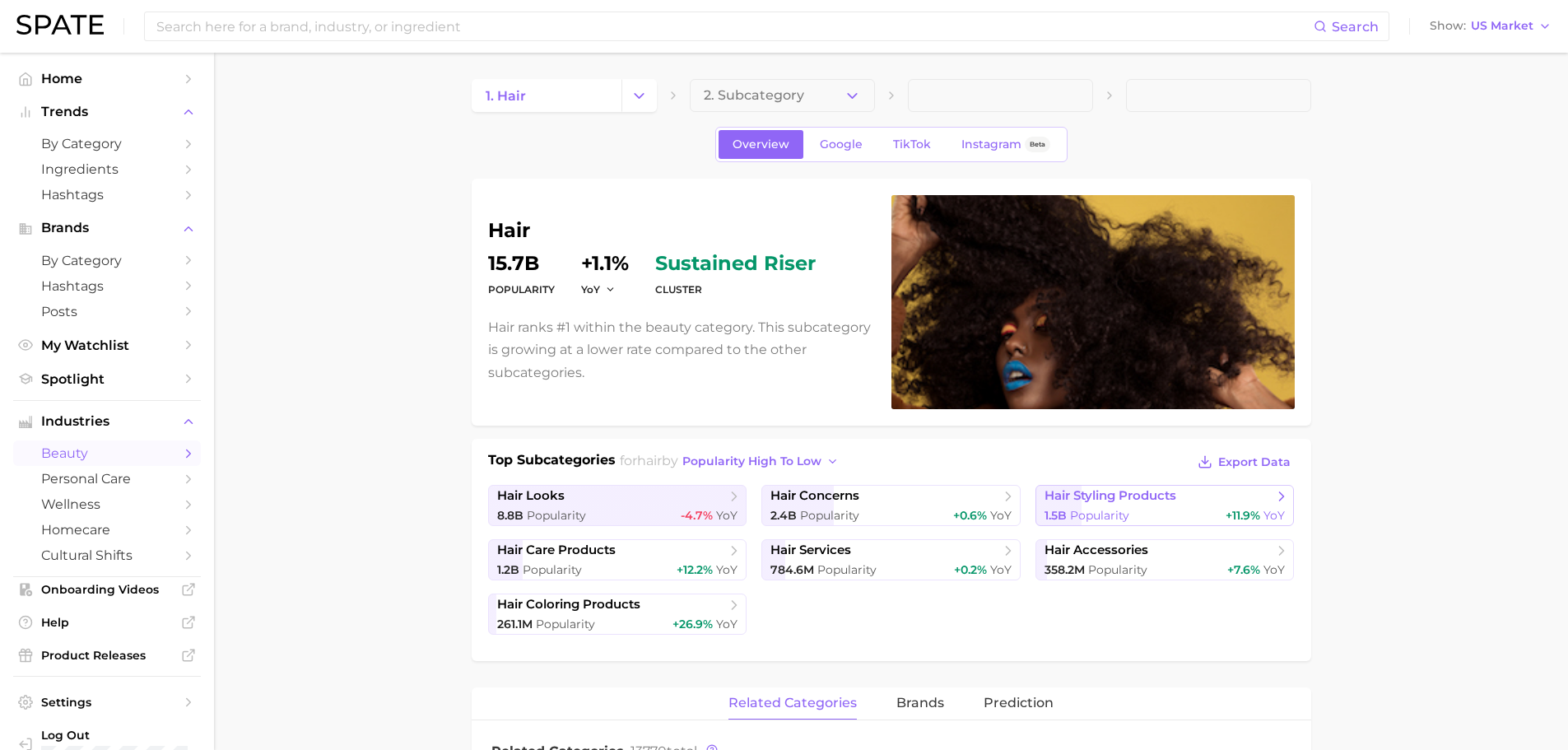
click at [1128, 504] on link "hair styling products 1.5b Popularity +11.9% YoY" at bounding box center [1165, 505] width 259 height 41
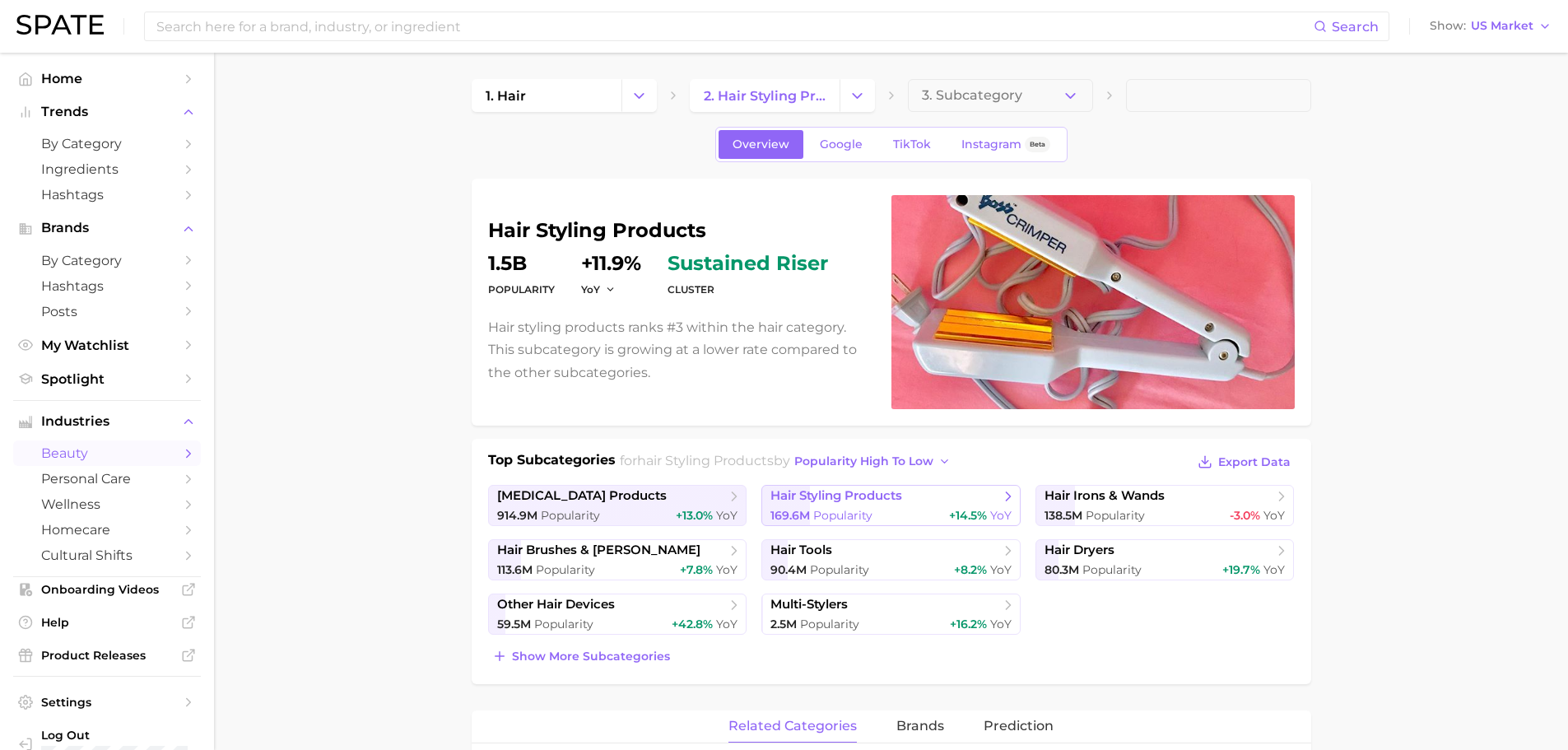
click at [908, 497] on span "hair styling products" at bounding box center [885, 496] width 229 height 16
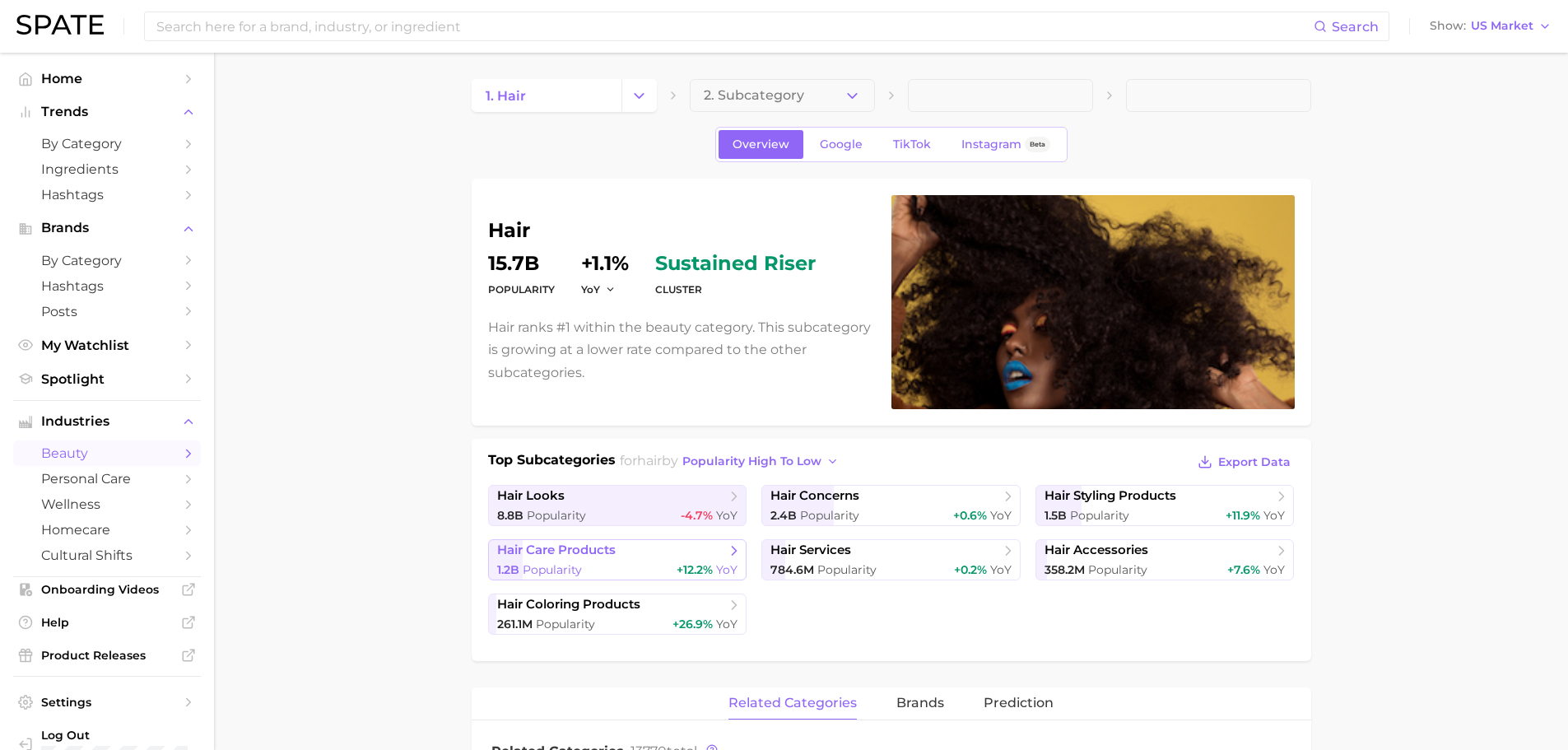
click at [529, 551] on span "hair care products" at bounding box center [557, 550] width 119 height 15
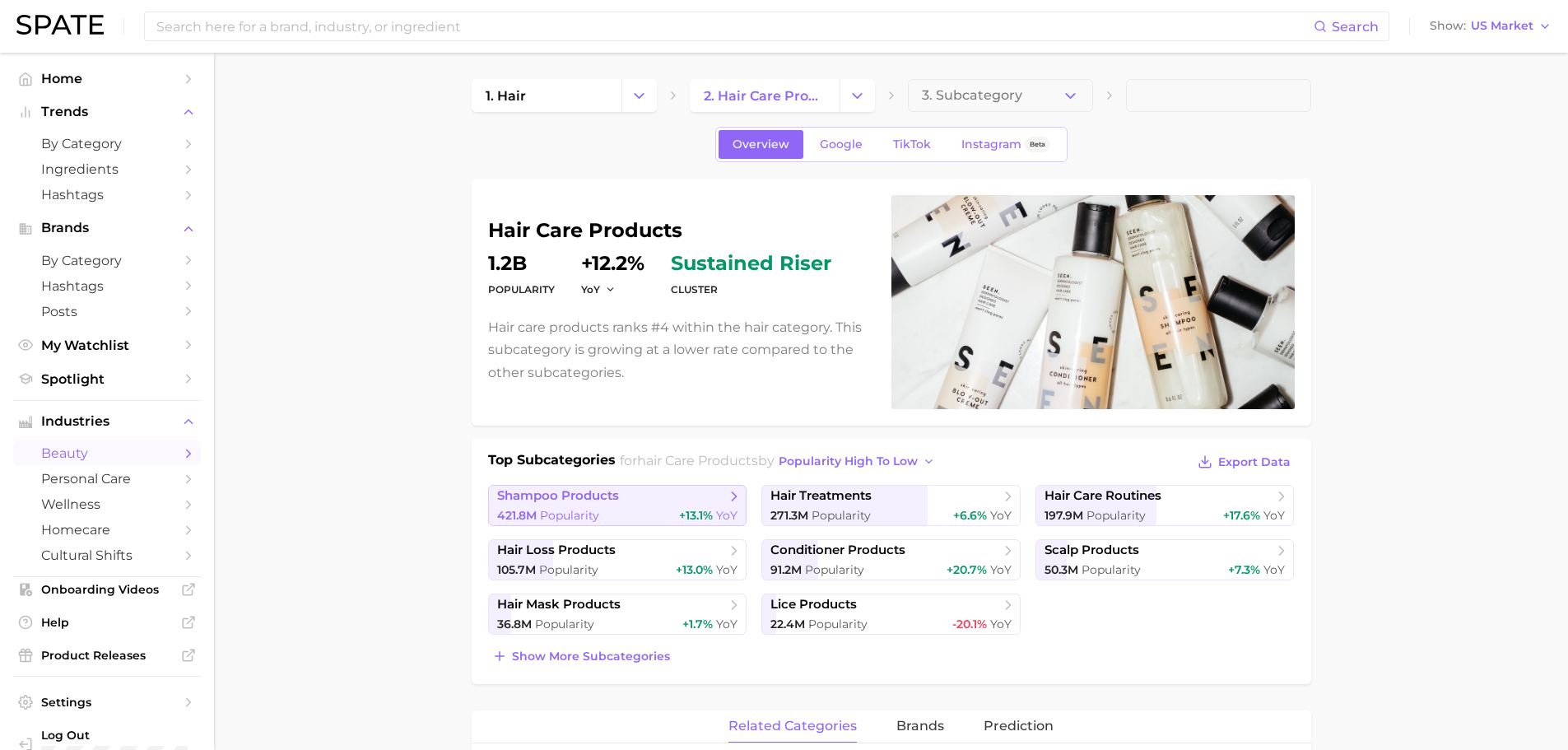
click at [586, 491] on span "shampoo products" at bounding box center [558, 496] width 122 height 15
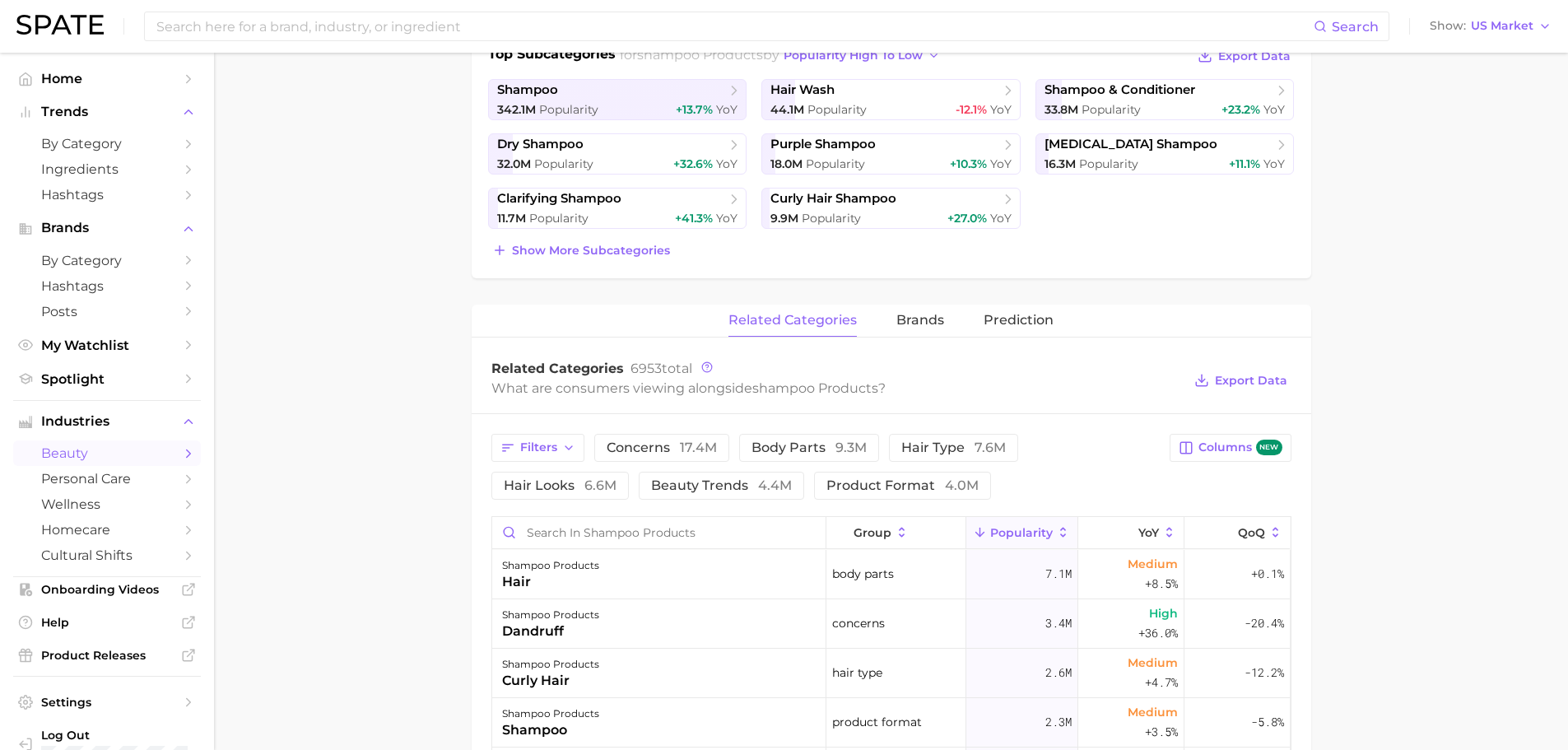
scroll to position [411, 0]
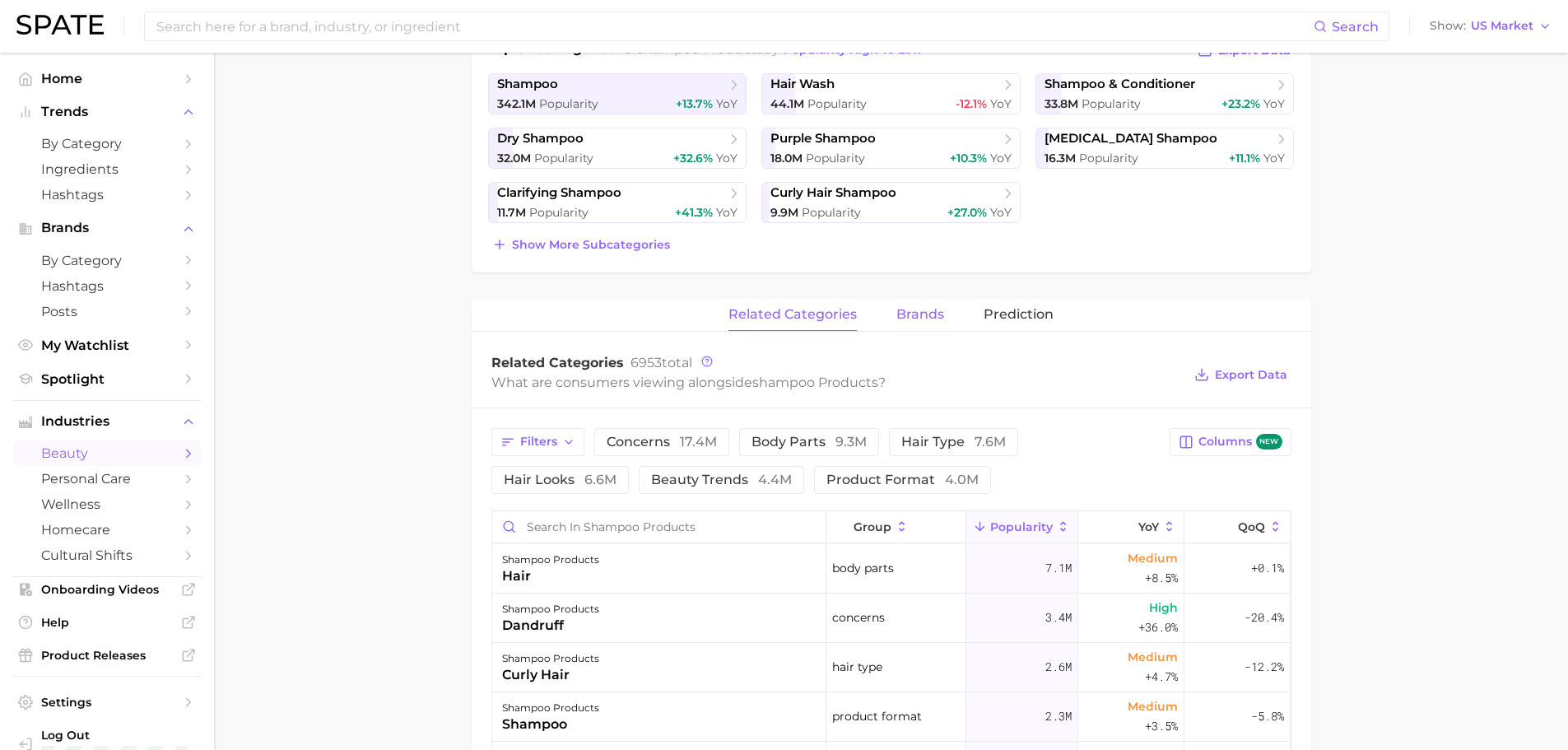
click at [928, 316] on span "brands" at bounding box center [920, 314] width 48 height 15
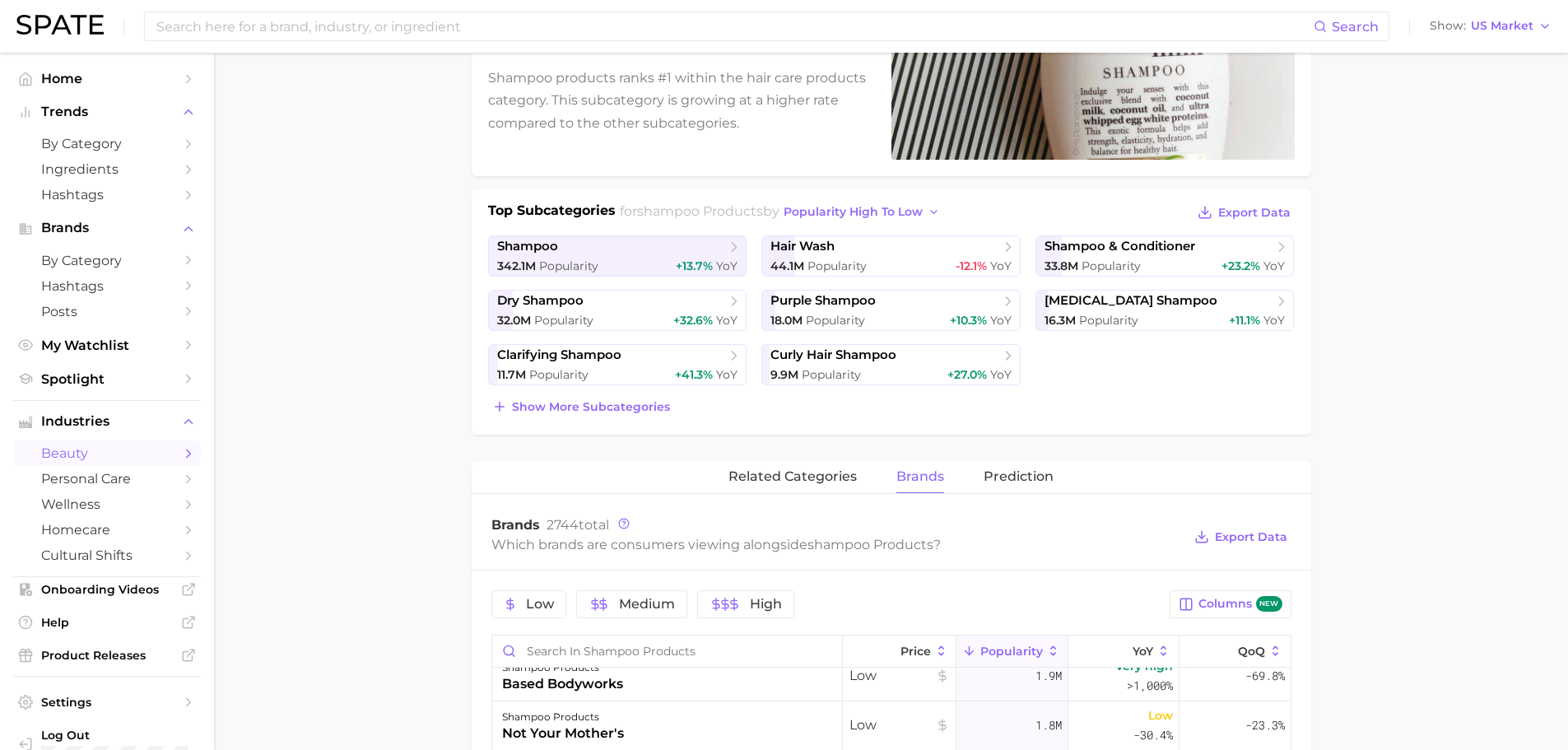
scroll to position [247, 0]
click at [1000, 470] on button "Prediction" at bounding box center [1019, 480] width 70 height 32
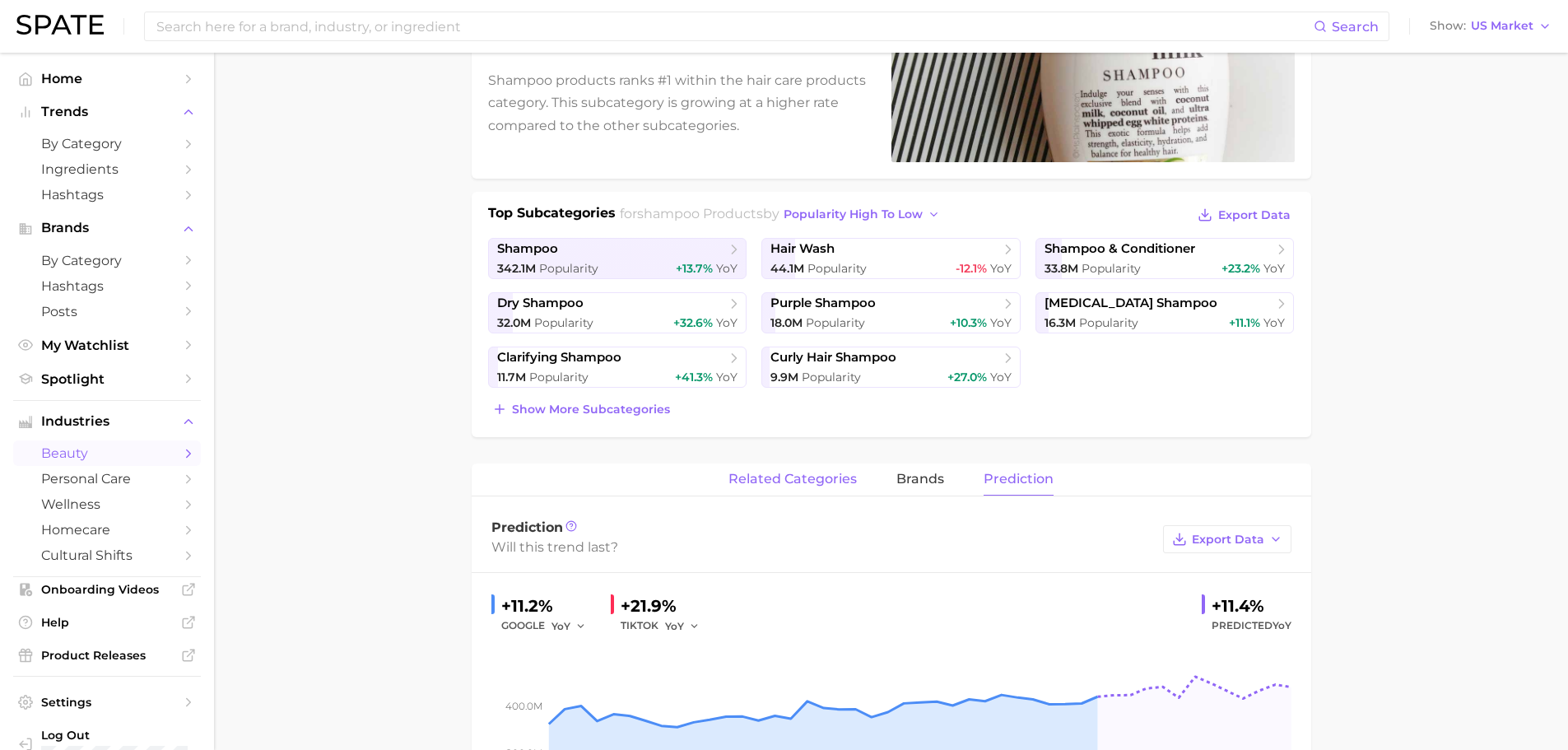
click at [813, 480] on span "related categories" at bounding box center [793, 479] width 128 height 15
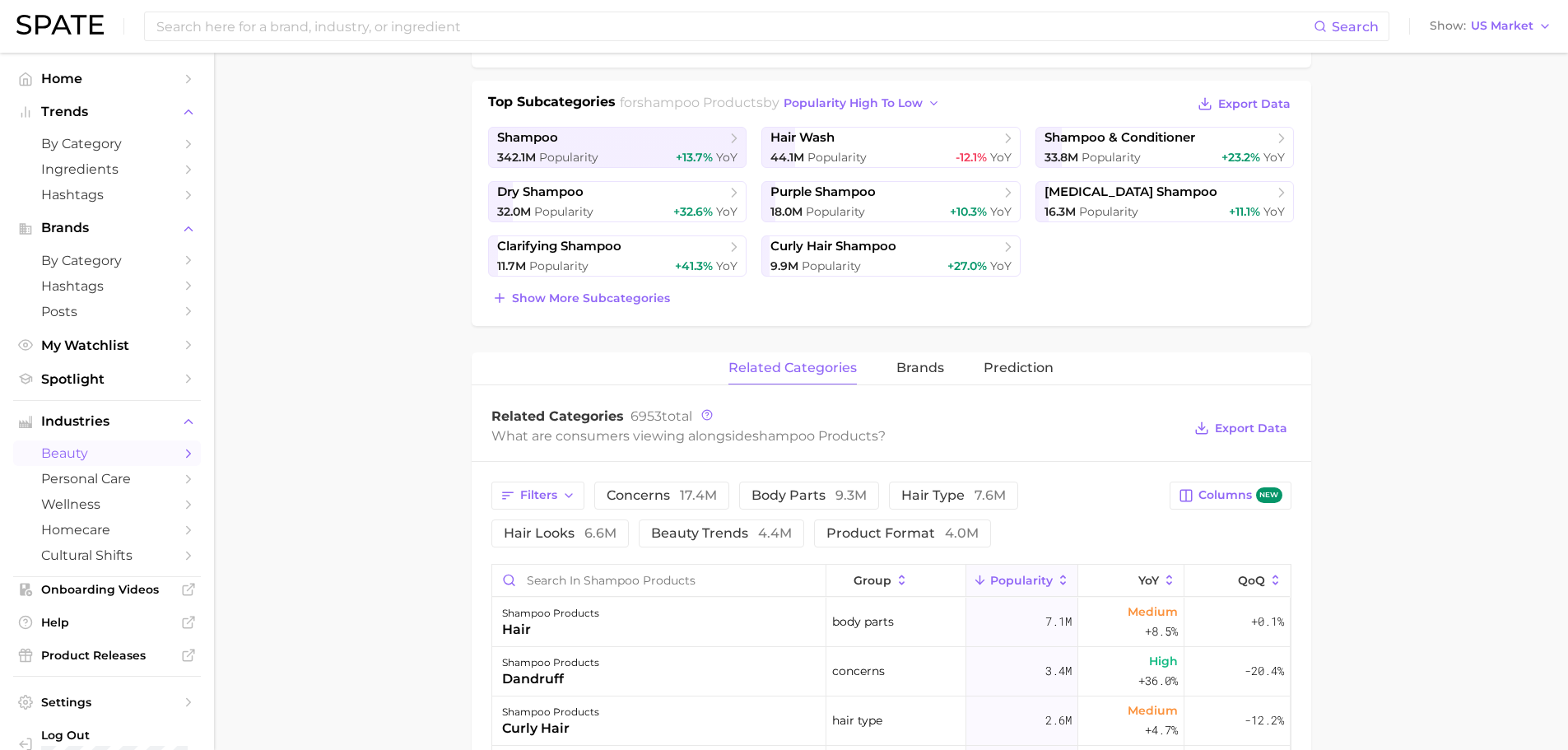
scroll to position [329, 0]
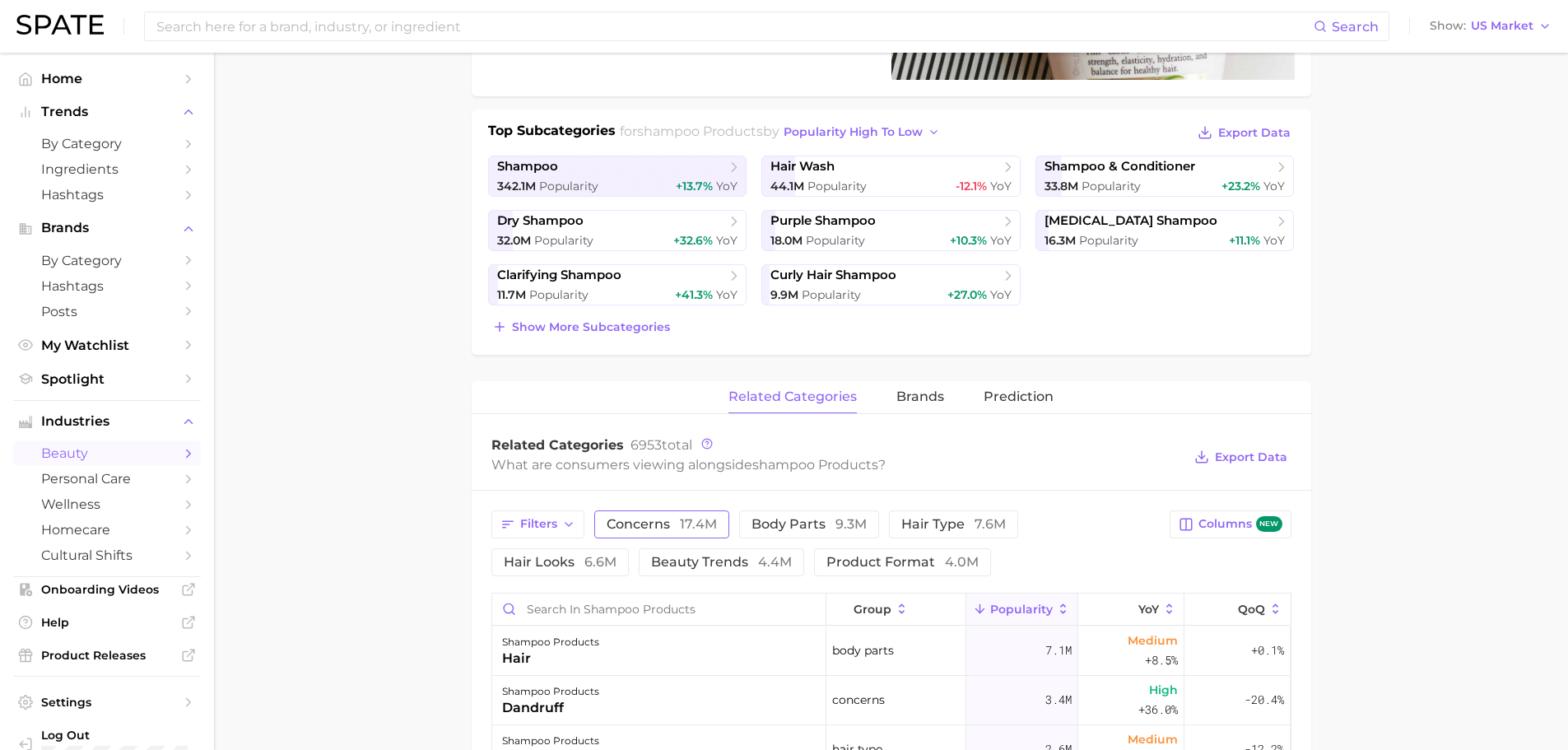
click at [659, 526] on span "concerns 17.4m" at bounding box center [662, 524] width 110 height 13
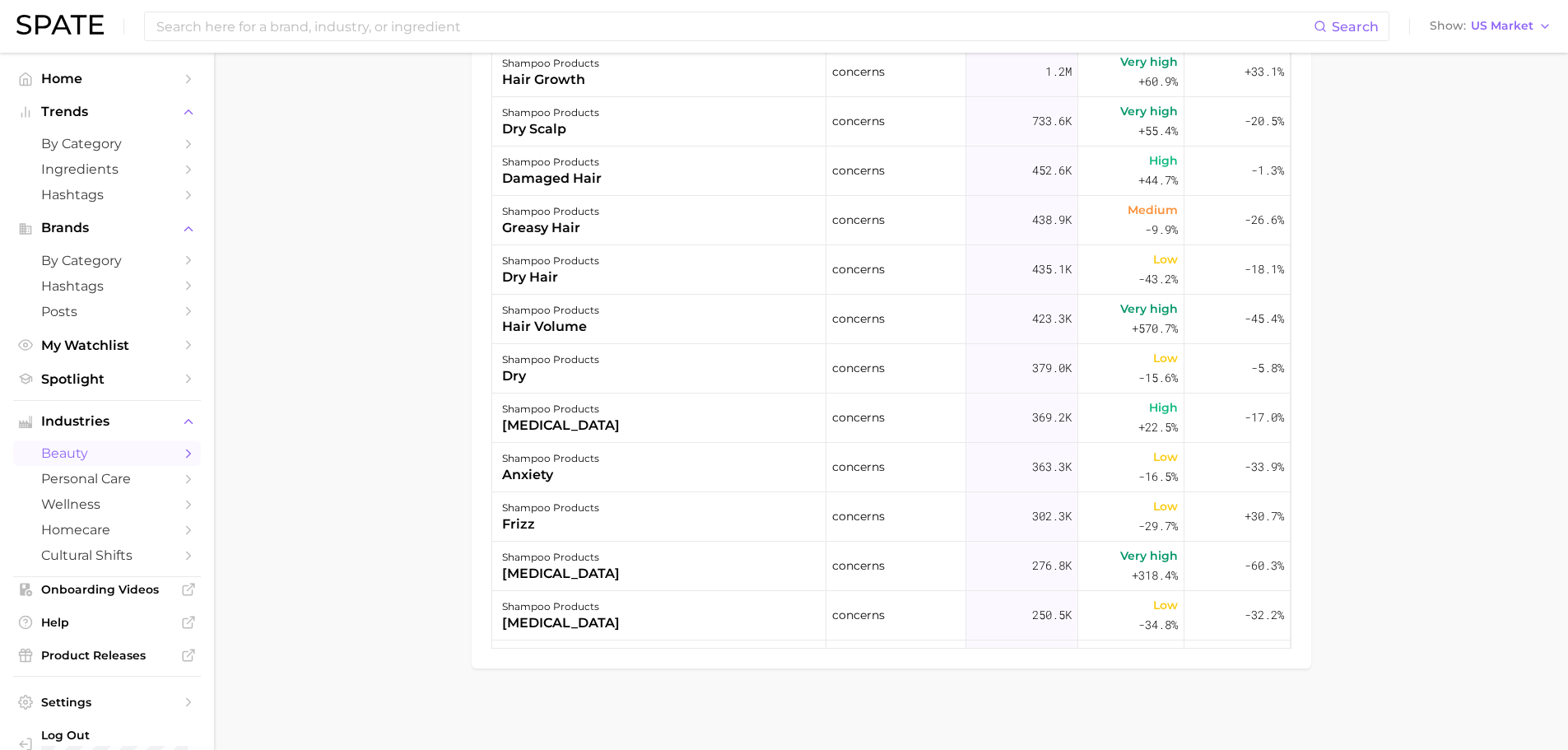
scroll to position [1024, 0]
